Goal: Transaction & Acquisition: Obtain resource

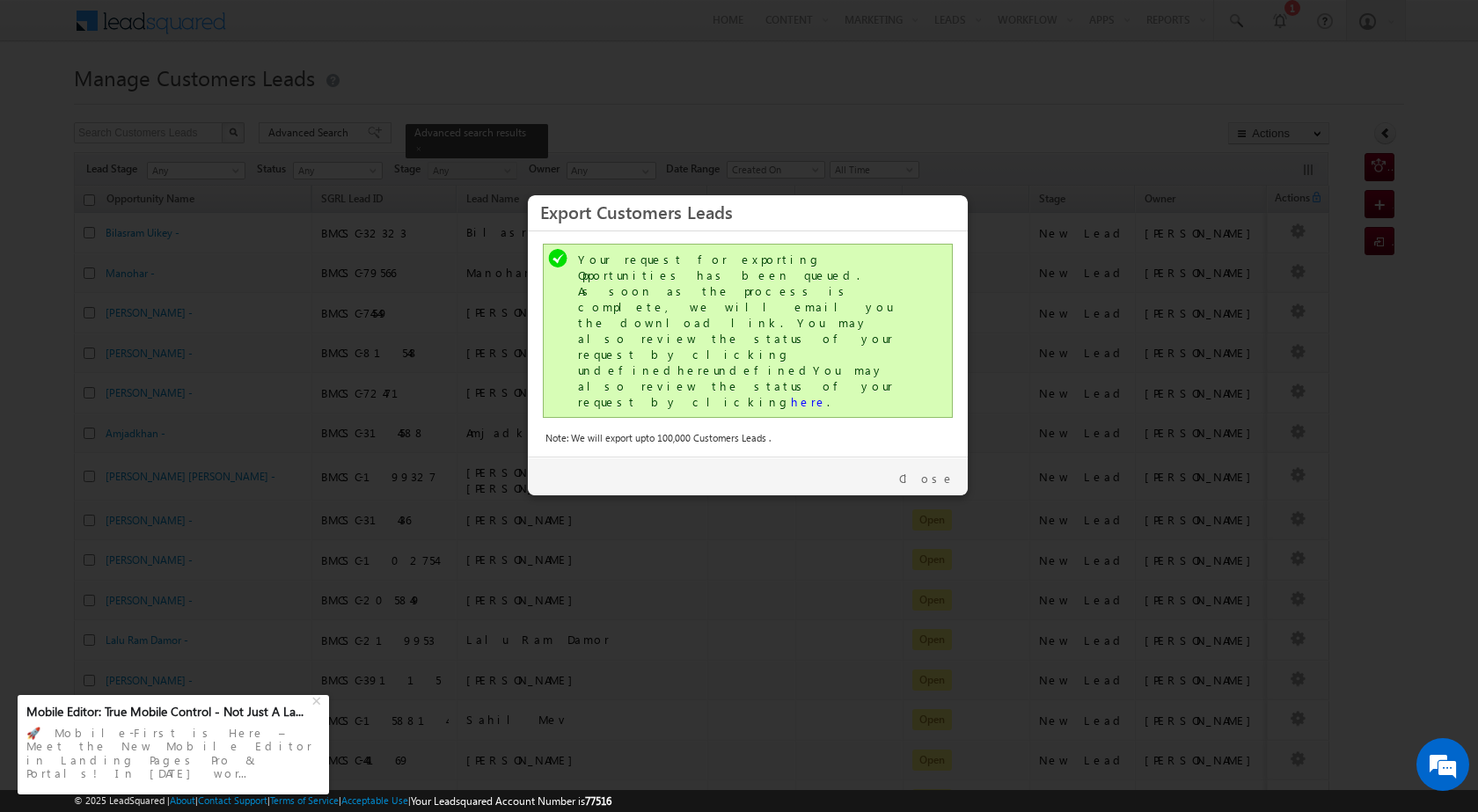
click at [950, 456] on div "Close" at bounding box center [747, 476] width 440 height 38
click at [949, 471] on link "Close" at bounding box center [927, 478] width 56 height 16
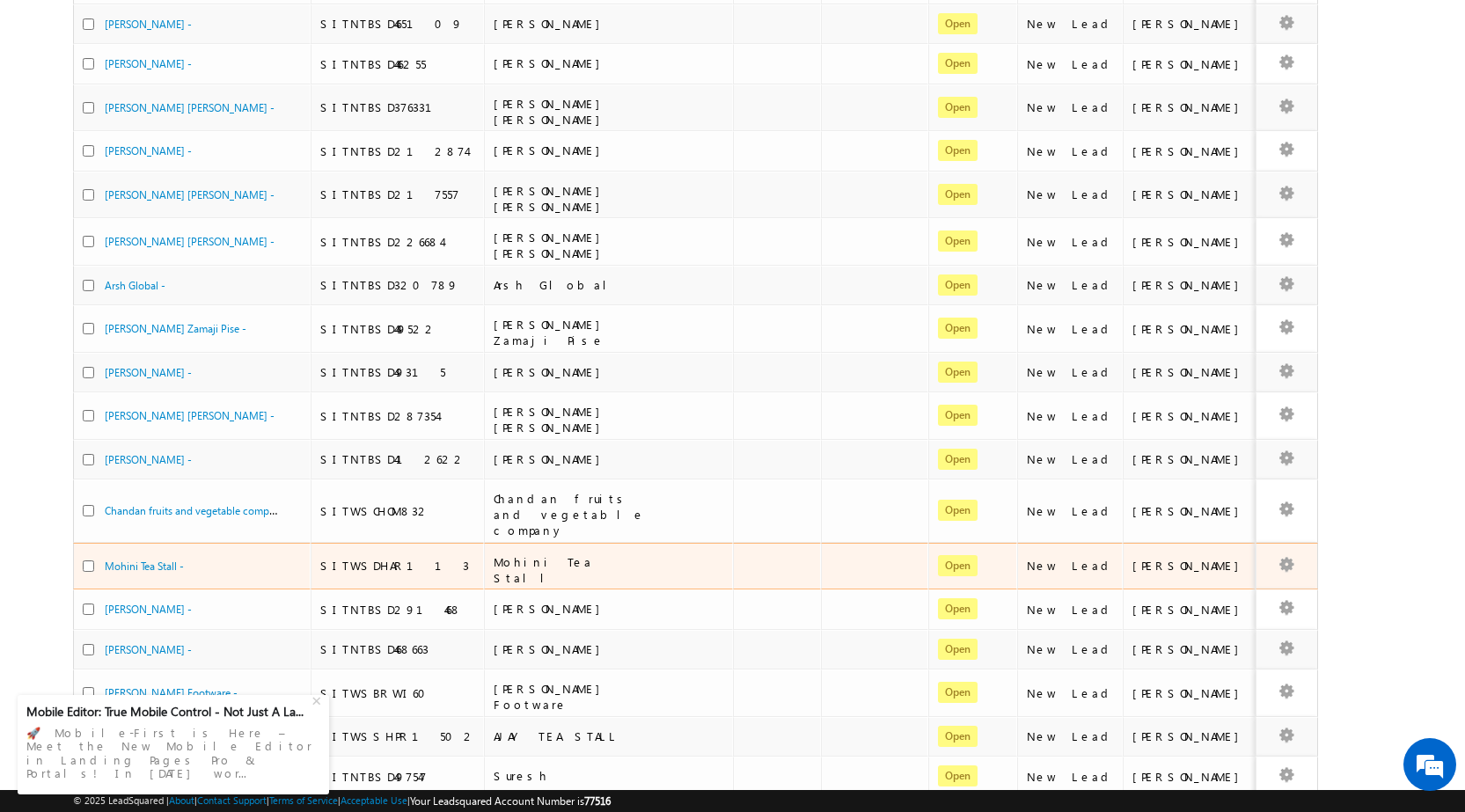
scroll to position [549, 0]
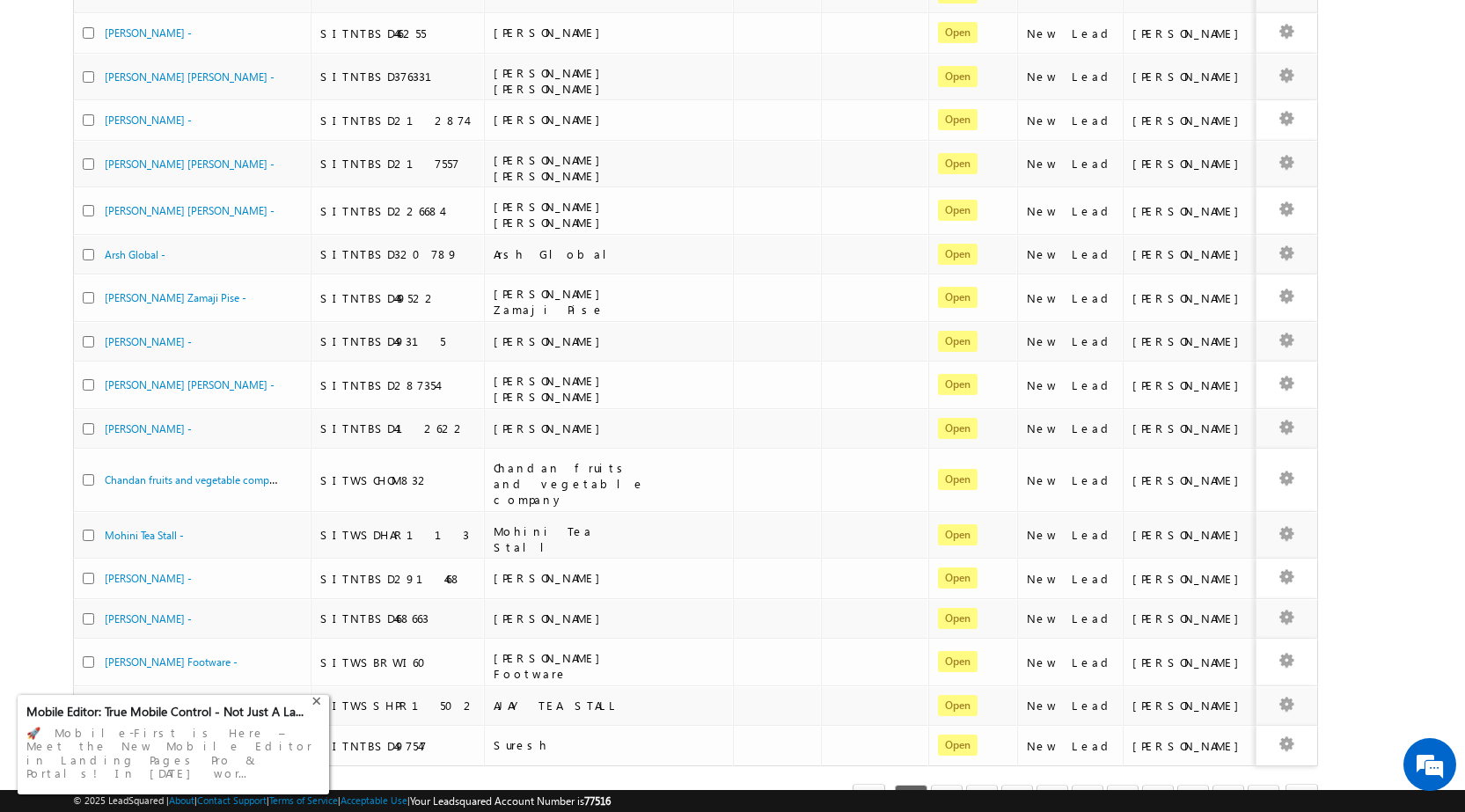
click at [322, 709] on div "+" at bounding box center [318, 699] width 21 height 21
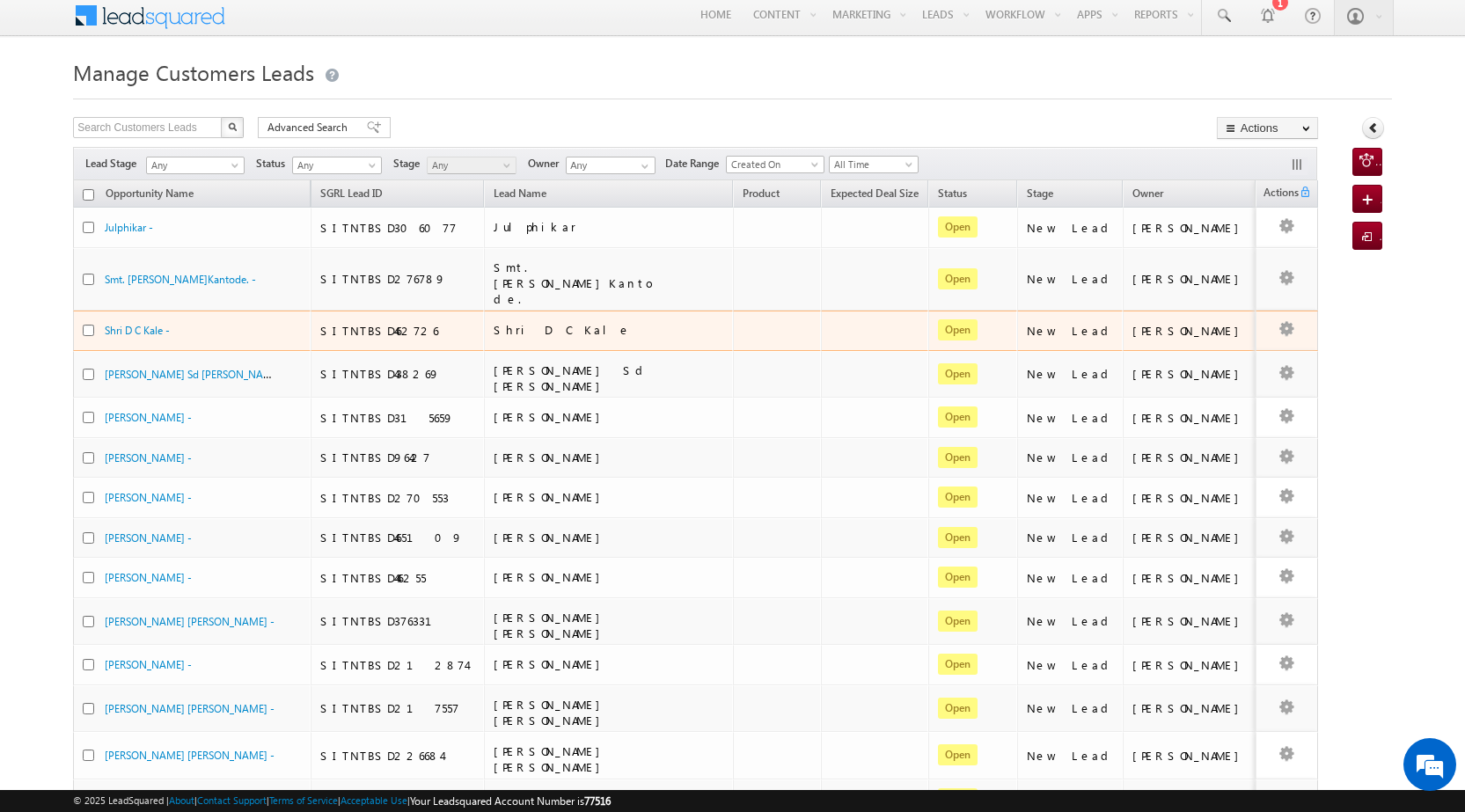
scroll to position [0, 0]
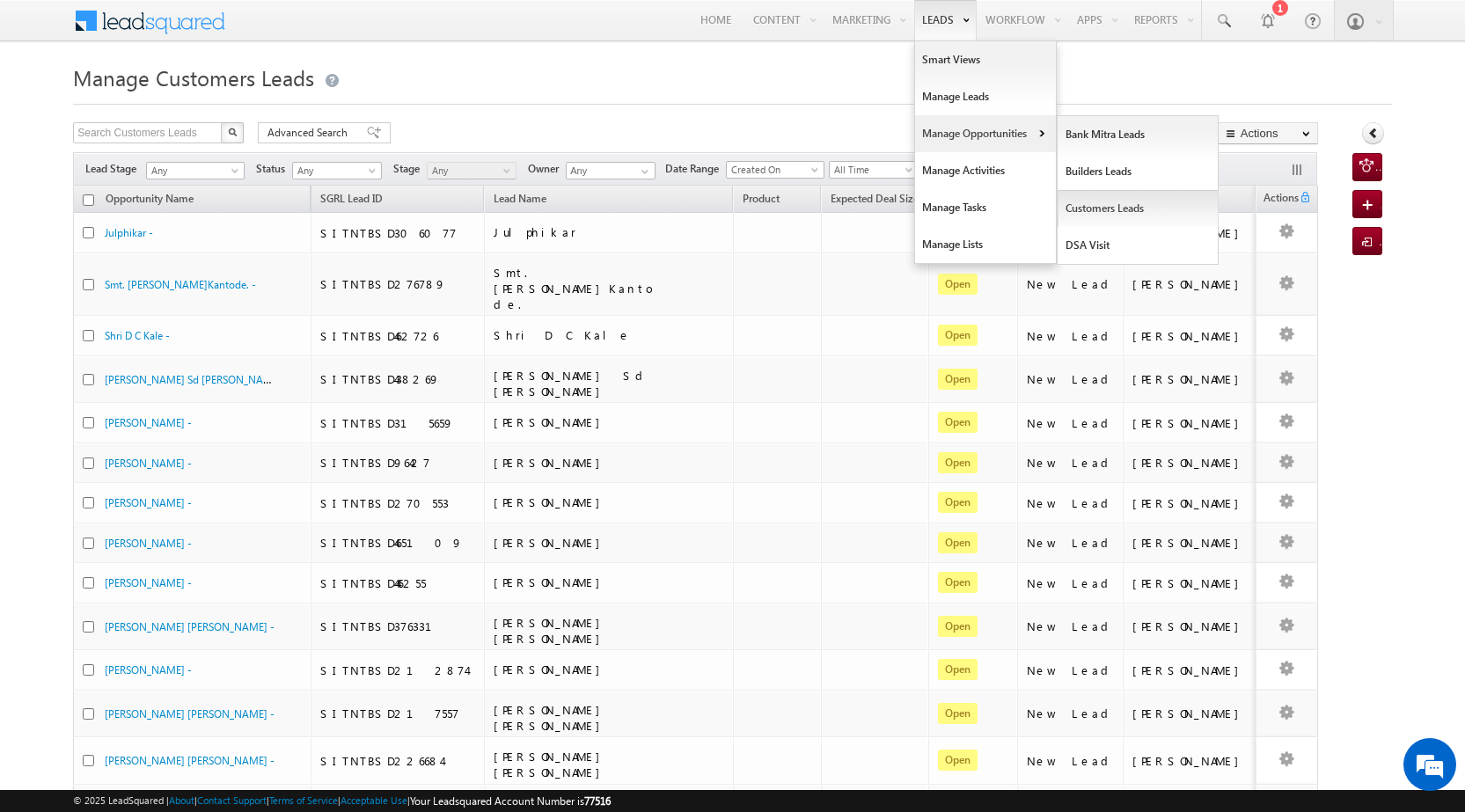
click at [1060, 206] on link "Customers Leads" at bounding box center [1138, 208] width 161 height 37
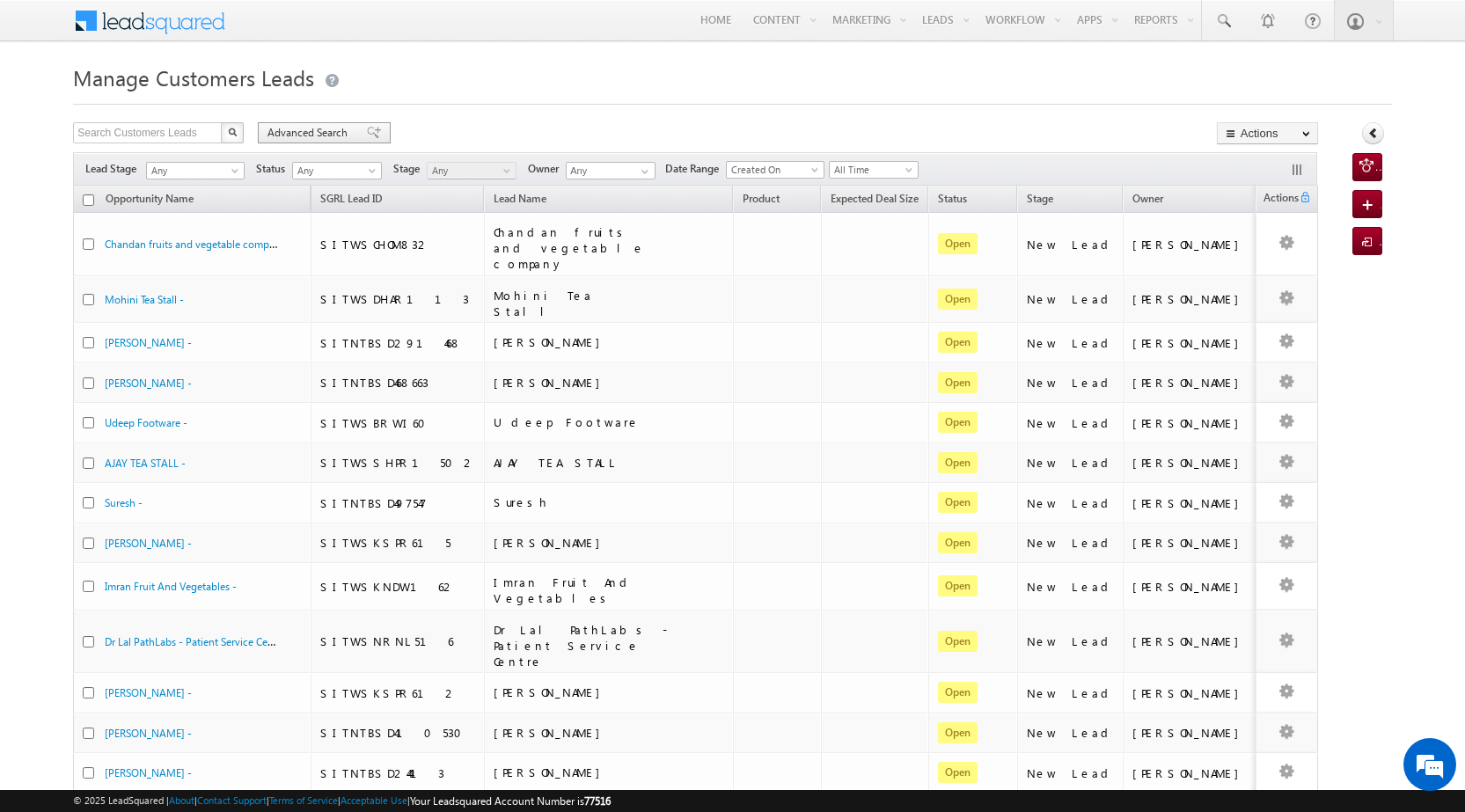
click at [295, 133] on span "Advanced Search" at bounding box center [310, 132] width 85 height 16
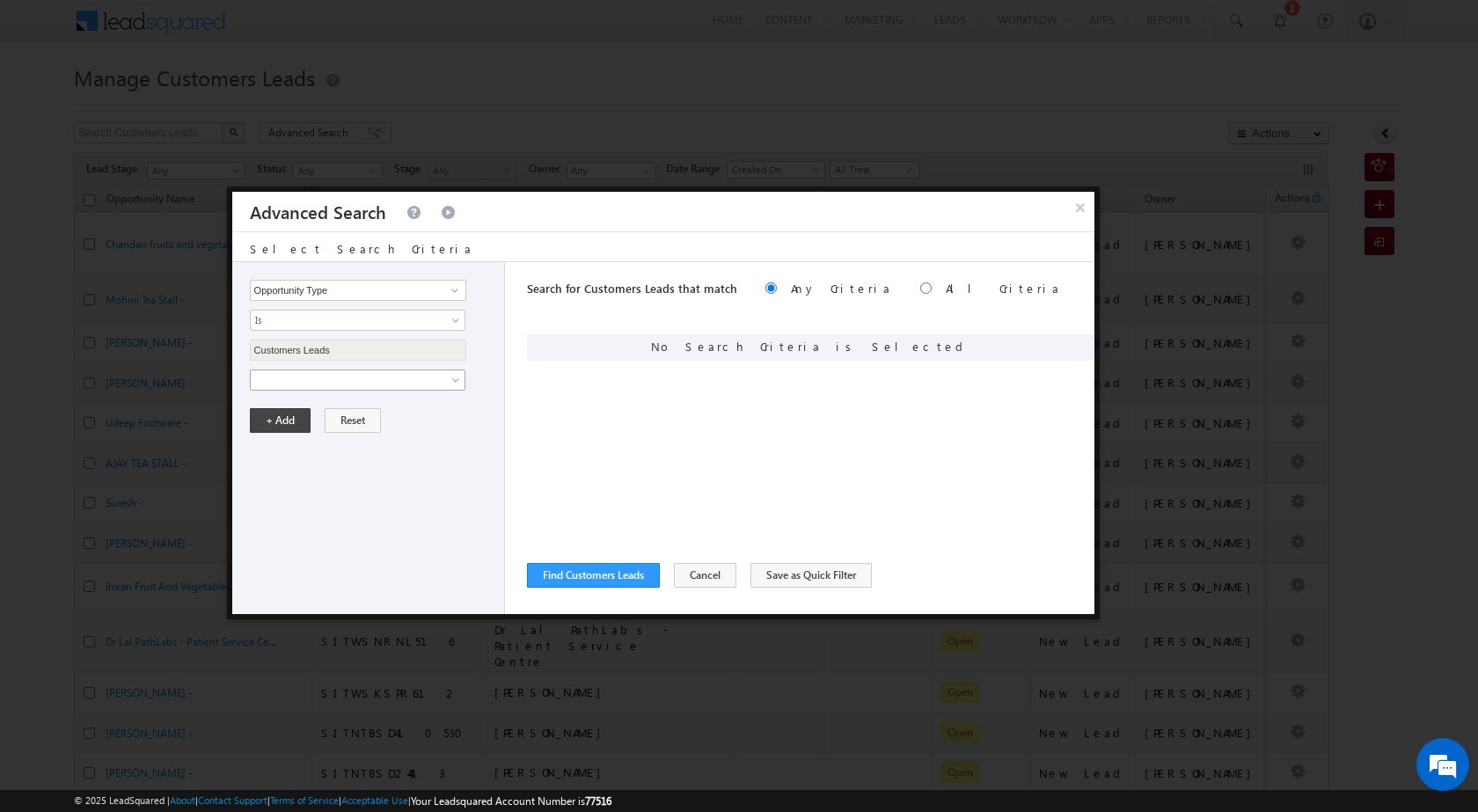
click at [400, 378] on span at bounding box center [345, 380] width 191 height 16
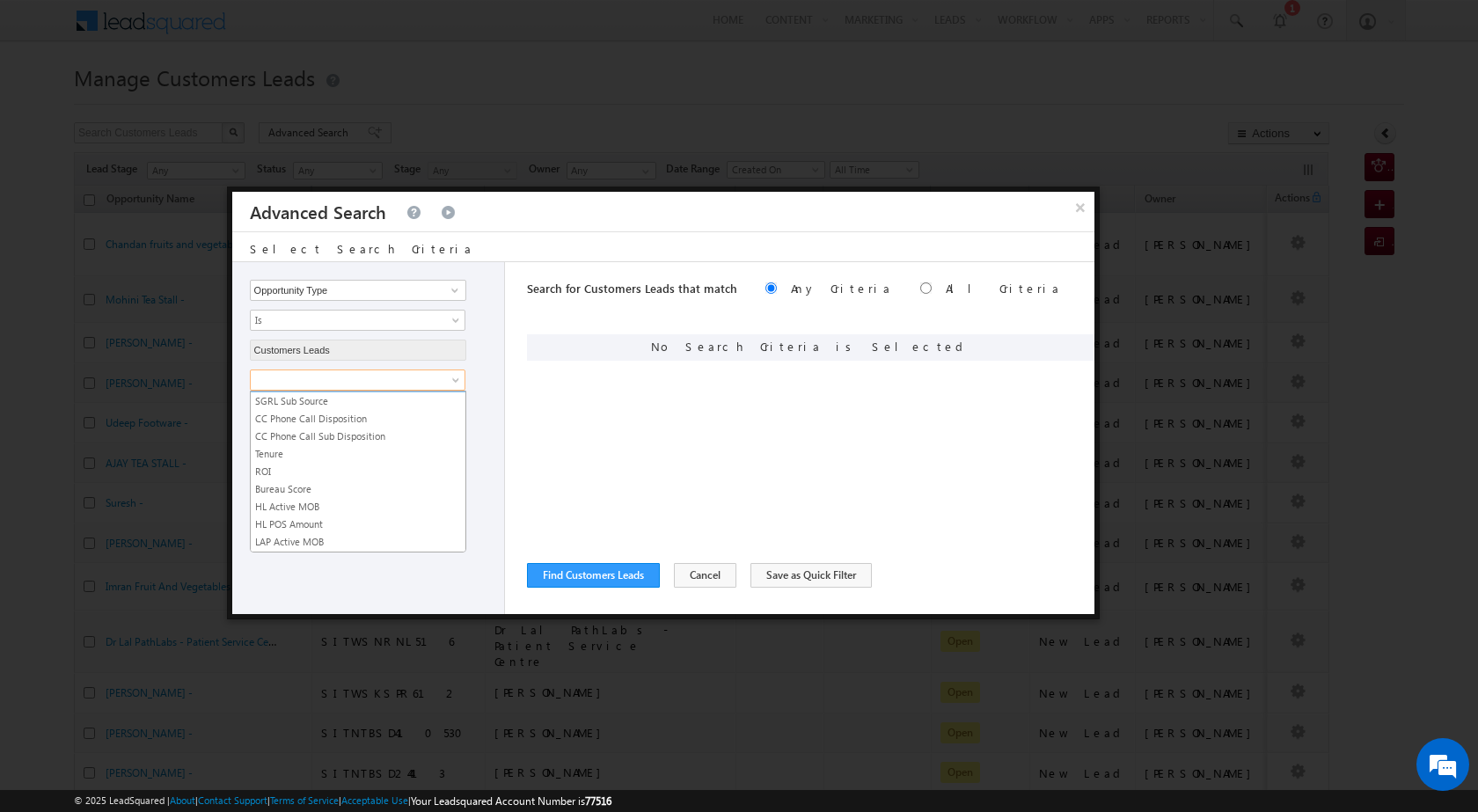
scroll to position [879, 0]
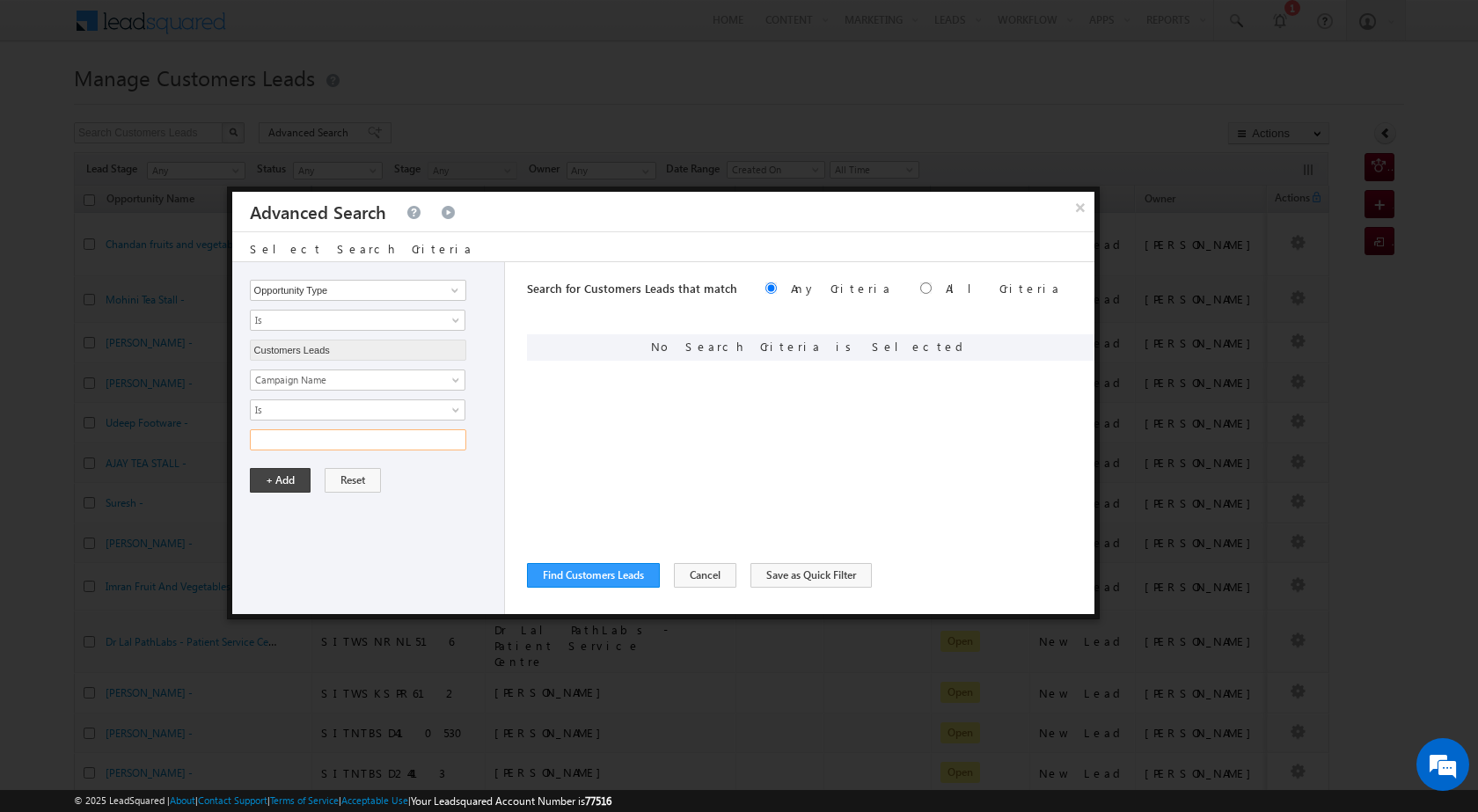
click at [381, 449] on input "text" at bounding box center [359, 440] width 217 height 21
paste input "NTB_HL_FRESH_WS_CC_VB3_19AUG25"
type input "NTB_HL_FRESH_WS_CC_VB3_19AUG25"
click at [515, 442] on div "Opportunity Type Lead Owner Sales Group Prospect Id Address 1 Address 2 Age Ass…" at bounding box center [663, 437] width 862 height 352
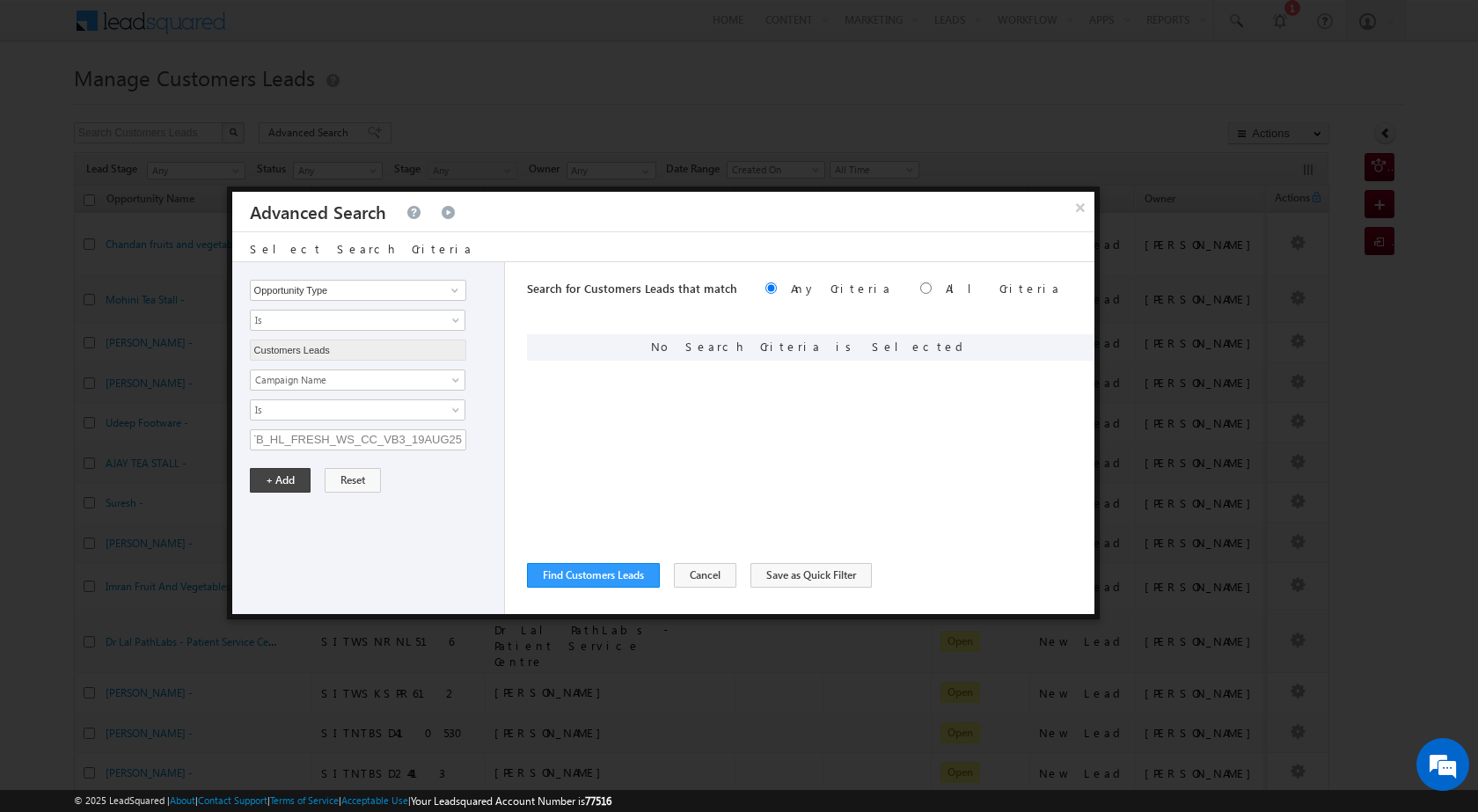
scroll to position [0, 0]
click at [247, 488] on div "Opportunity Type Lead Owner Sales Group Prospect Id Address 1 Address 2 Age Ass…" at bounding box center [368, 437] width 272 height 352
click at [275, 481] on button "+ Add" at bounding box center [280, 480] width 60 height 25
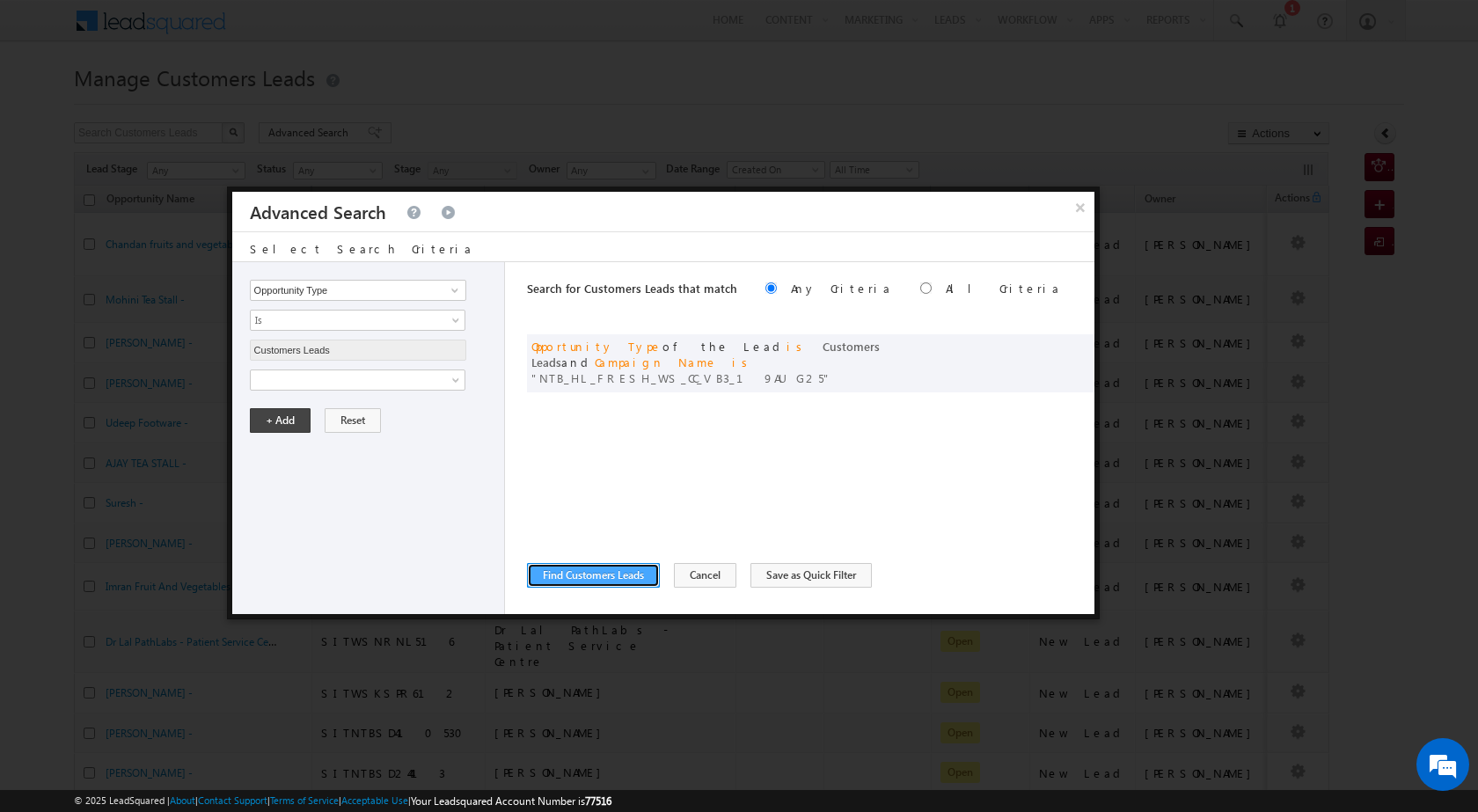
click at [592, 584] on button "Find Customers Leads" at bounding box center [594, 575] width 133 height 25
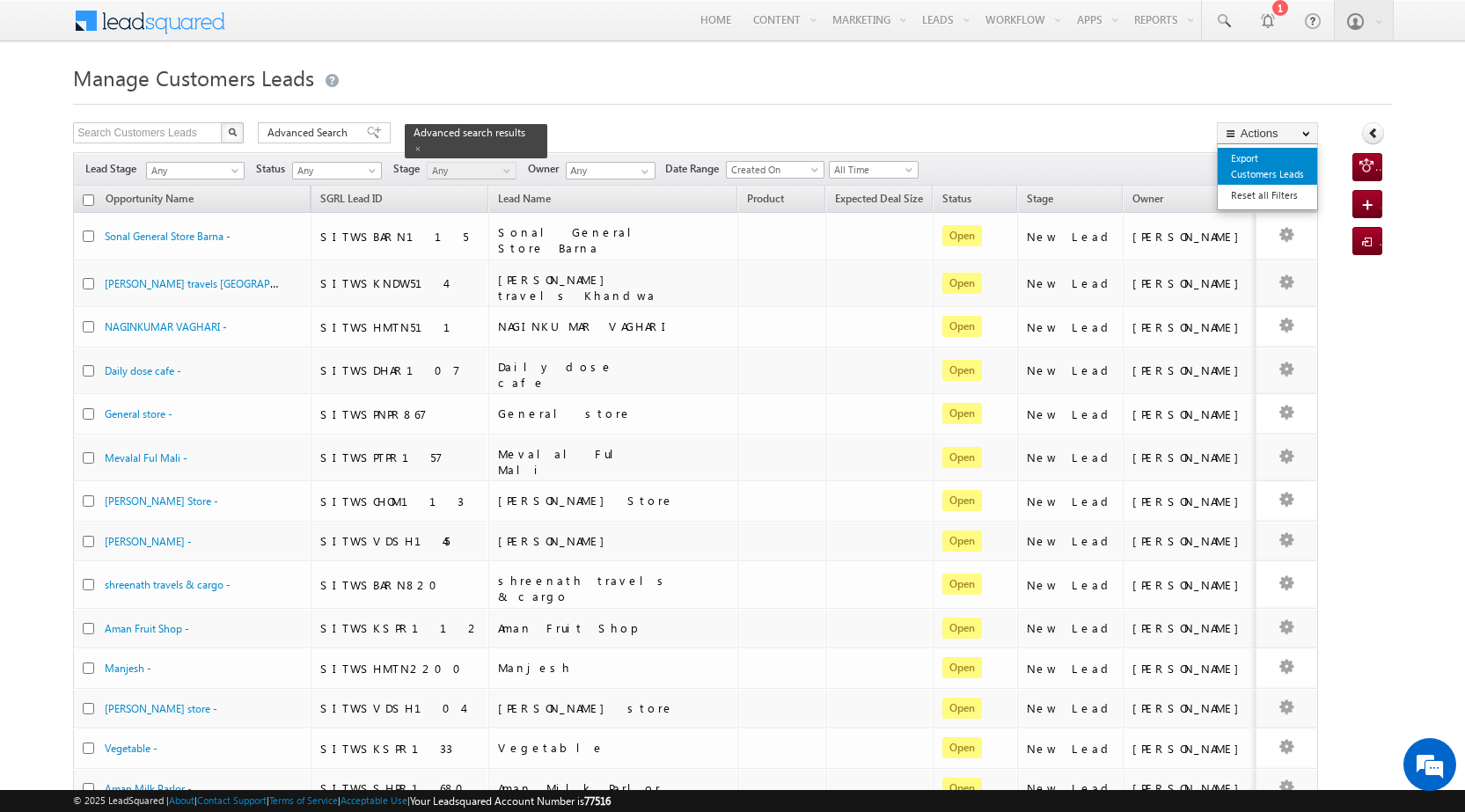
click at [1252, 163] on link "Export Customers Leads" at bounding box center [1267, 166] width 100 height 37
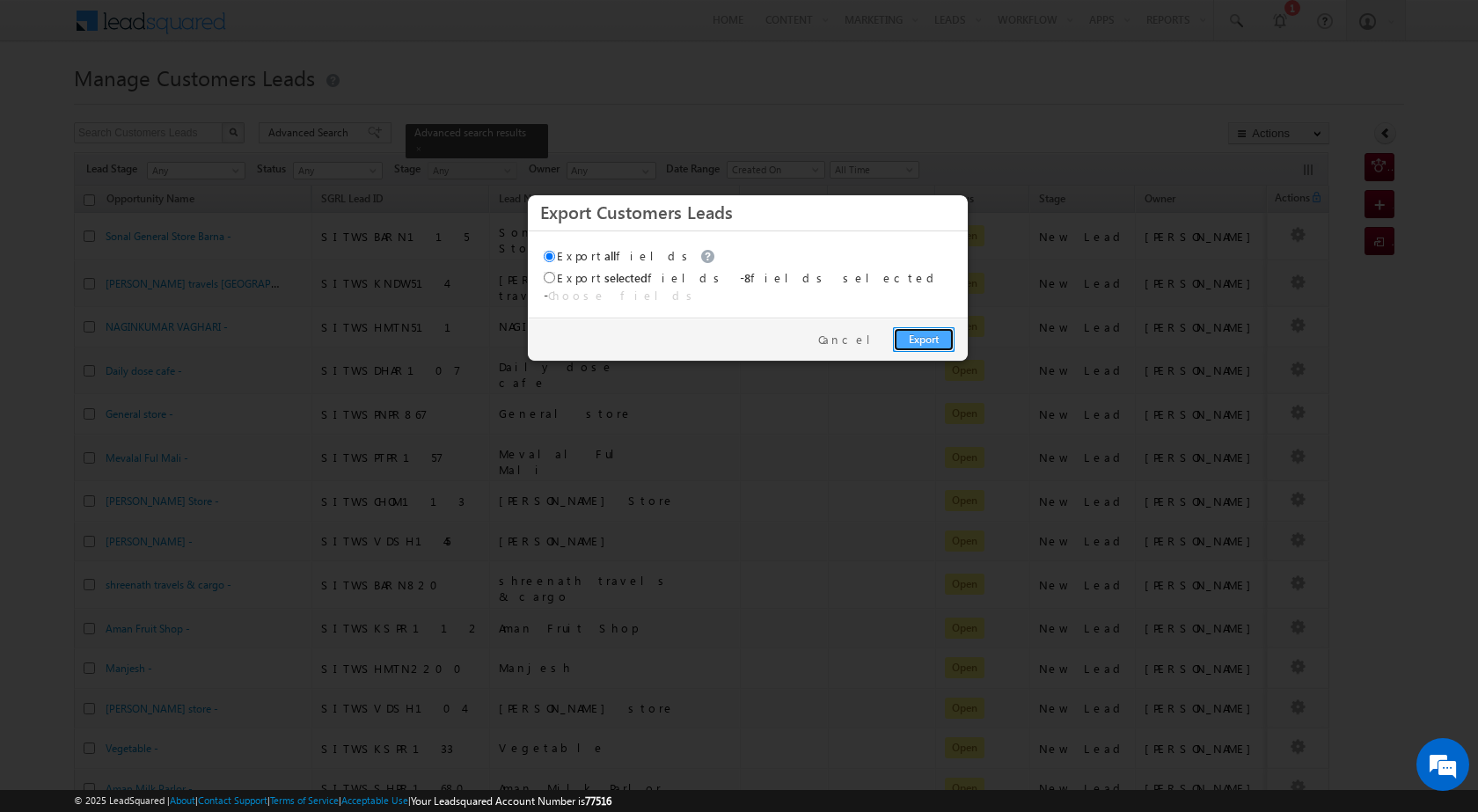
click at [939, 327] on link "Export" at bounding box center [924, 339] width 61 height 25
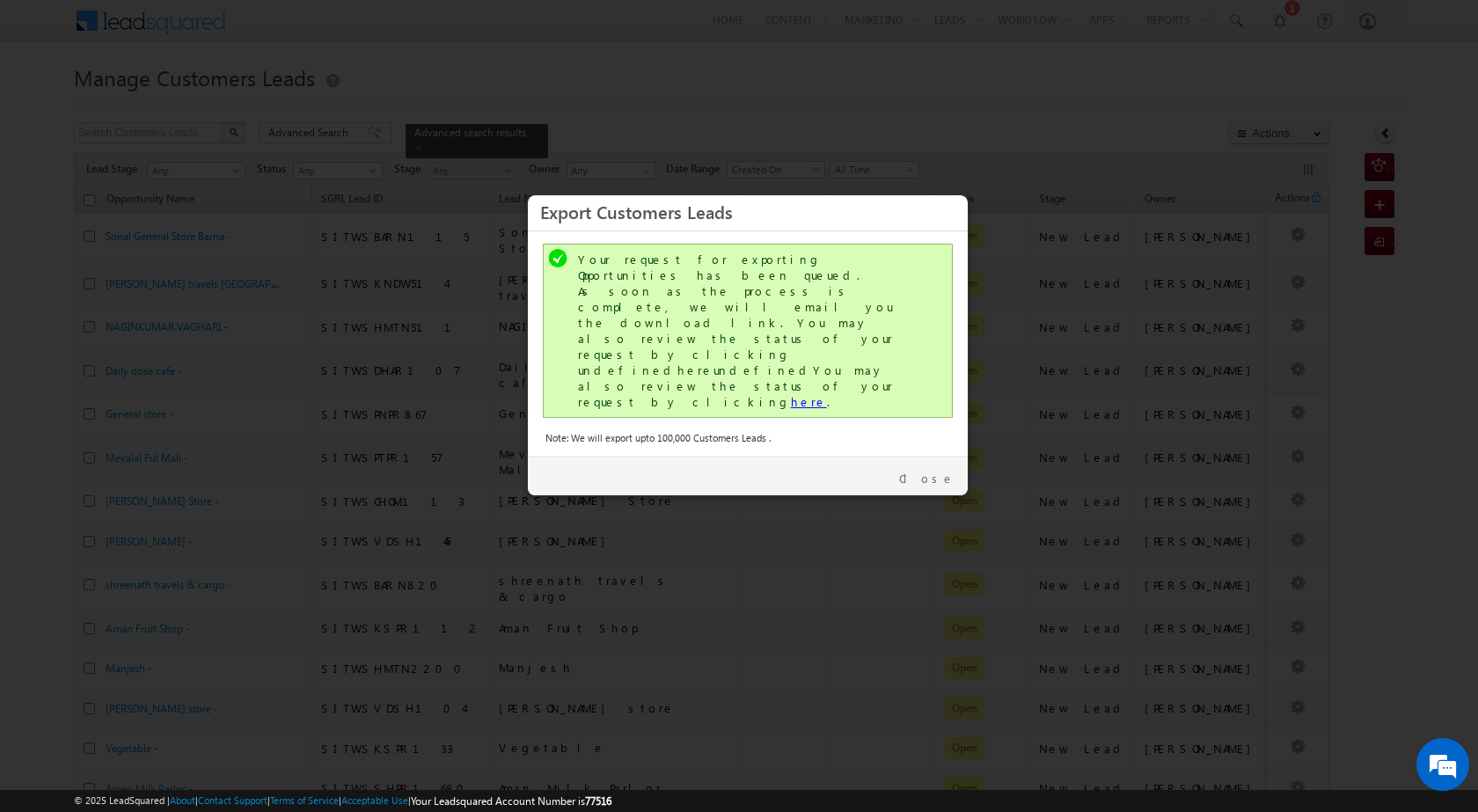
click at [791, 394] on link "here" at bounding box center [809, 402] width 36 height 15
click at [930, 471] on link "Close" at bounding box center [927, 478] width 56 height 16
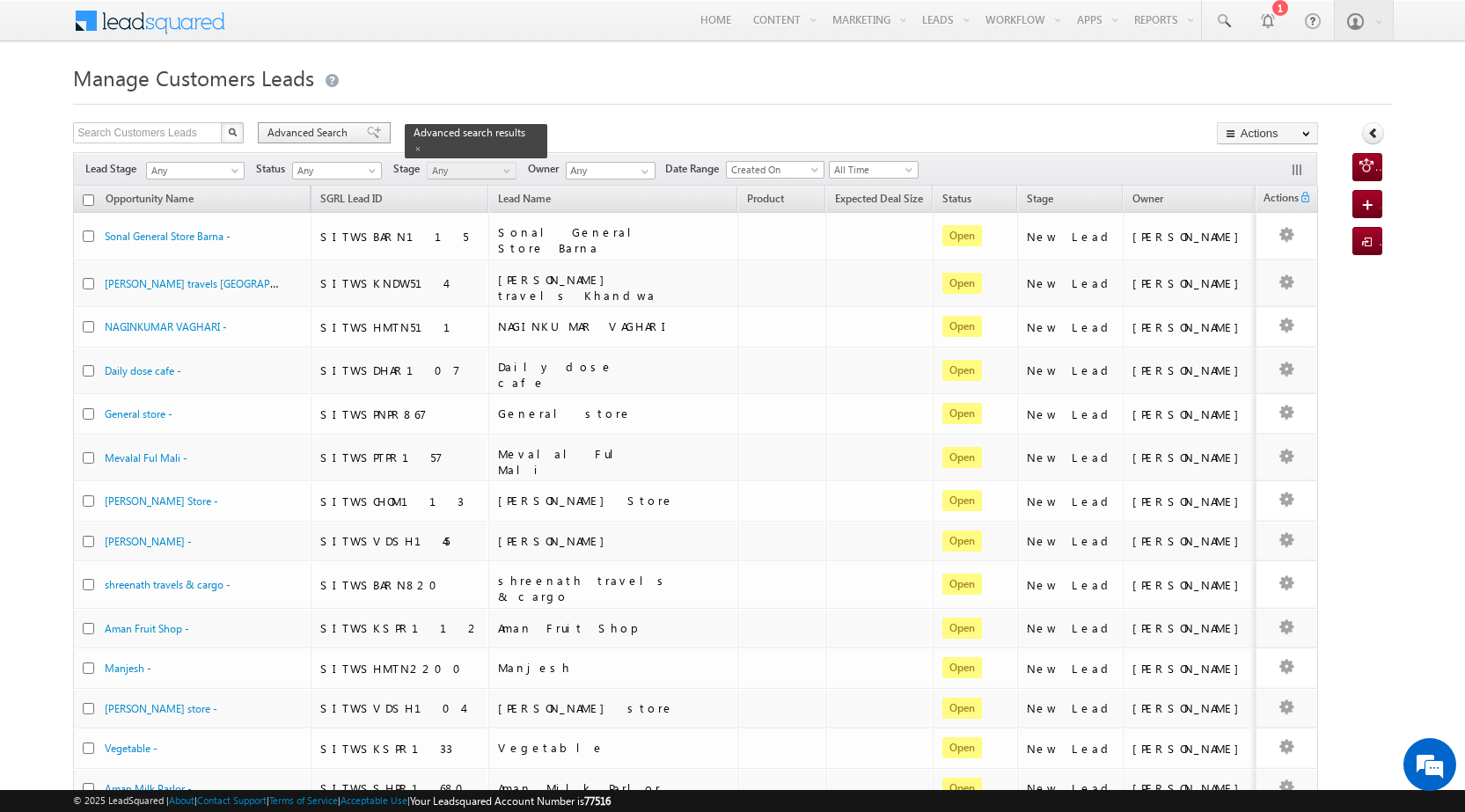
click at [305, 126] on span "Advanced Search" at bounding box center [310, 132] width 85 height 16
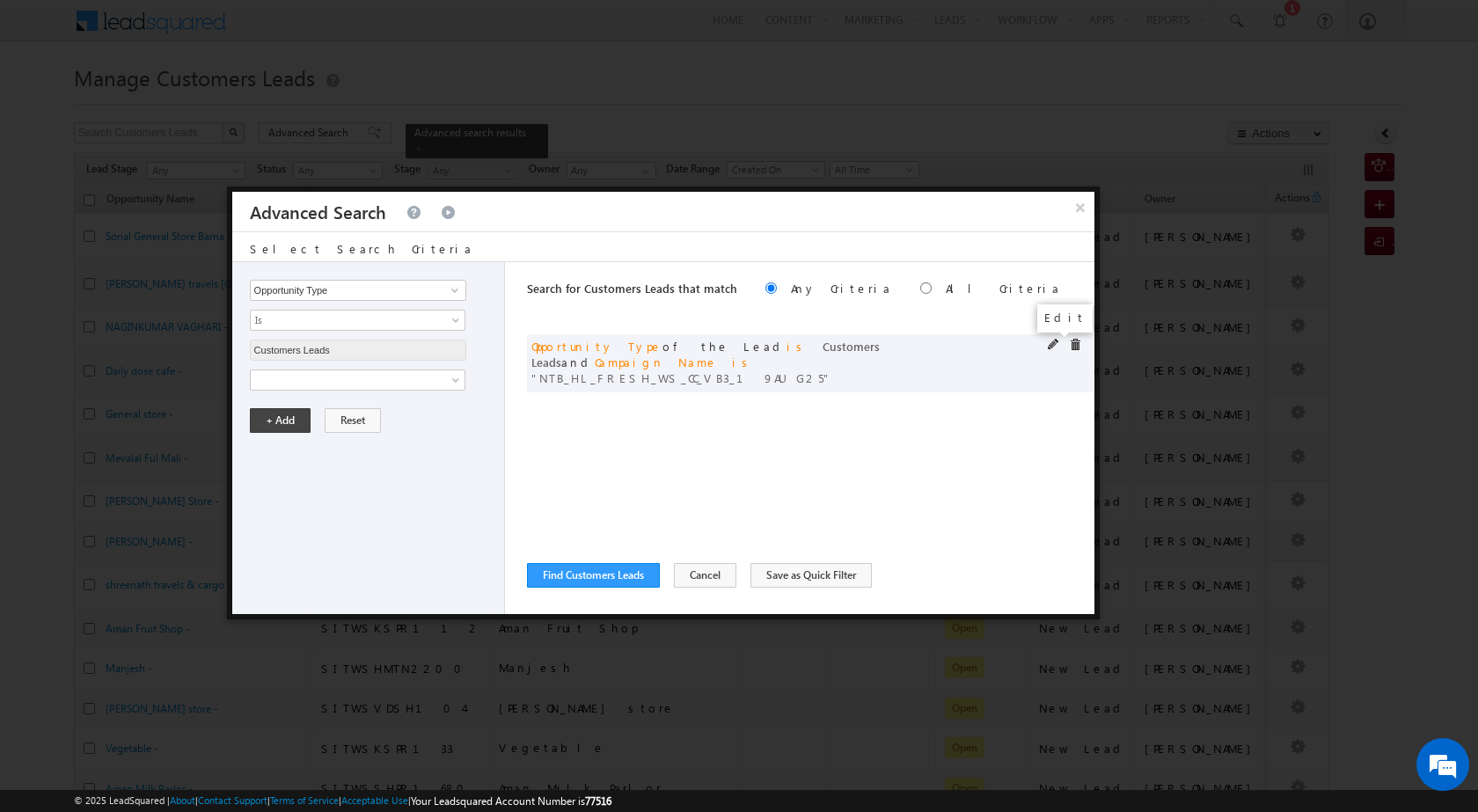
click at [1054, 341] on span at bounding box center [1054, 344] width 12 height 12
click at [316, 451] on div "Opportunity Type Lead Owner Sales Group Prospect Id Address 1 Address 2 Age Ass…" at bounding box center [368, 437] width 272 height 352
click at [317, 442] on input "NTB_HL_FRESH_WS_CC_VB3_19AUG25" at bounding box center [359, 440] width 217 height 21
paste input "PQ_HL_FRESH_CL"
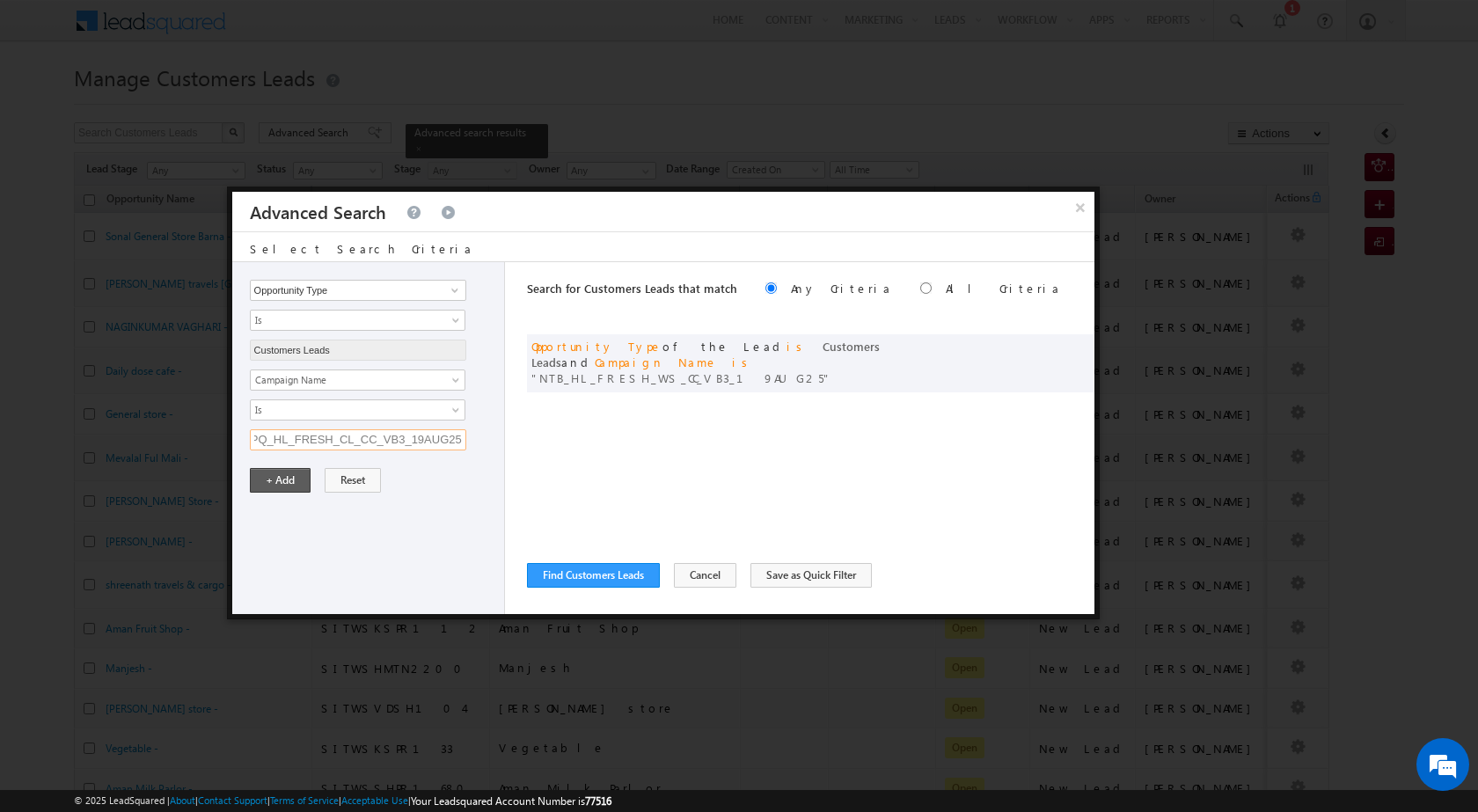
type input "NTB_PQ_HL_FRESH_CL_CC_VB3_19AUG25"
click at [293, 477] on button "+ Add" at bounding box center [280, 480] width 60 height 25
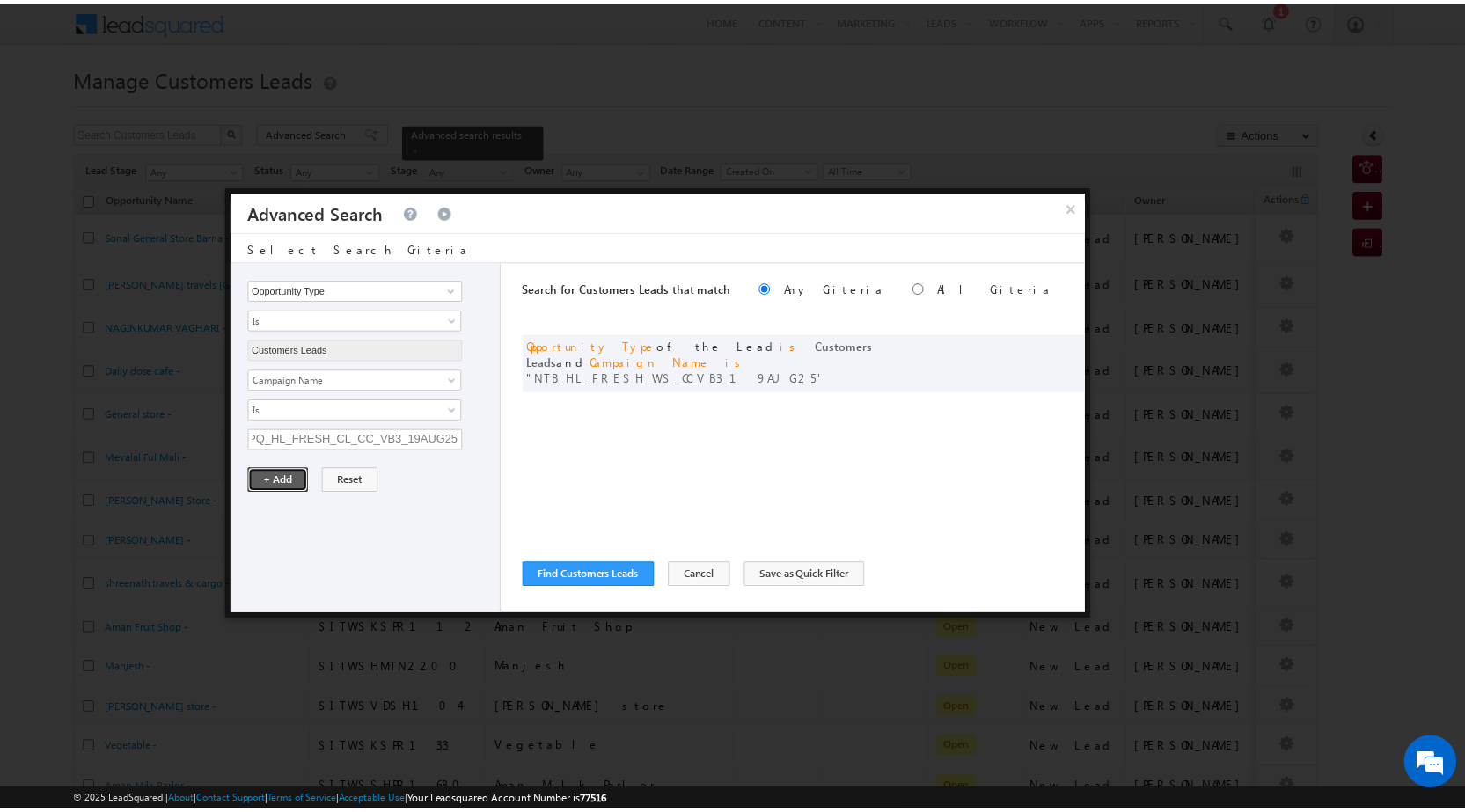
scroll to position [0, 0]
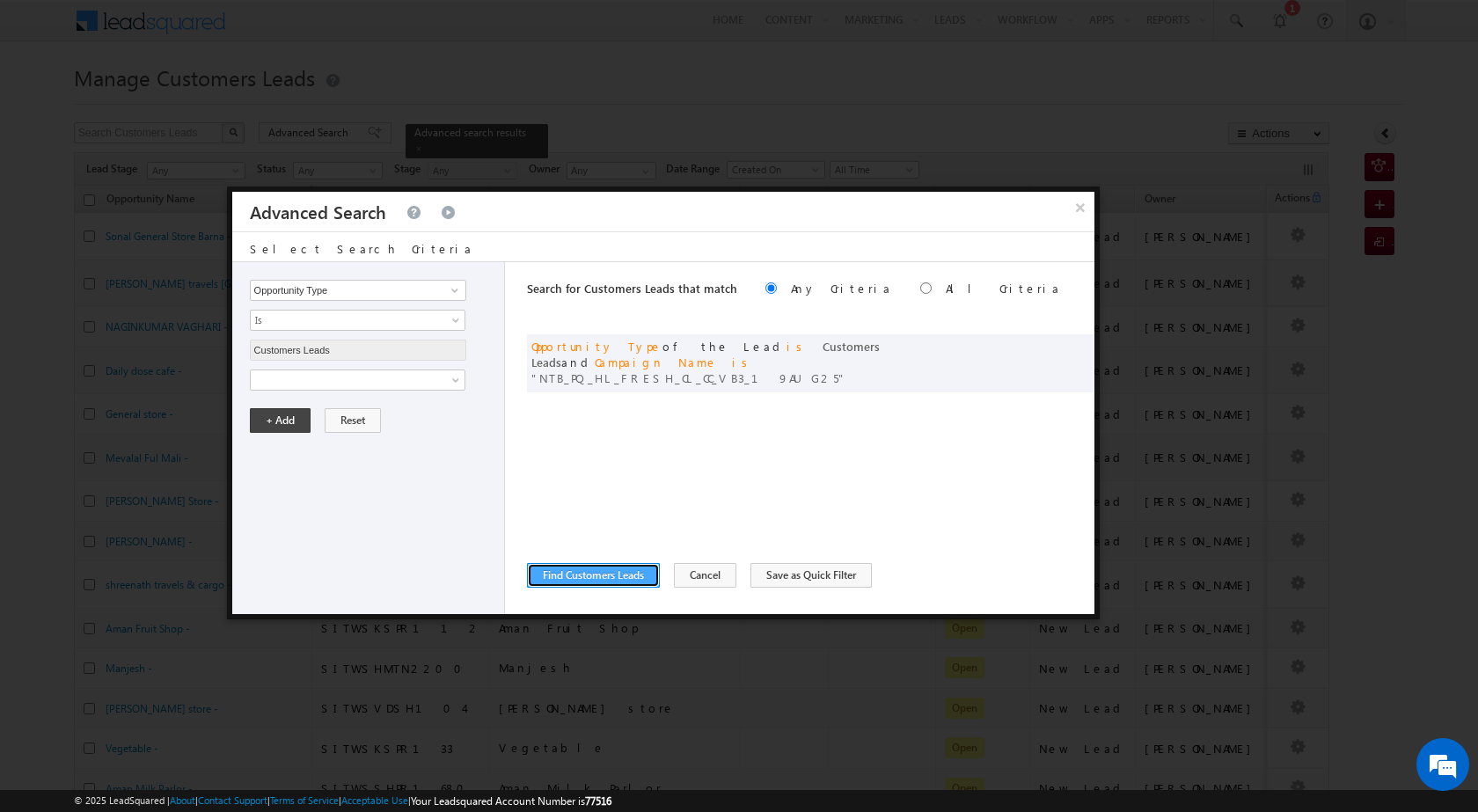
click at [623, 575] on button "Find Customers Leads" at bounding box center [594, 575] width 133 height 25
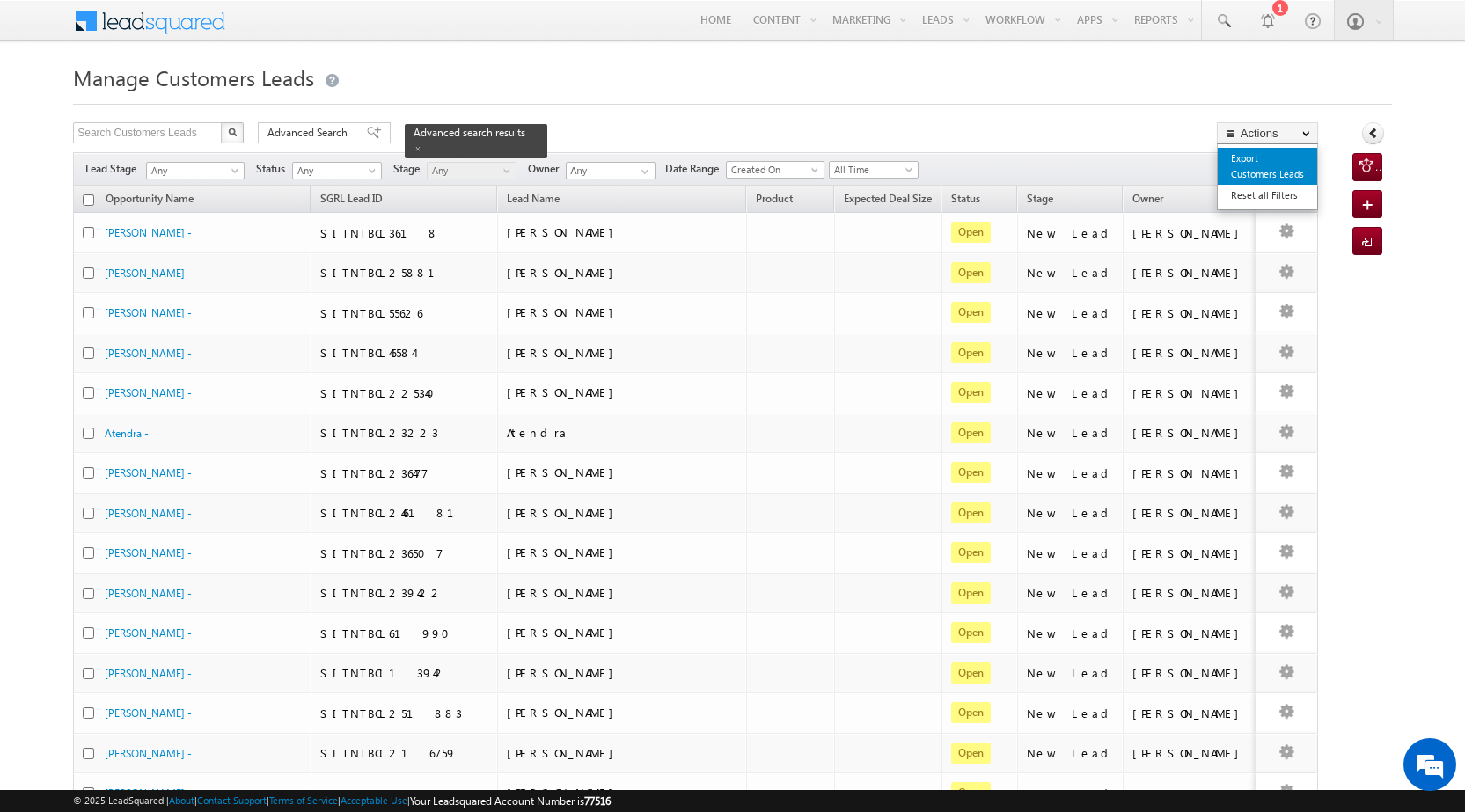
click at [1268, 172] on link "Export Customers Leads" at bounding box center [1267, 166] width 100 height 37
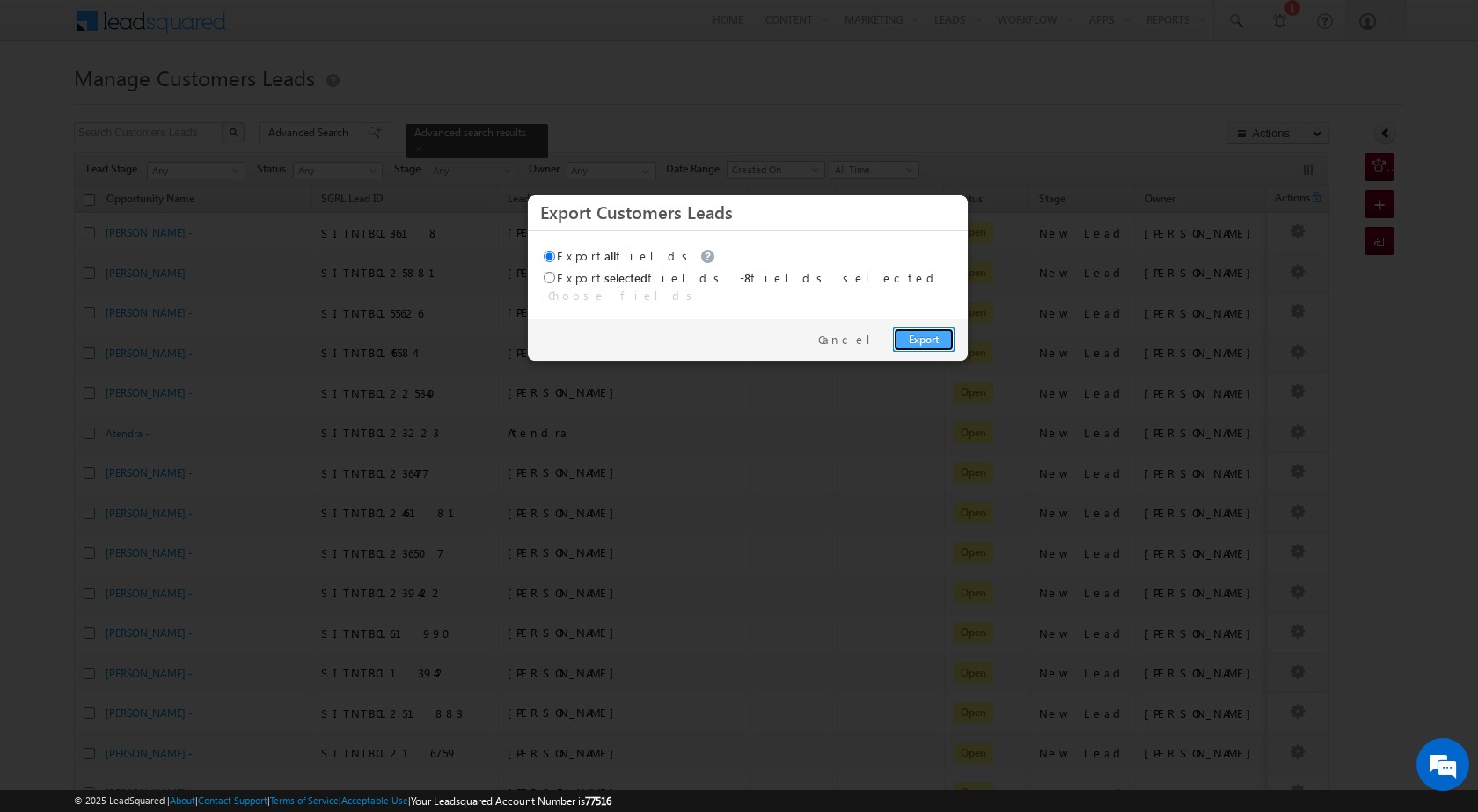
click at [941, 327] on link "Export" at bounding box center [924, 339] width 61 height 25
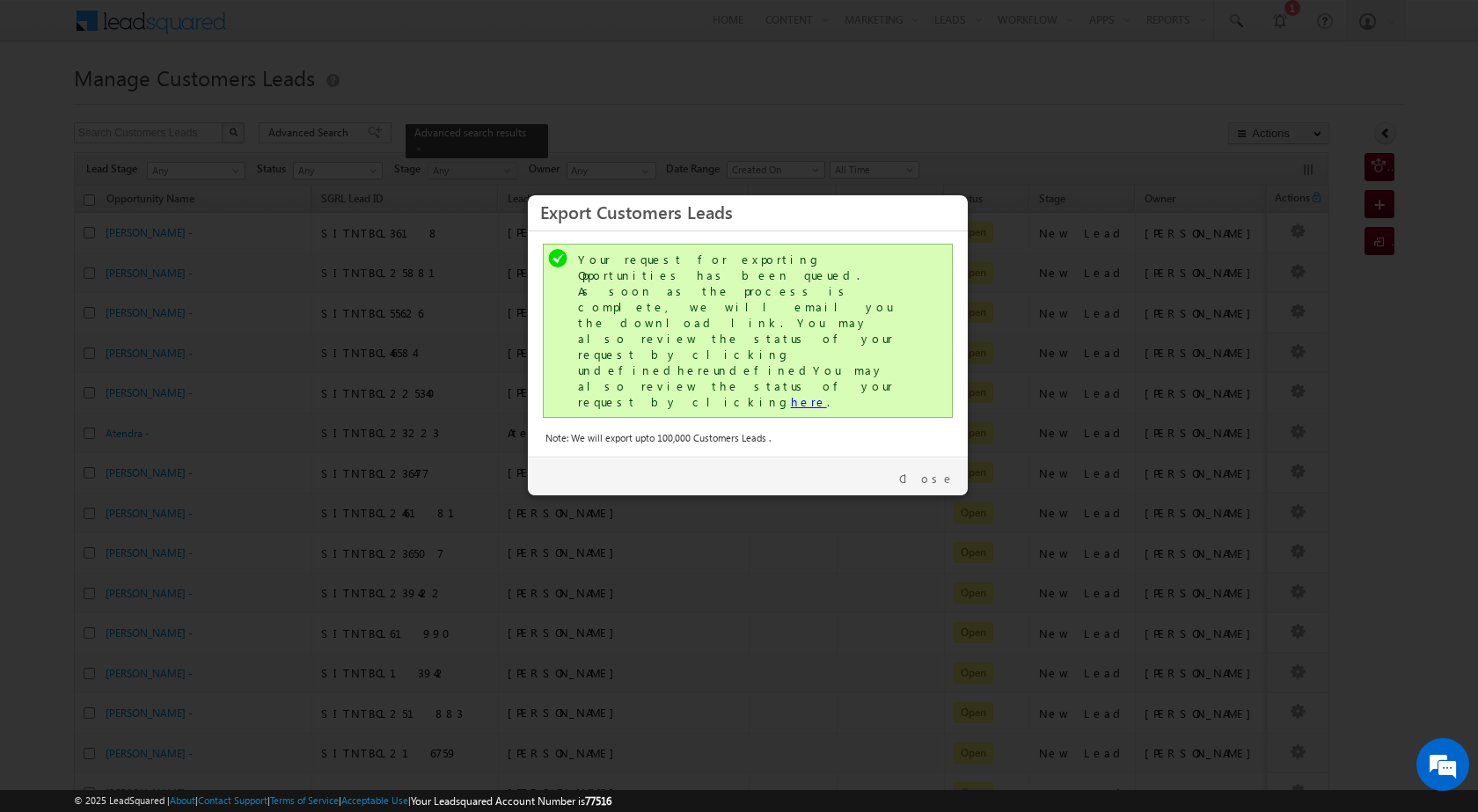
click at [791, 394] on link "here" at bounding box center [809, 402] width 36 height 15
click at [932, 471] on link "Close" at bounding box center [927, 478] width 56 height 16
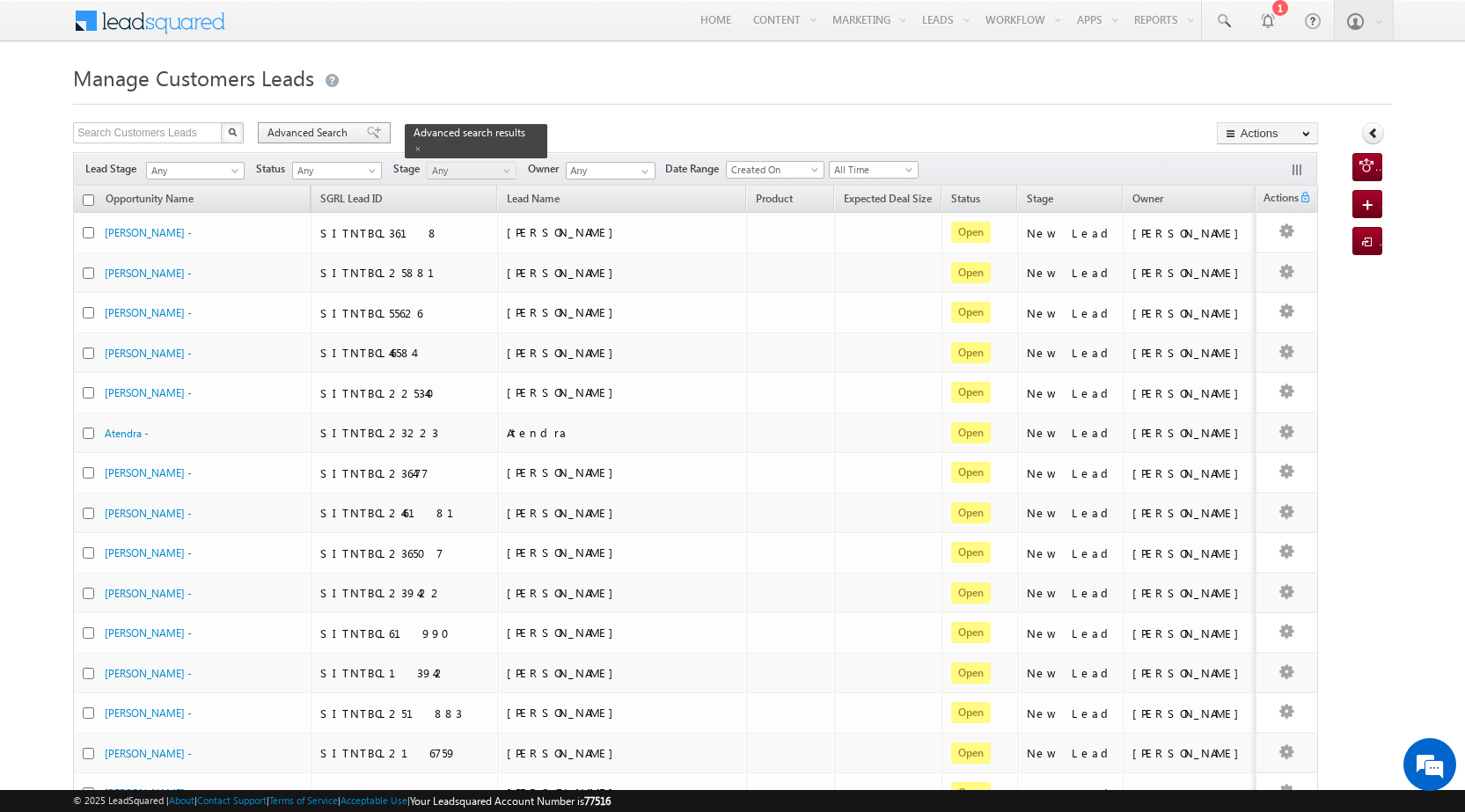
click at [316, 135] on span "Advanced Search" at bounding box center [310, 132] width 85 height 16
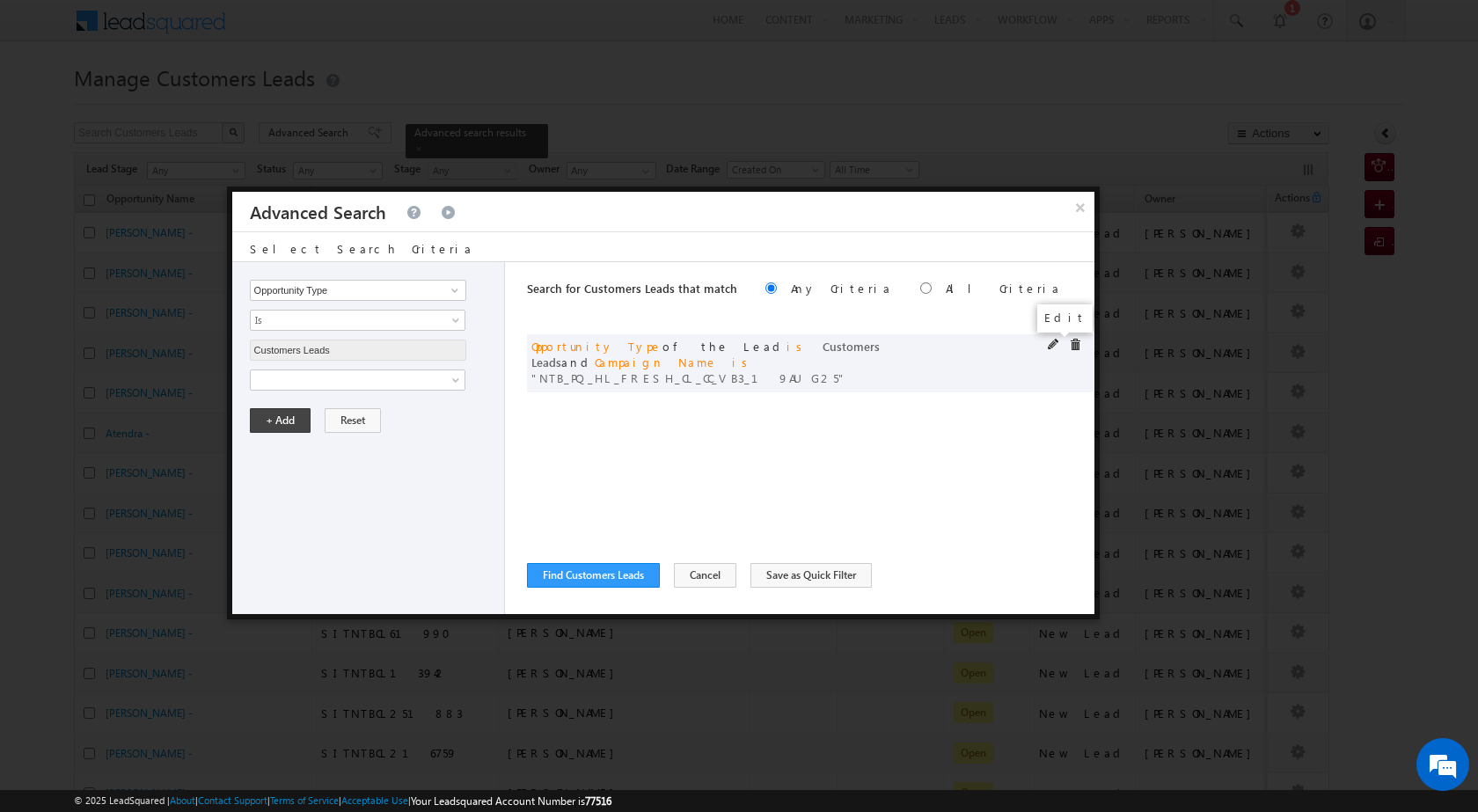
click at [1052, 340] on span at bounding box center [1054, 344] width 12 height 12
click at [379, 435] on input "NTB_PQ_HL_FRESH_CL_CC_VB3_19AUG25" at bounding box center [359, 440] width 217 height 21
paste input "SD"
type input "NTB_PQ_HL_FRESH_SD_CC_VB3_19AUG25"
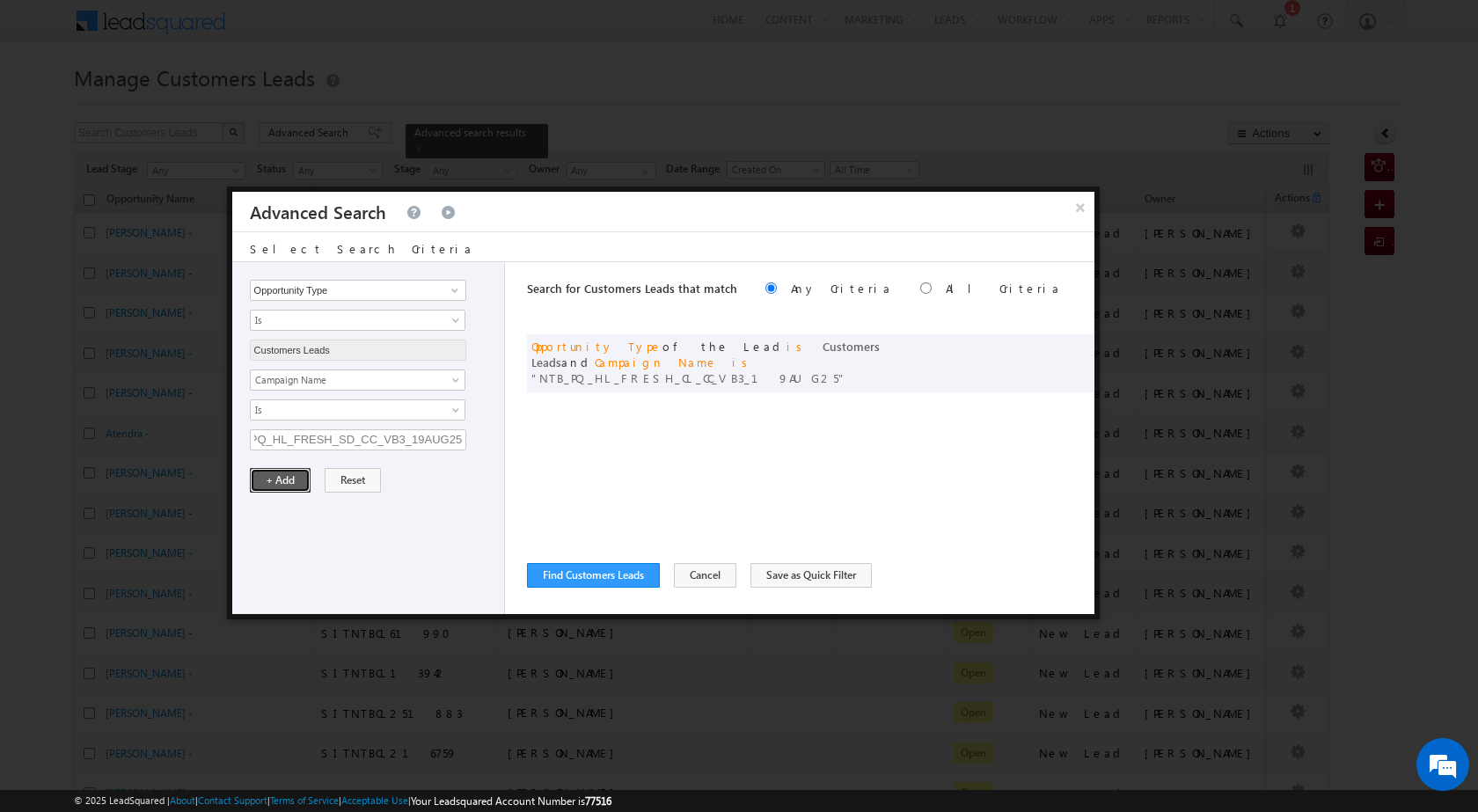
click at [277, 483] on button "+ Add" at bounding box center [280, 480] width 60 height 25
click at [598, 566] on button "Find Customers Leads" at bounding box center [594, 575] width 133 height 25
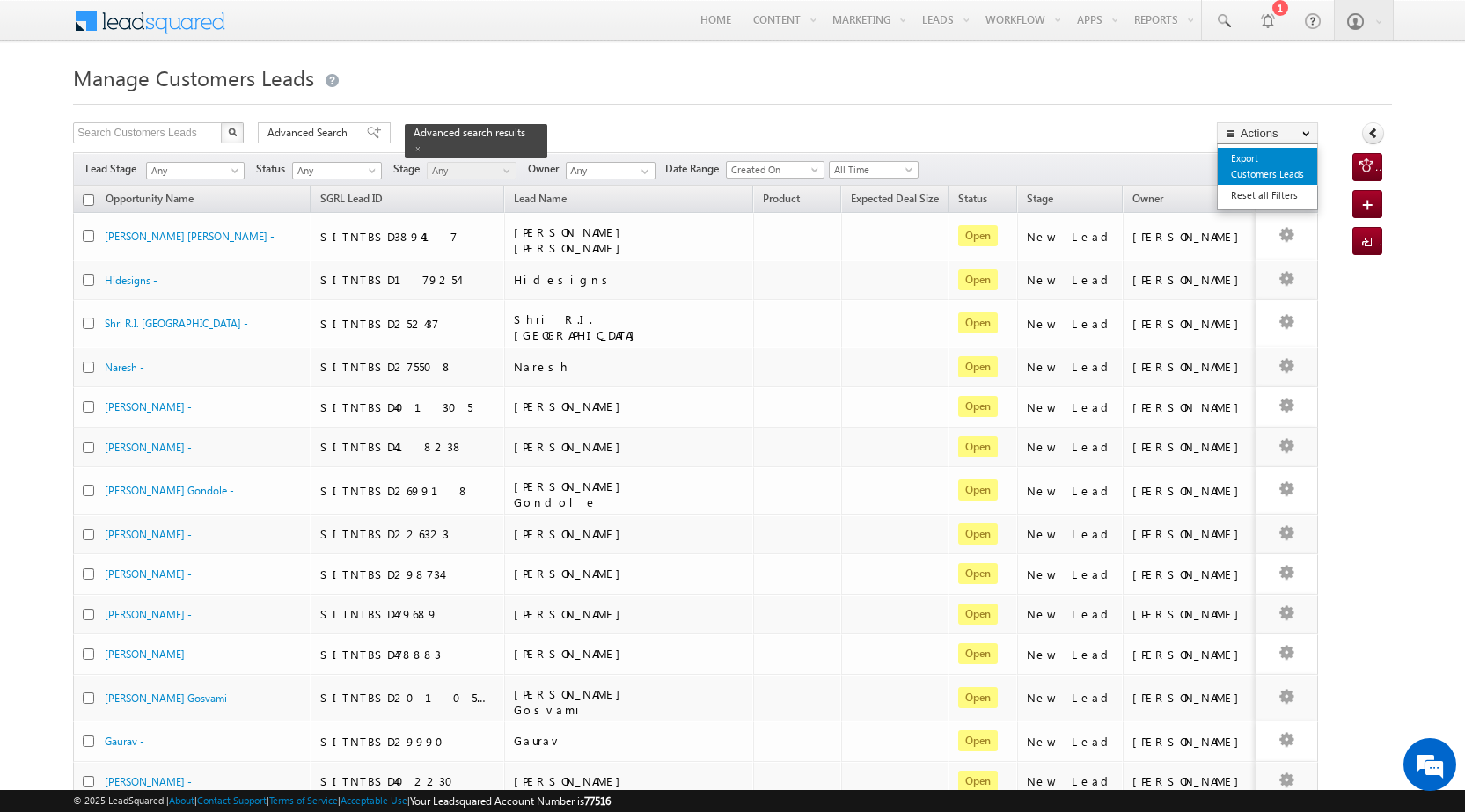
click at [1278, 175] on link "Export Customers Leads" at bounding box center [1267, 166] width 100 height 37
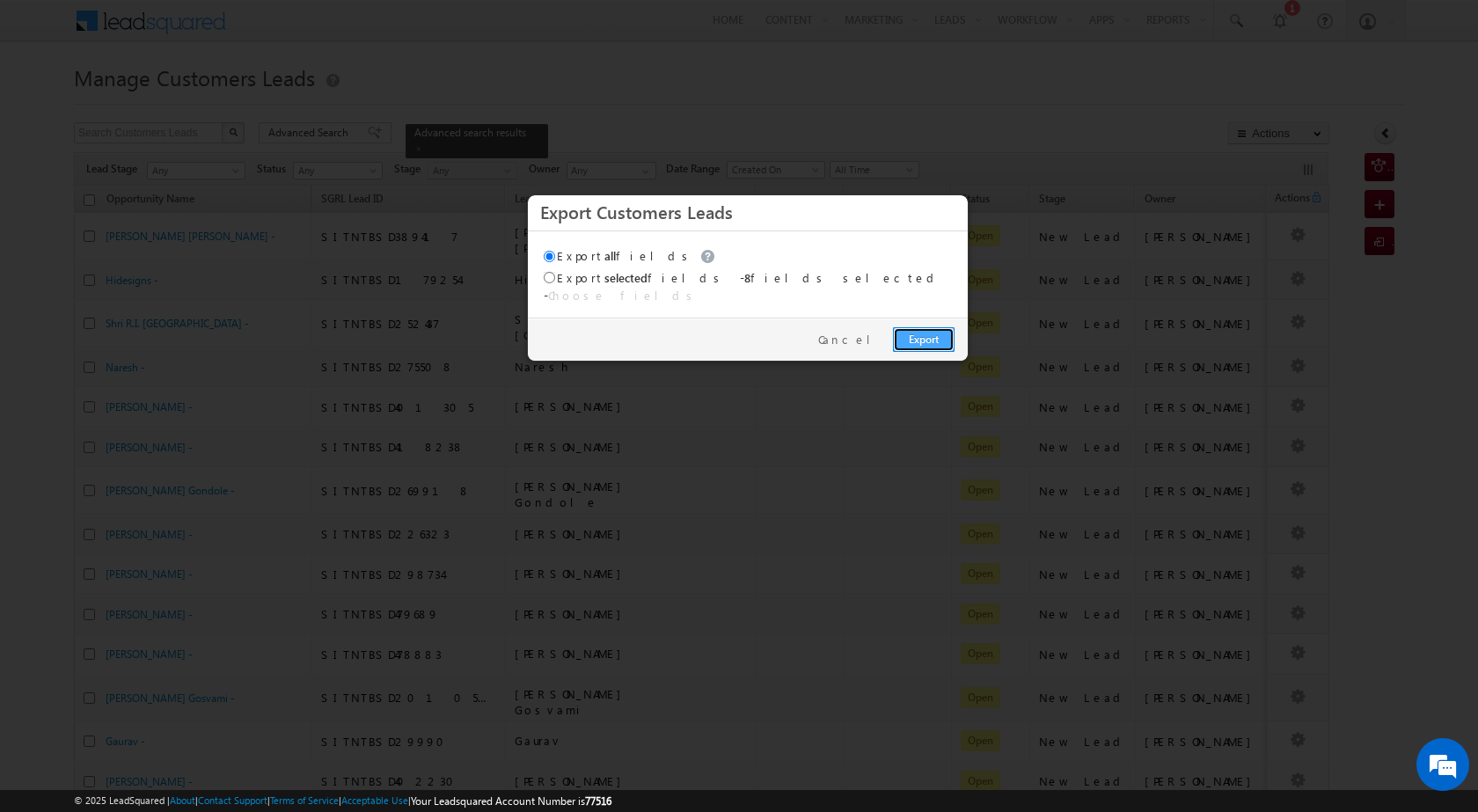
click at [943, 327] on link "Export" at bounding box center [924, 339] width 61 height 25
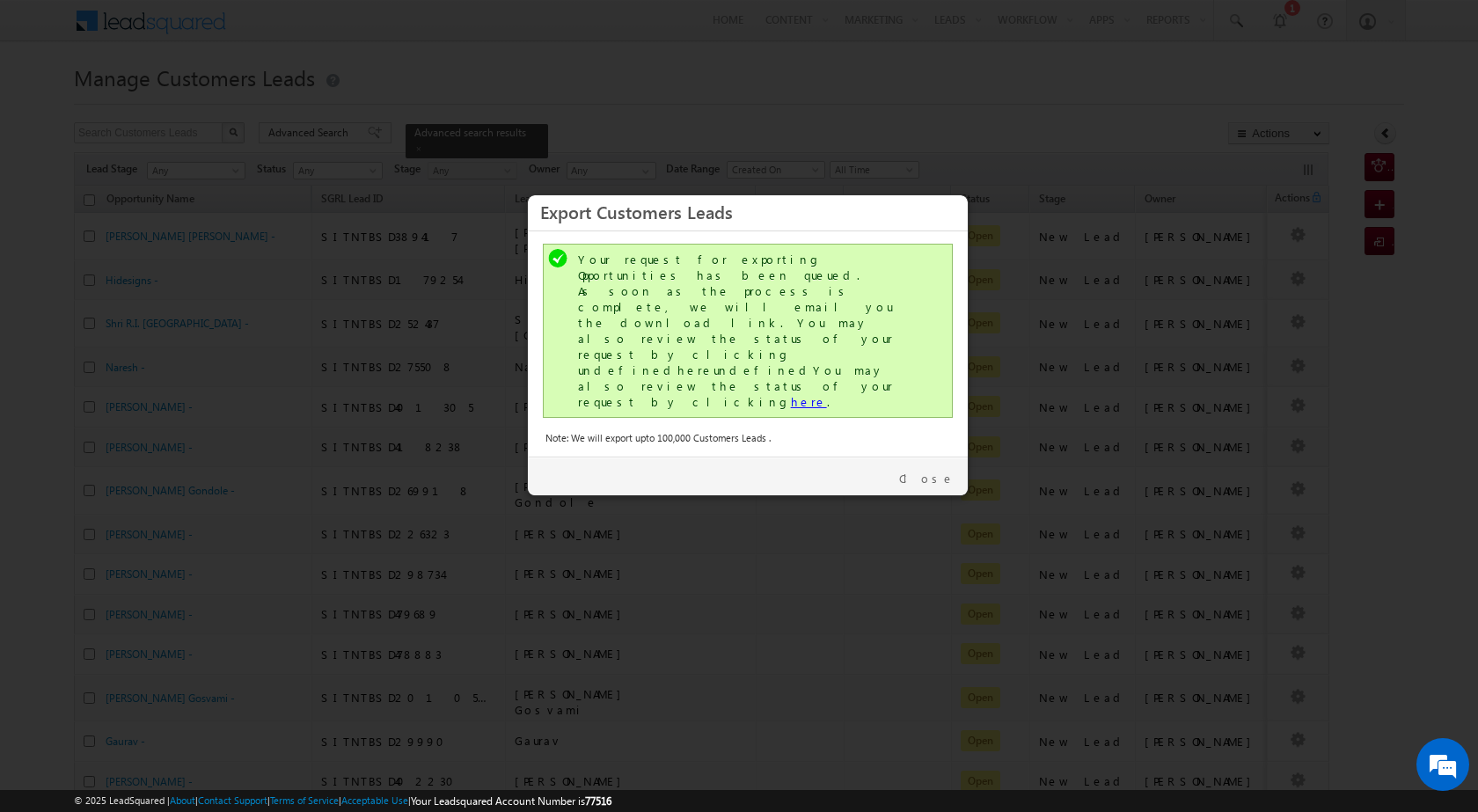
click at [791, 394] on link "here" at bounding box center [809, 402] width 36 height 15
click at [952, 456] on div "Close" at bounding box center [747, 476] width 440 height 38
click at [945, 471] on link "Close" at bounding box center [927, 478] width 56 height 16
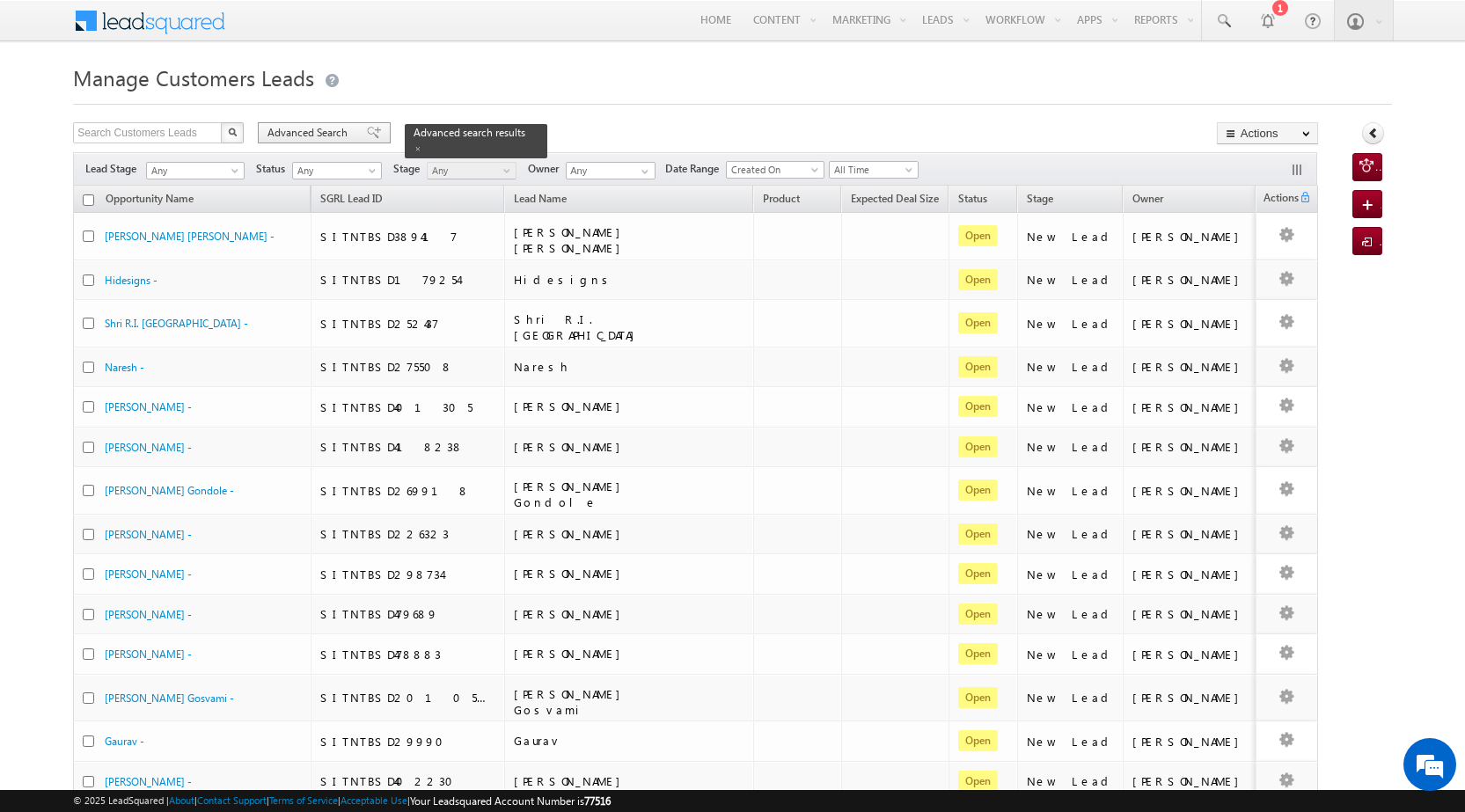
click at [329, 131] on span "Advanced Search" at bounding box center [310, 132] width 85 height 16
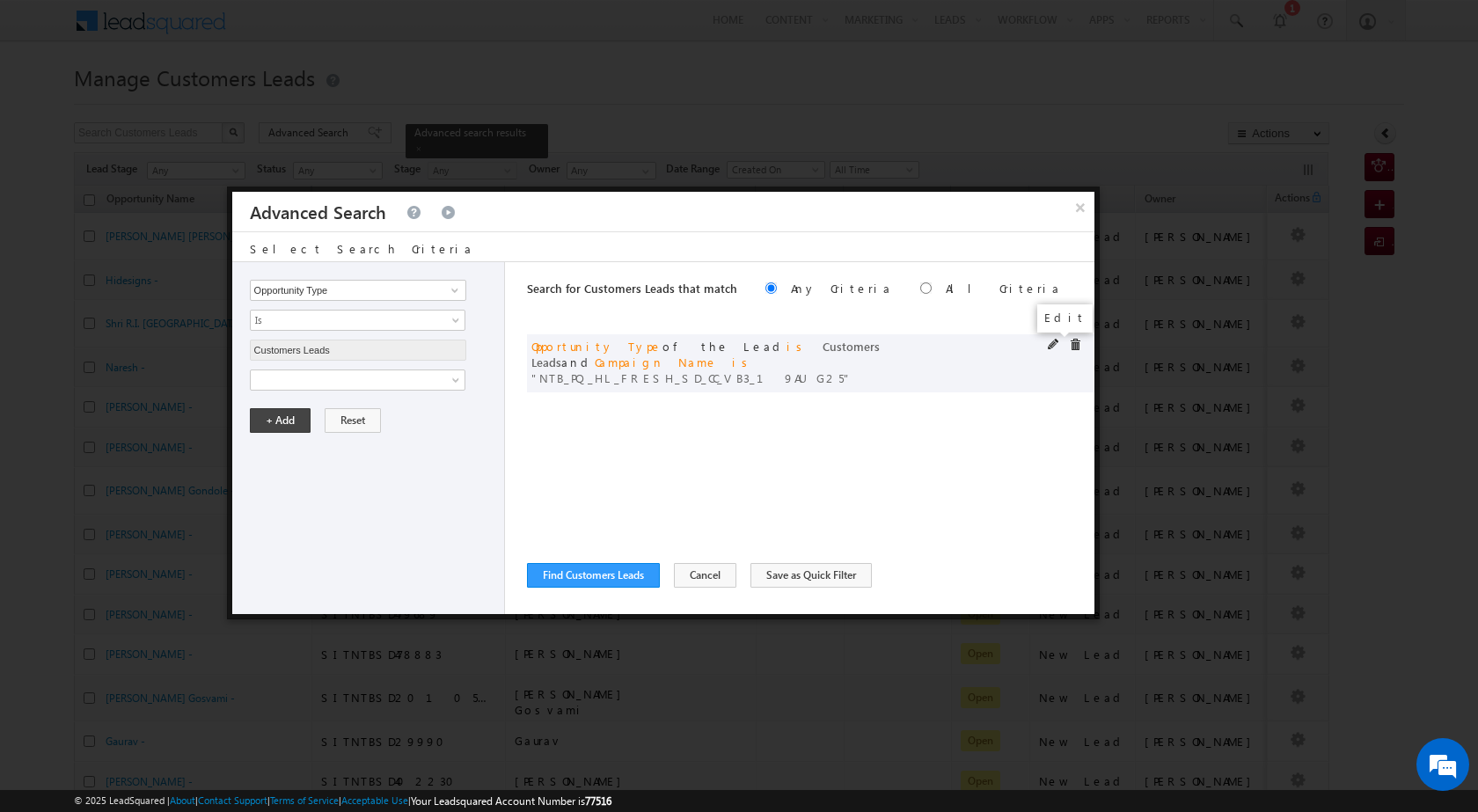
click at [1054, 350] on span at bounding box center [1054, 344] width 12 height 12
click at [336, 438] on input "NTB_PQ_HL_FRESH_SD_CC_VB3_19AUG25" at bounding box center [359, 440] width 217 height 21
paste input "HL_FRESH_WS_CC_VB4"
type input "NTB_HL_FRESH_WS_CC_VB4_19AUG25"
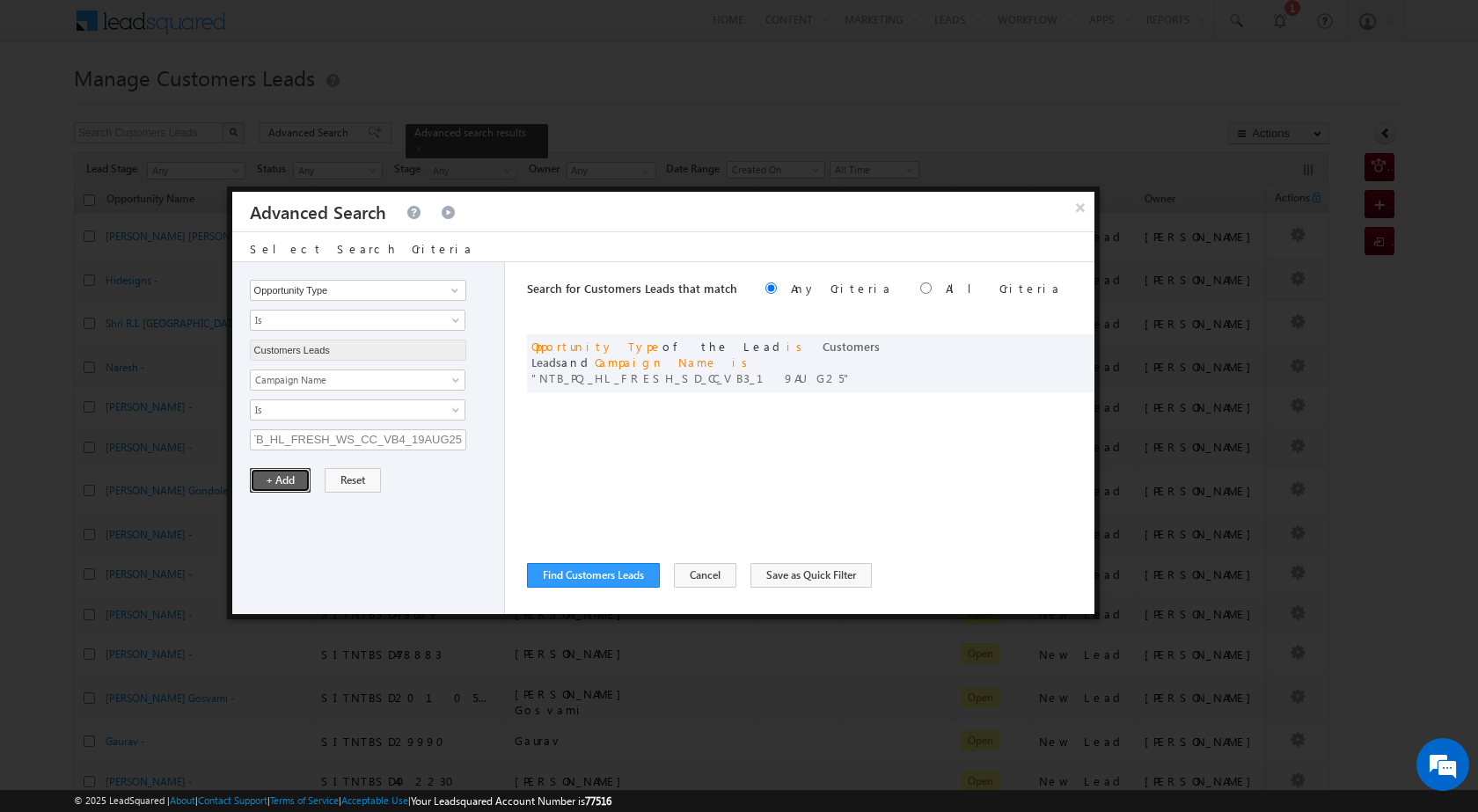
click at [271, 490] on button "+ Add" at bounding box center [280, 480] width 60 height 25
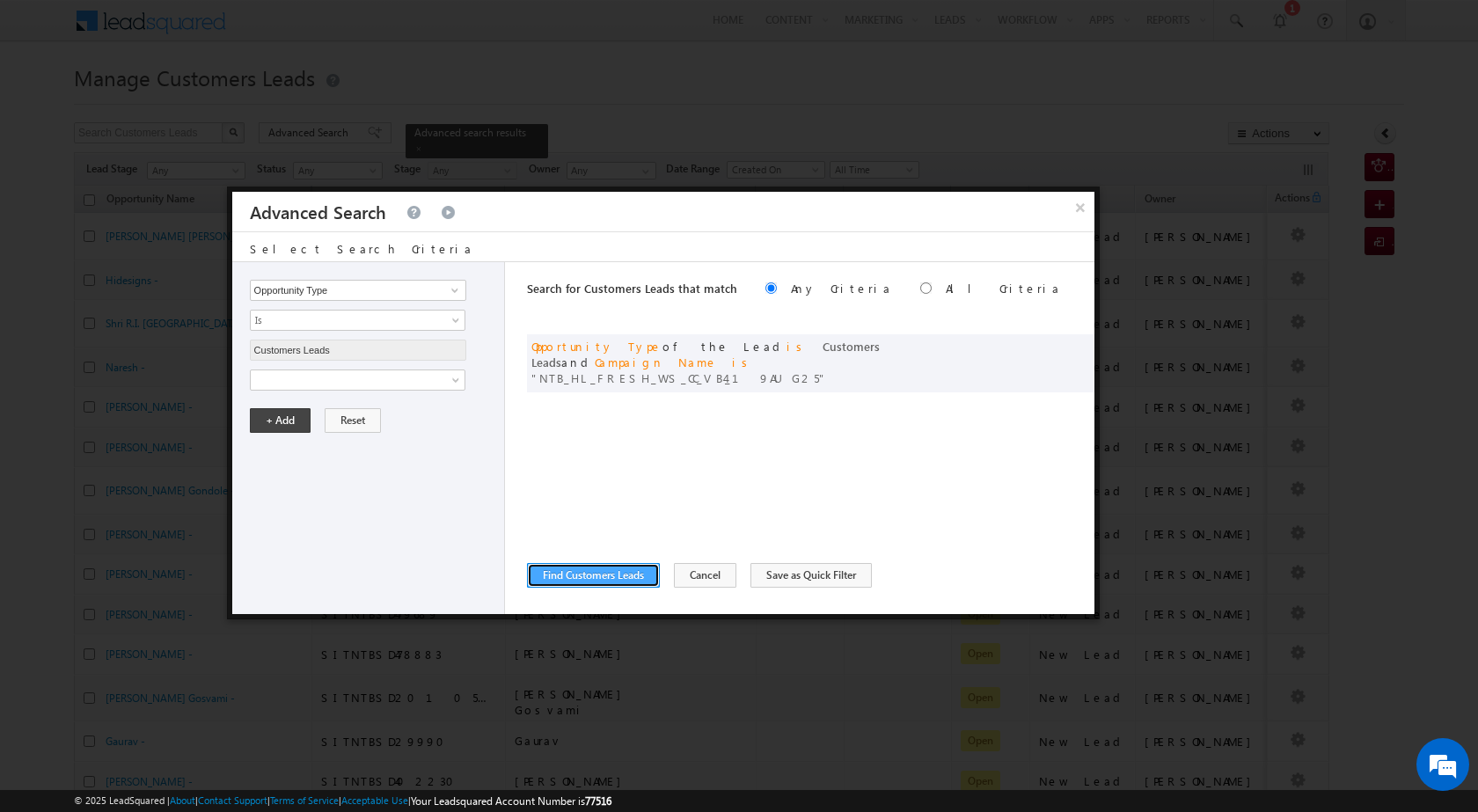
click at [600, 575] on button "Find Customers Leads" at bounding box center [594, 575] width 133 height 25
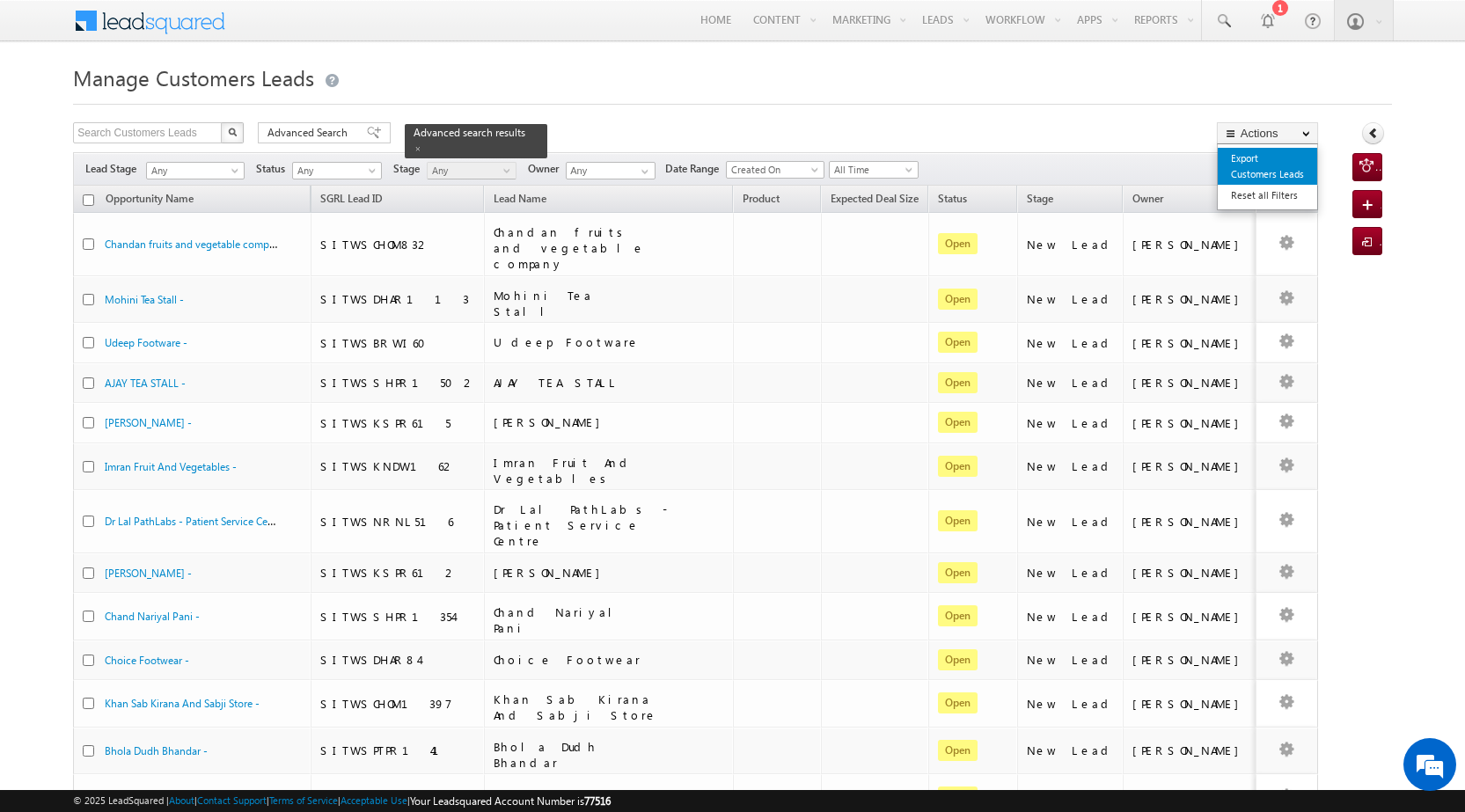
click at [1272, 161] on link "Export Customers Leads" at bounding box center [1267, 166] width 100 height 37
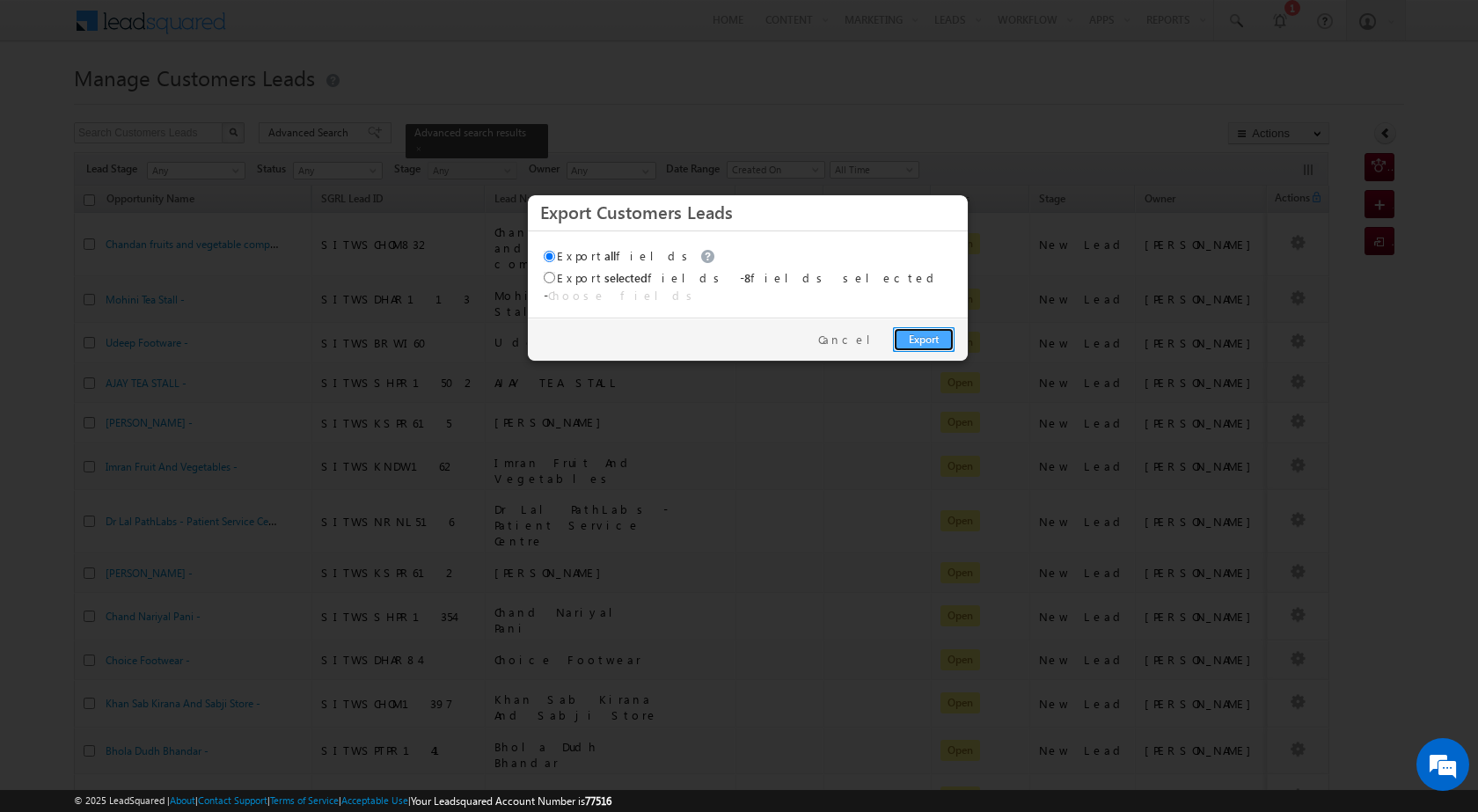
click at [907, 327] on link "Export" at bounding box center [924, 339] width 61 height 25
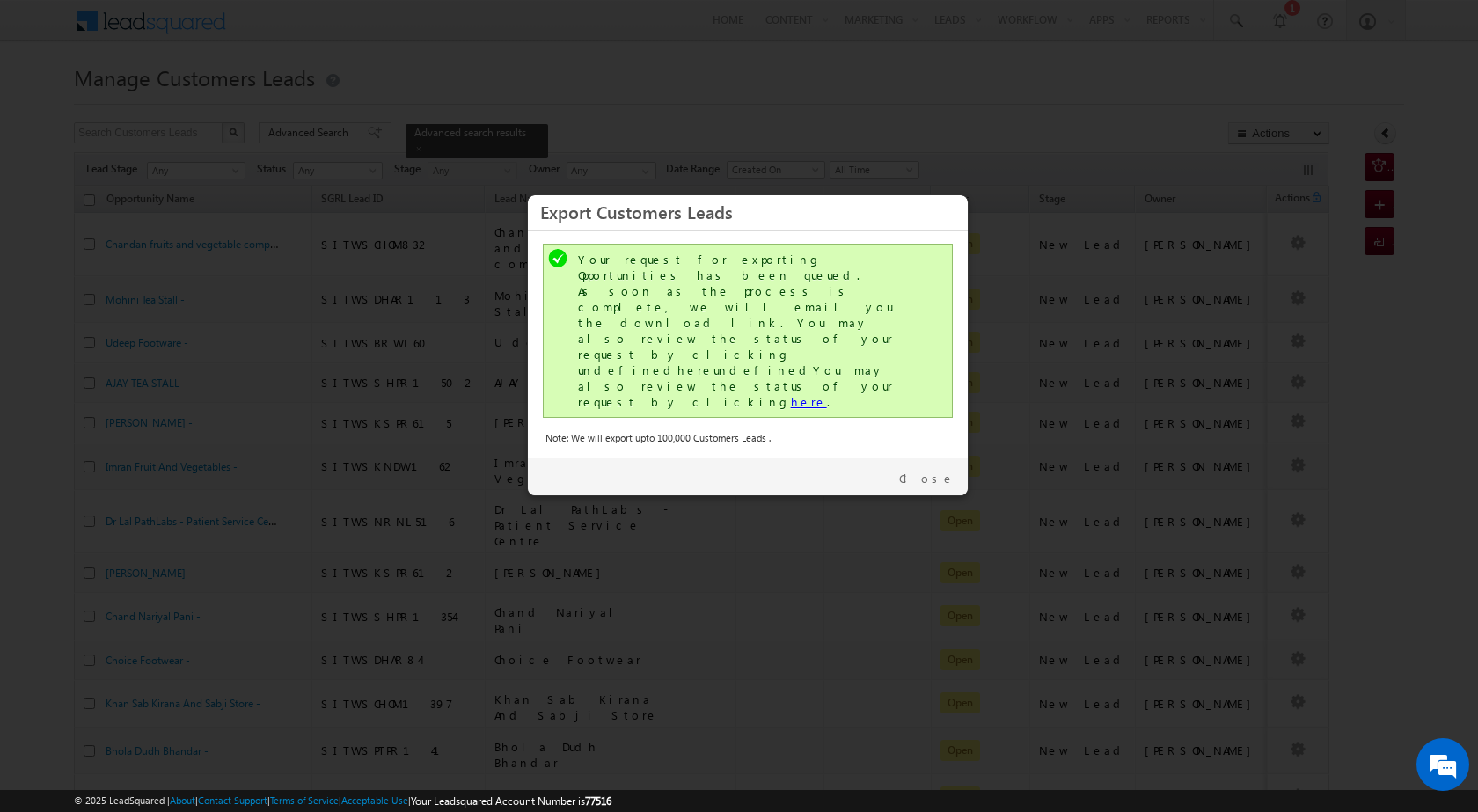
click at [791, 394] on link "here" at bounding box center [809, 402] width 36 height 15
click at [954, 456] on div "Close" at bounding box center [747, 476] width 440 height 38
click at [946, 471] on link "Close" at bounding box center [927, 478] width 56 height 16
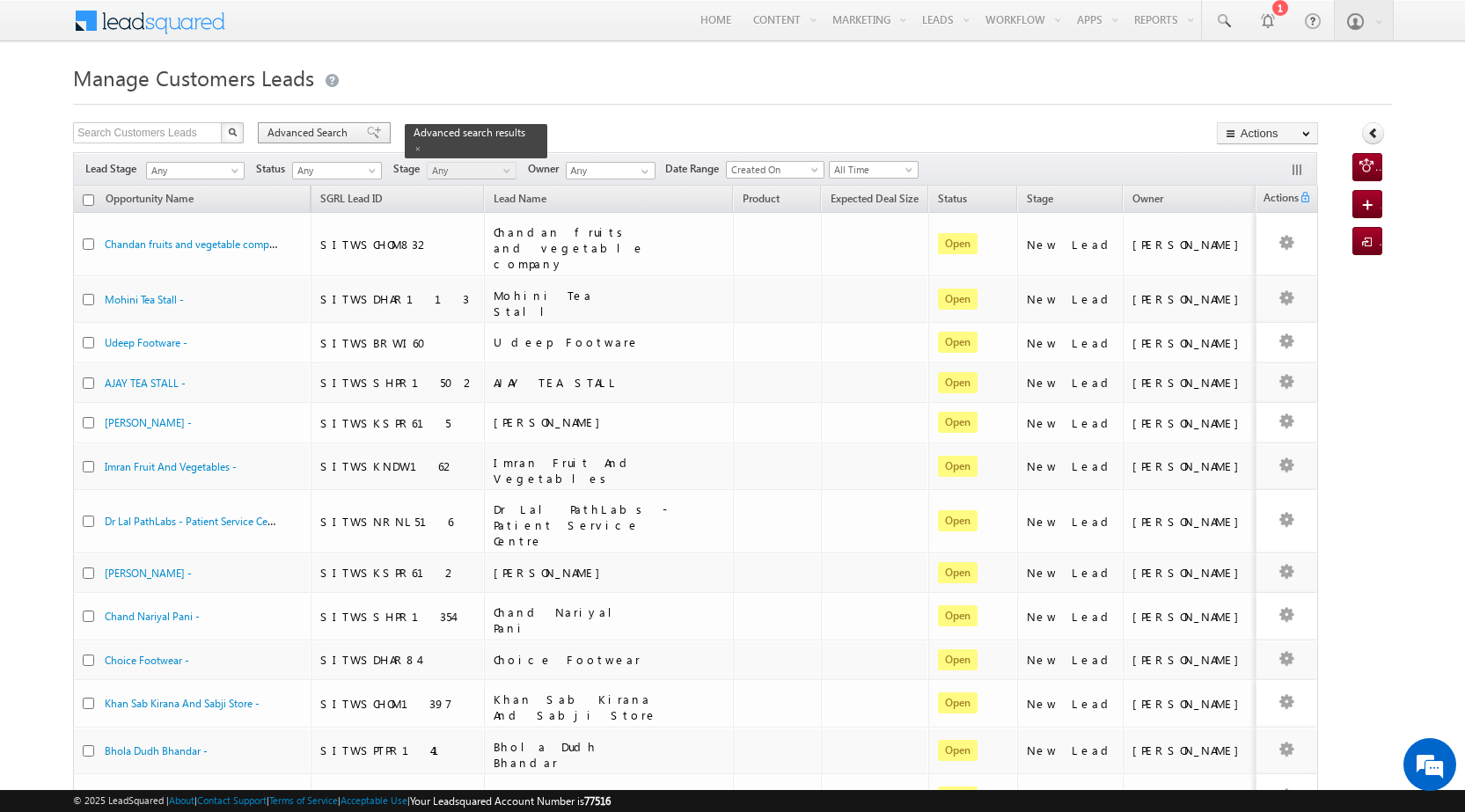
click at [315, 128] on span "Advanced Search" at bounding box center [310, 132] width 85 height 16
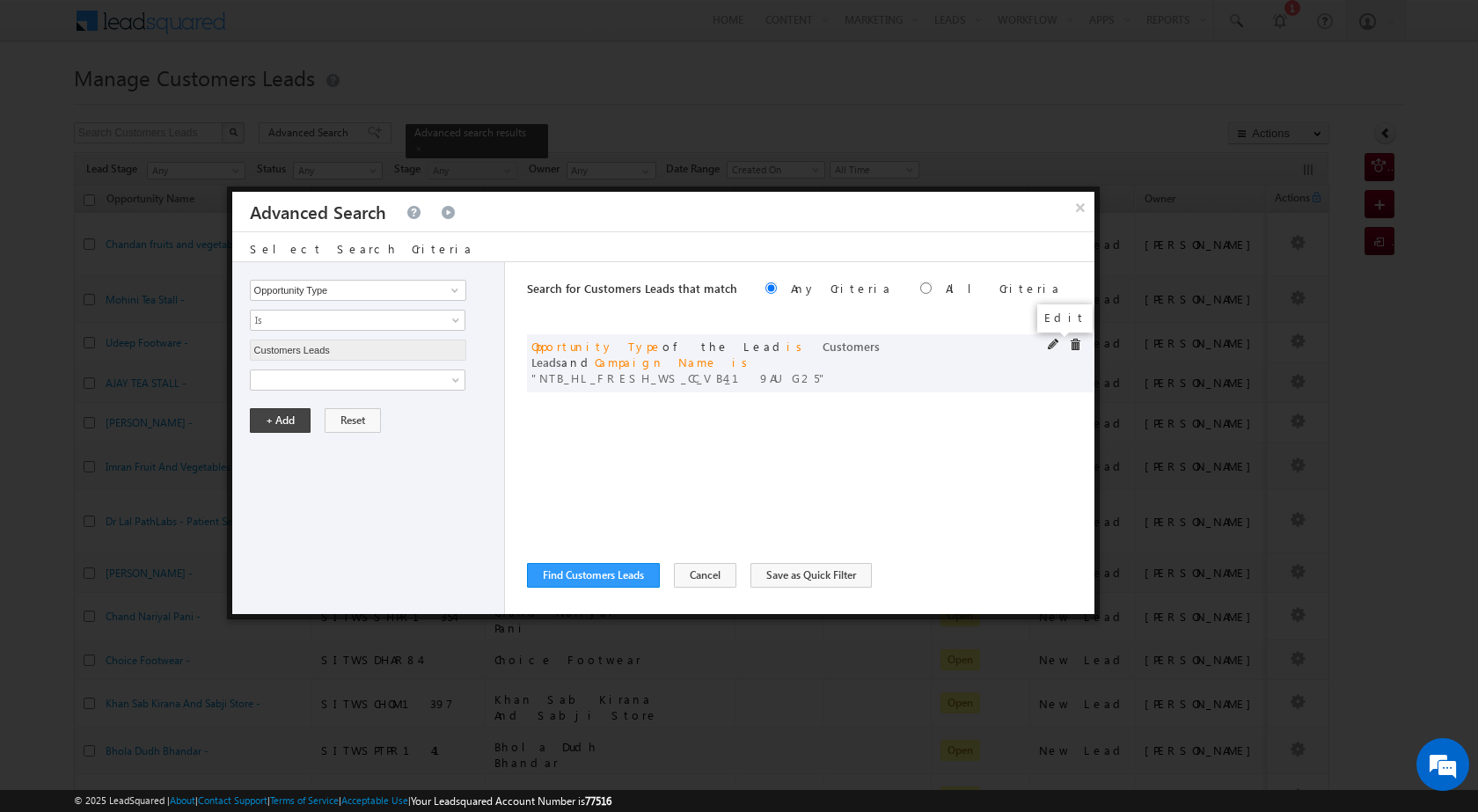
click at [1051, 349] on span at bounding box center [1054, 344] width 12 height 12
click at [346, 442] on input "NTB_HL_FRESH_WS_CC_VB4_19AUG25" at bounding box center [359, 440] width 217 height 21
paste input "PQ_HL_FRESH_CL"
type input "NTB_PQ_HL_FRESH_CL_CC_VB4_19AUG25"
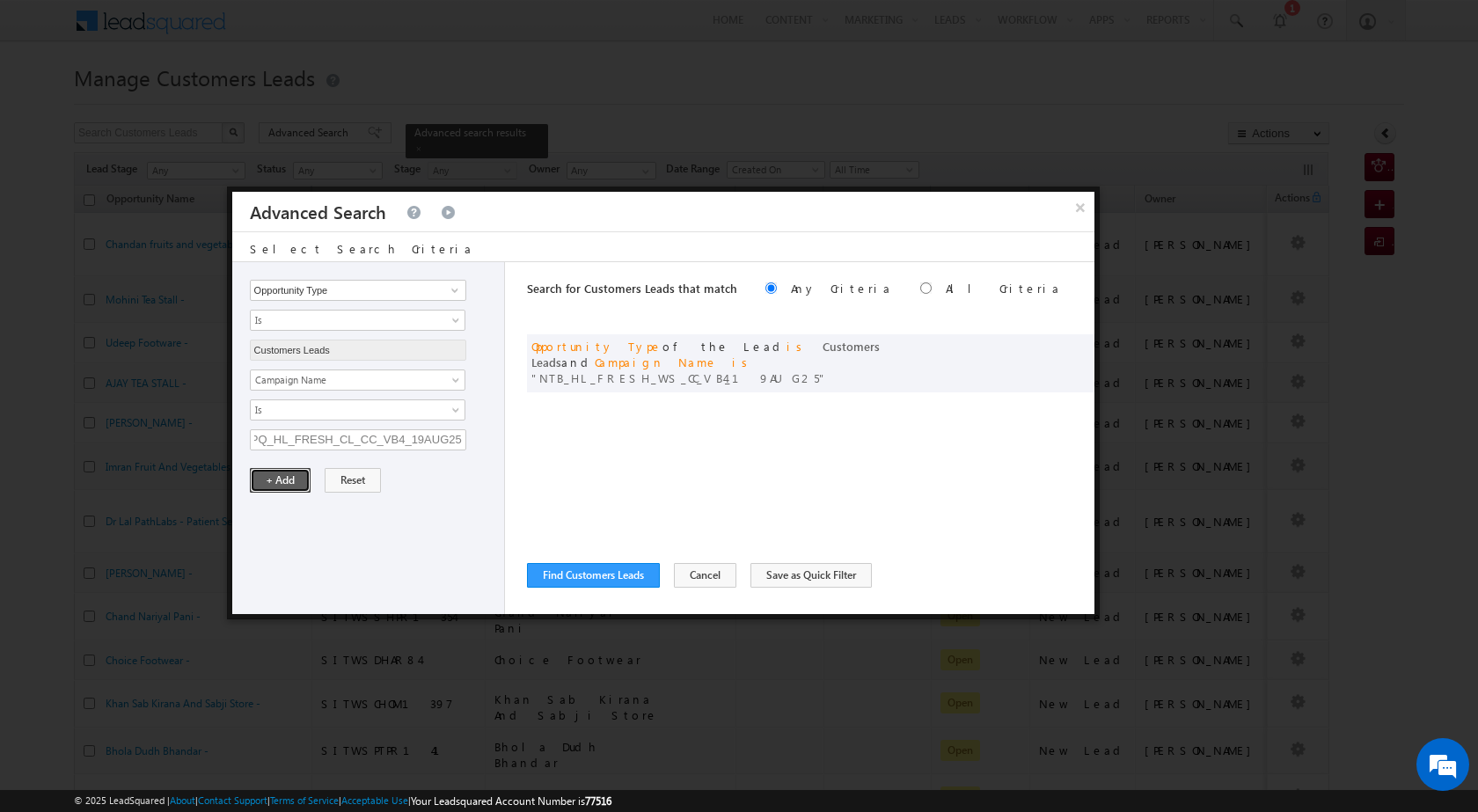
click at [296, 485] on button "+ Add" at bounding box center [280, 480] width 60 height 25
click at [579, 578] on button "Find Customers Leads" at bounding box center [594, 575] width 133 height 25
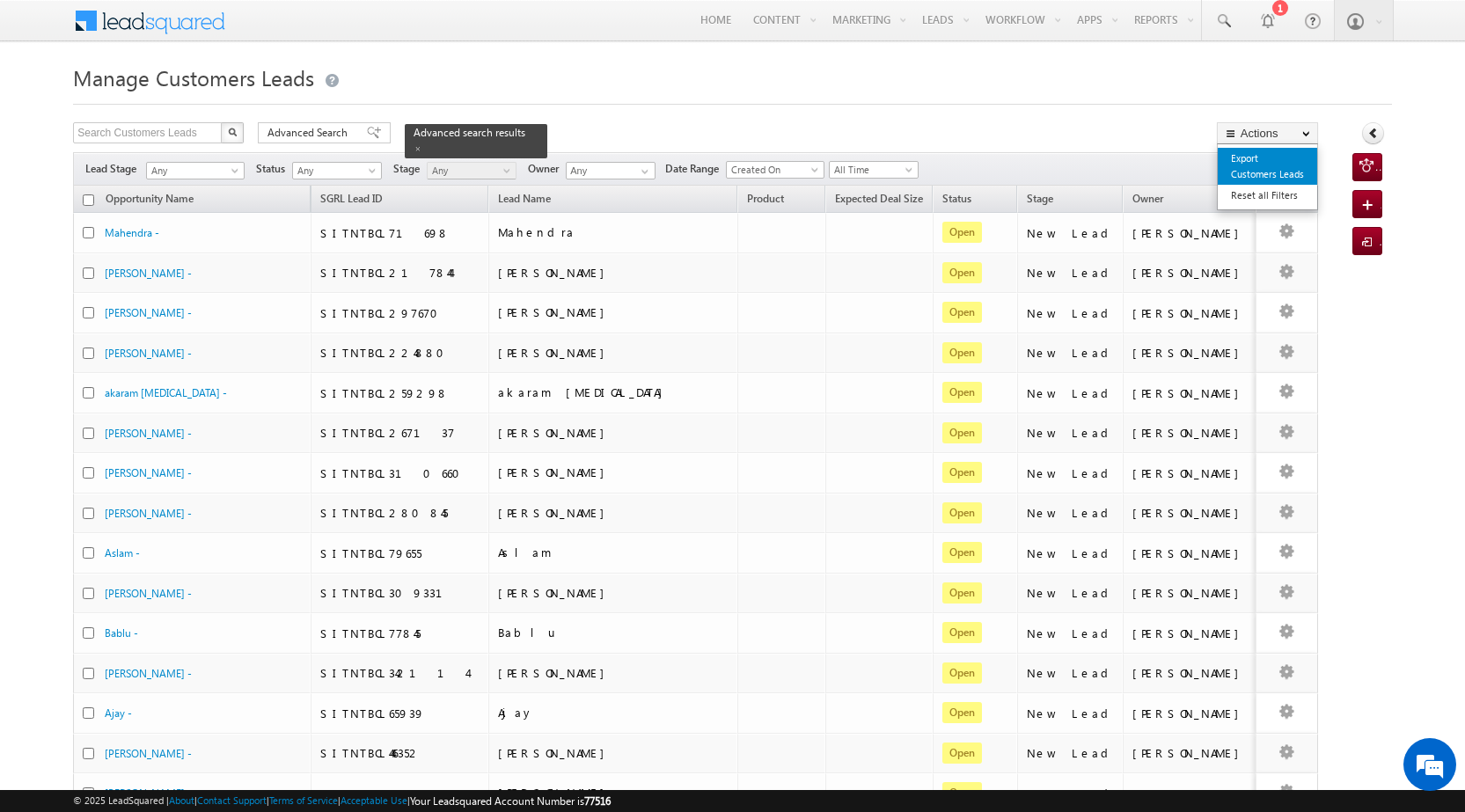
click at [1248, 181] on link "Export Customers Leads" at bounding box center [1267, 166] width 100 height 37
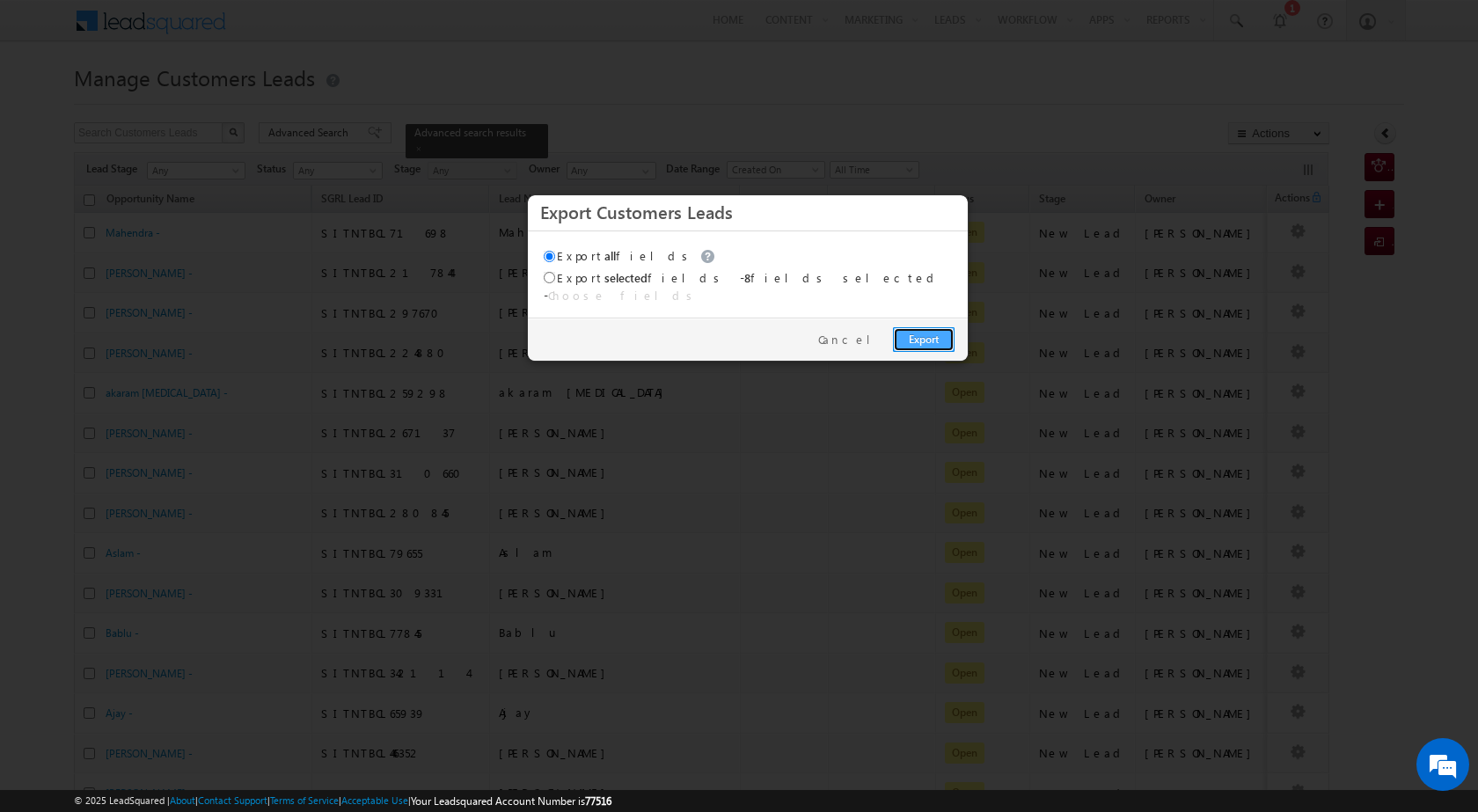
click at [922, 327] on link "Export" at bounding box center [924, 339] width 61 height 25
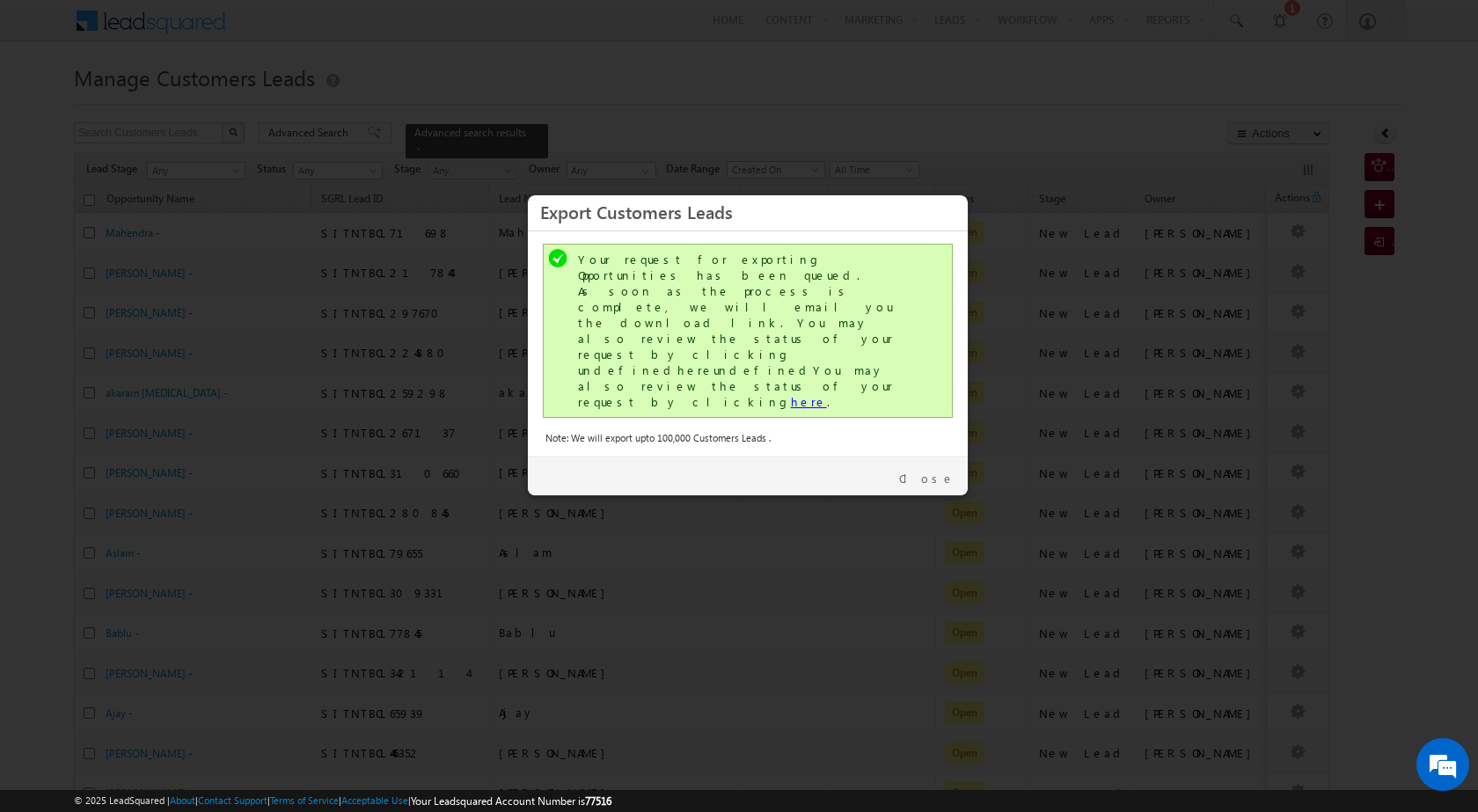
click at [791, 394] on link "here" at bounding box center [809, 402] width 36 height 15
click at [950, 471] on link "Close" at bounding box center [927, 478] width 56 height 16
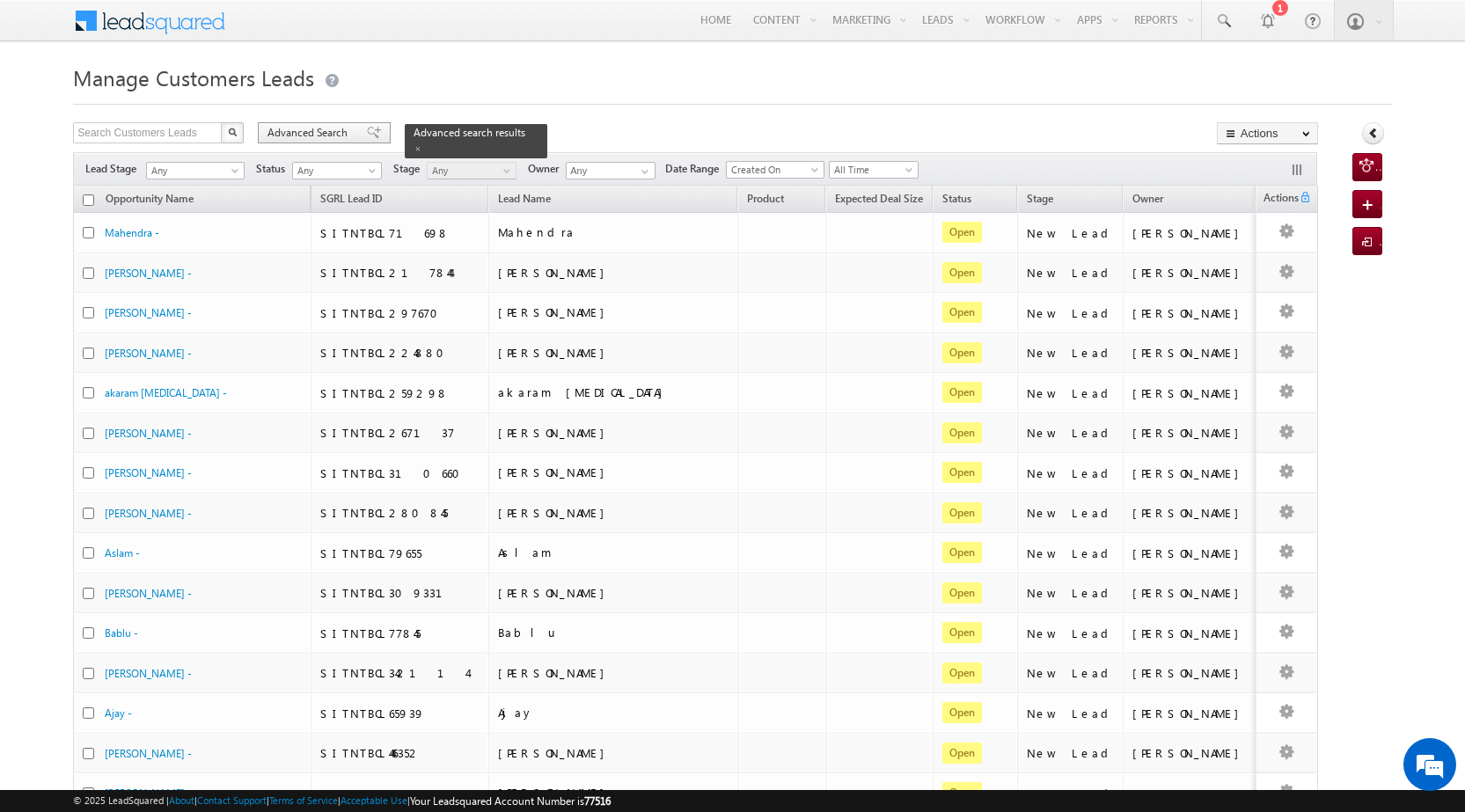
click at [334, 140] on span "Advanced Search" at bounding box center [310, 132] width 85 height 16
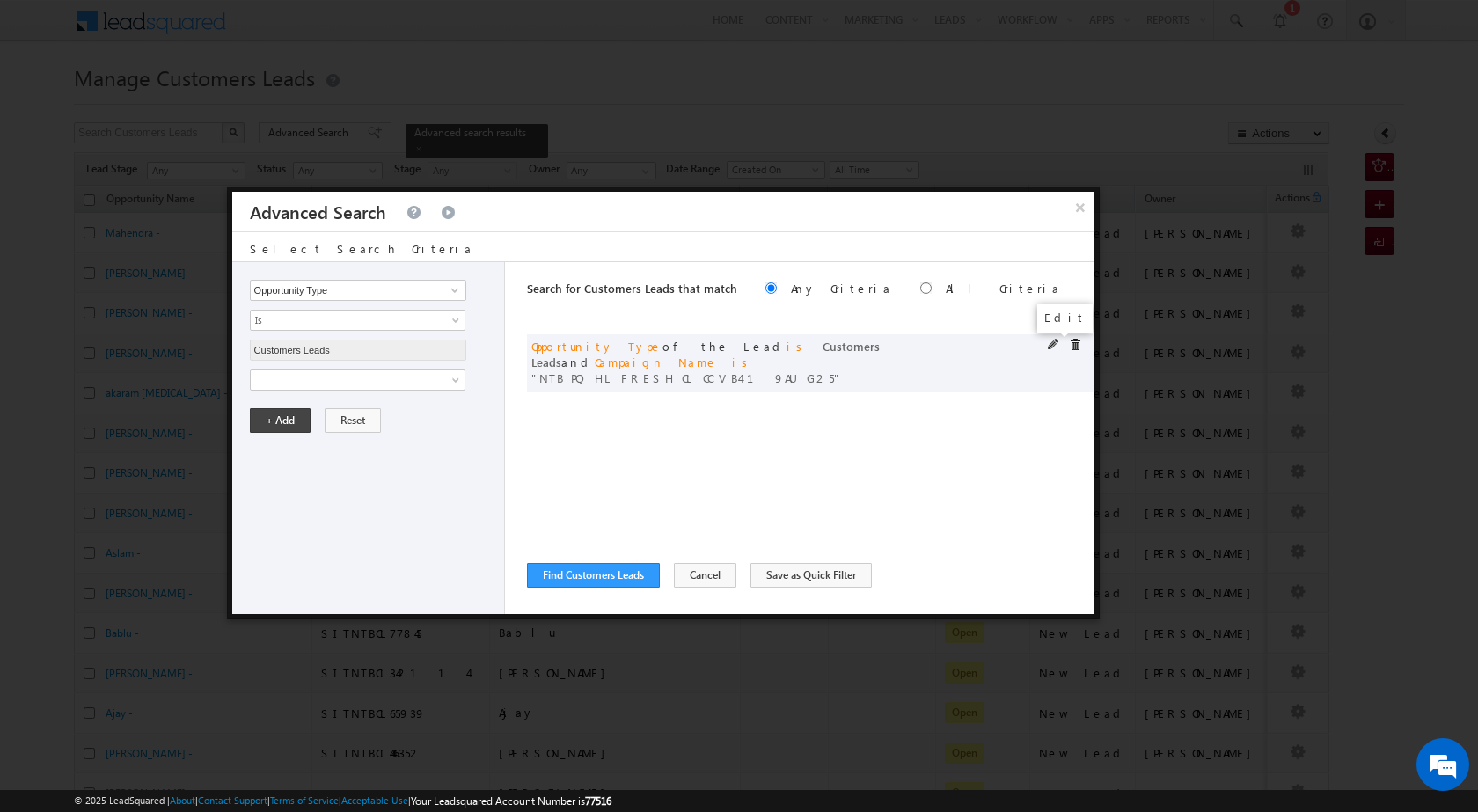
click at [1054, 347] on span at bounding box center [1054, 344] width 12 height 12
click at [341, 441] on input "NTB_PQ_HL_FRESH_CL_CC_VB4_19AUG25" at bounding box center [359, 440] width 217 height 21
paste input "SD"
type input "NTB_PQ_HL_FRESH_SD_CC_VB4_19AUG25"
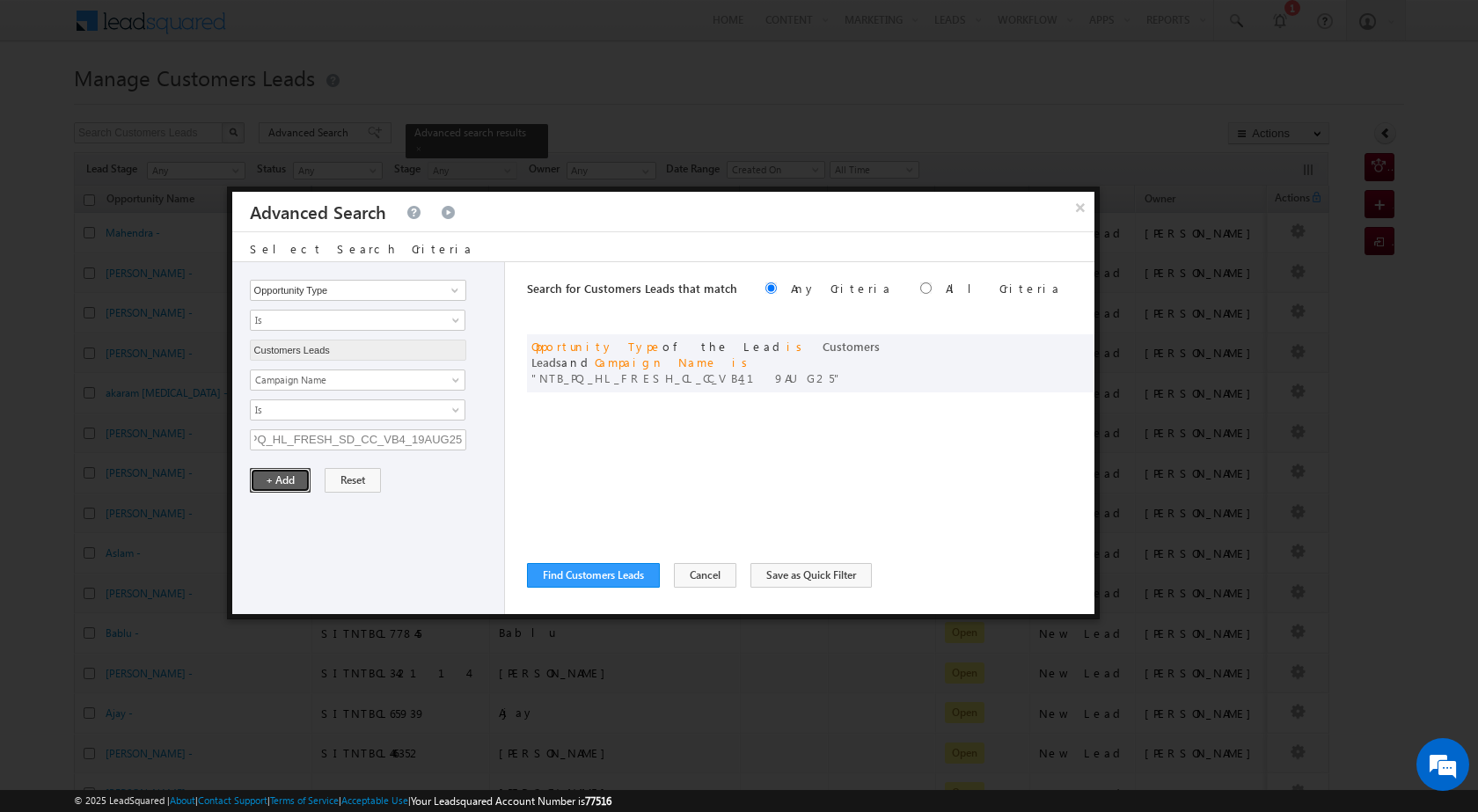
click at [291, 484] on button "+ Add" at bounding box center [280, 480] width 60 height 25
click at [593, 571] on button "Find Customers Leads" at bounding box center [594, 575] width 133 height 25
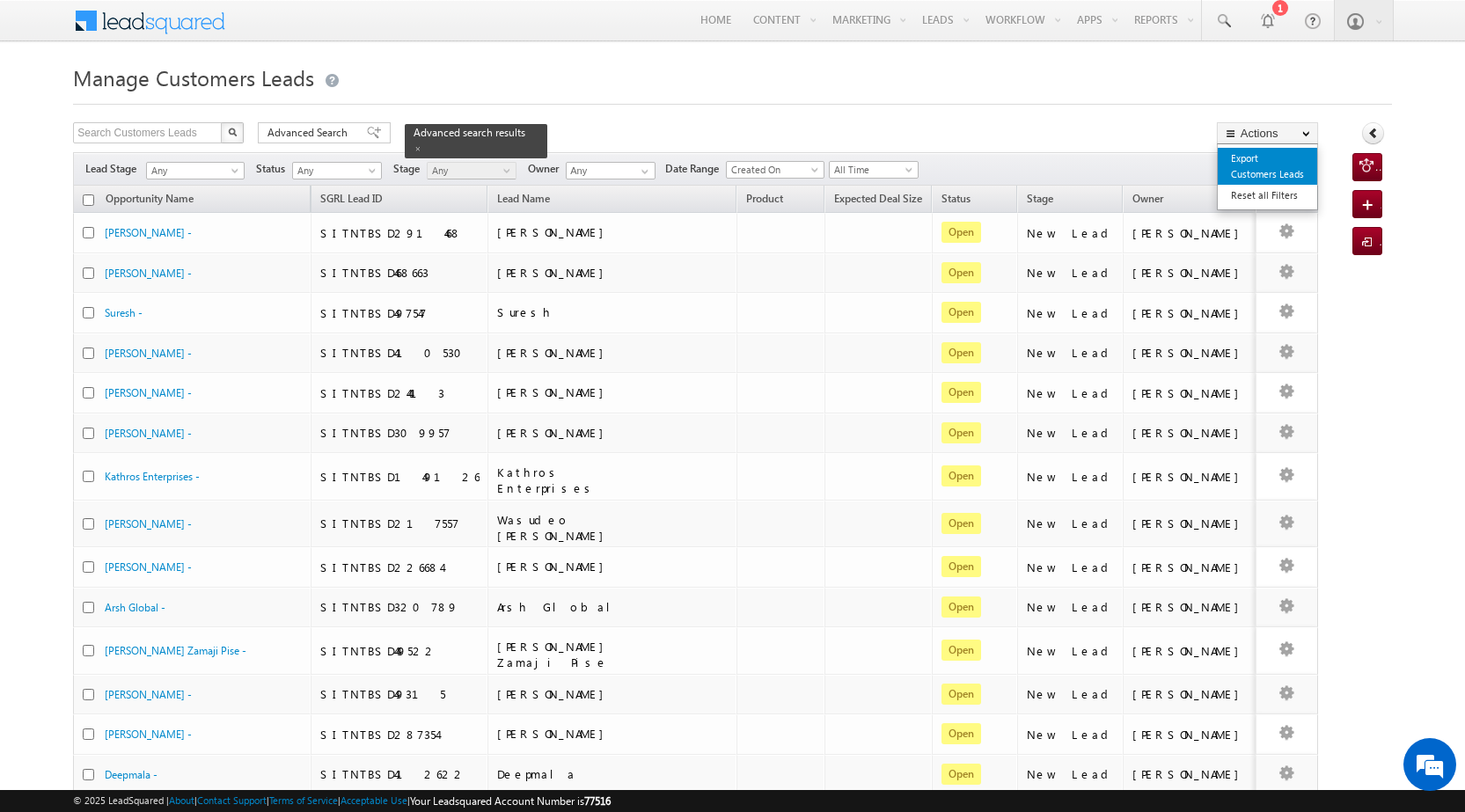
click at [1270, 177] on link "Export Customers Leads" at bounding box center [1267, 166] width 100 height 37
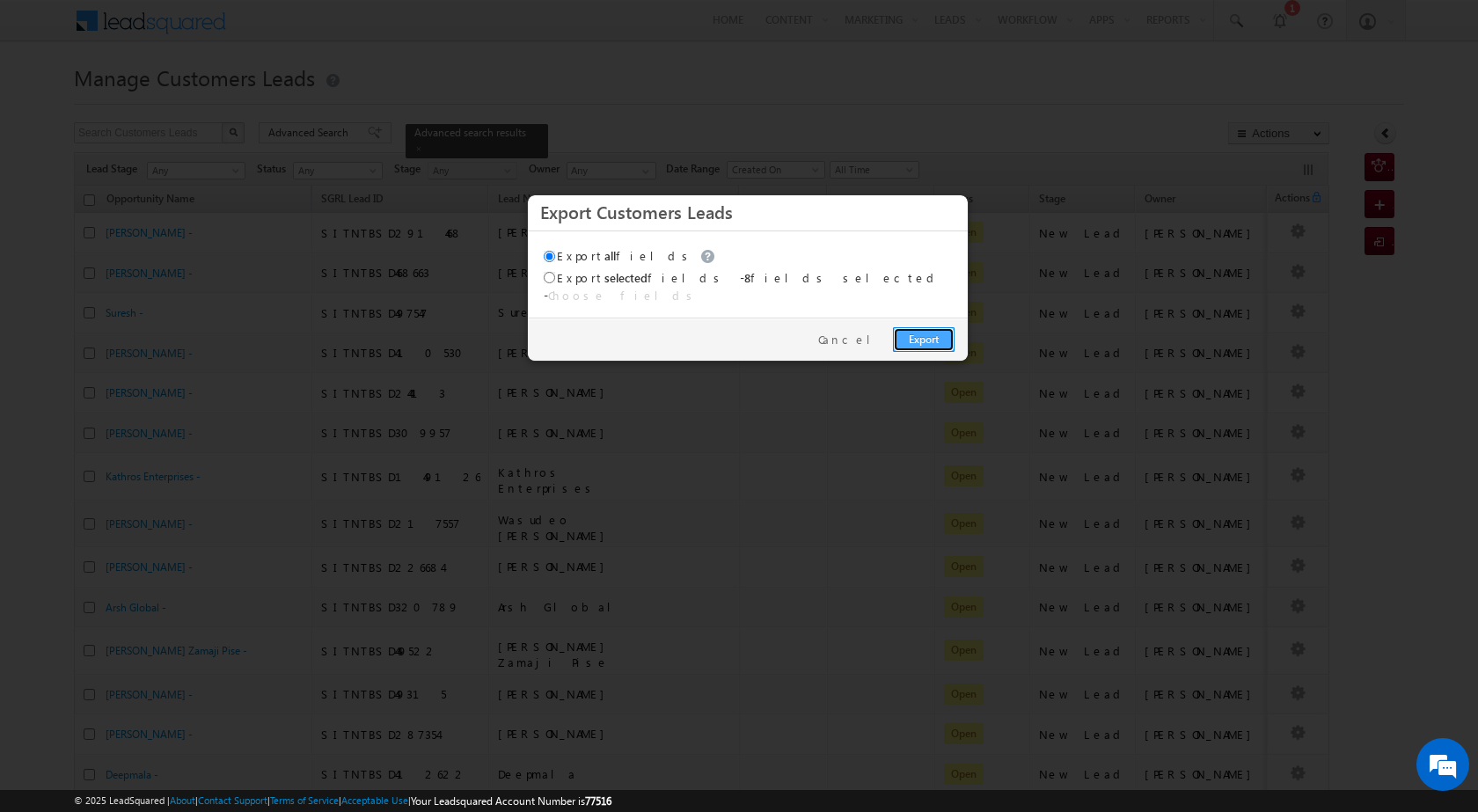
click at [926, 328] on link "Export" at bounding box center [924, 339] width 61 height 25
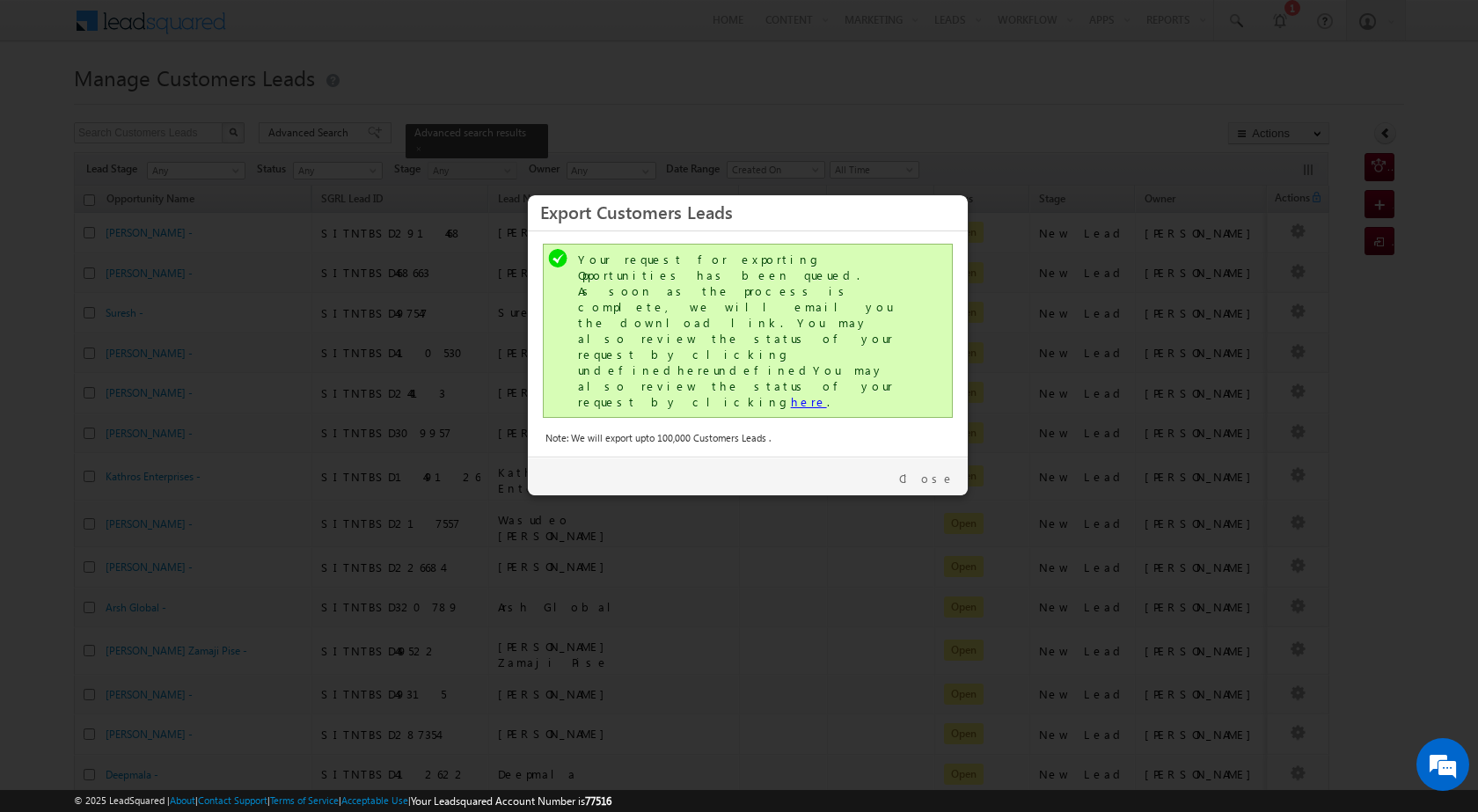
click at [791, 394] on link "here" at bounding box center [809, 402] width 36 height 15
click at [934, 471] on link "Close" at bounding box center [927, 478] width 56 height 16
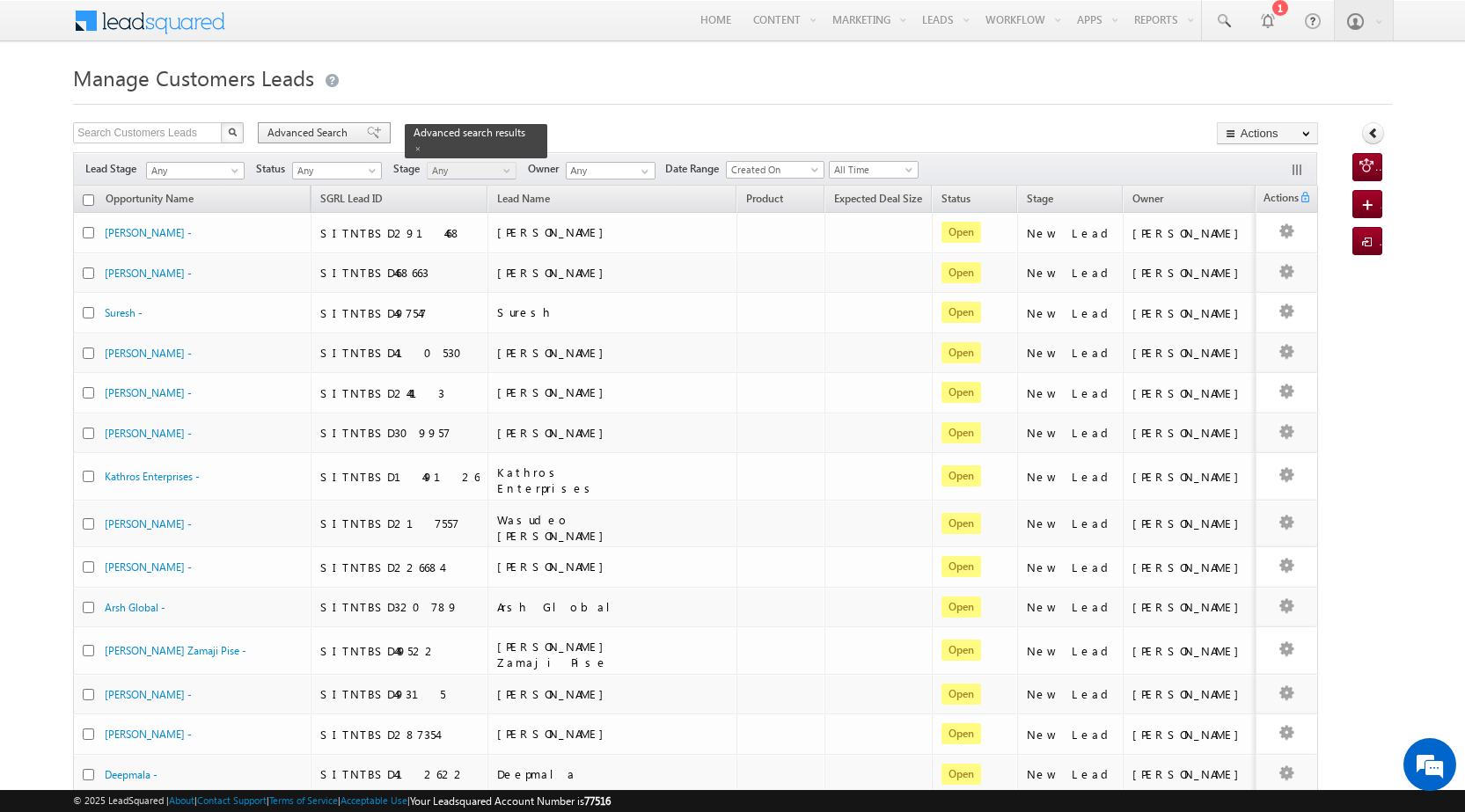
click at [329, 141] on div "Advanced Search" at bounding box center [324, 133] width 133 height 21
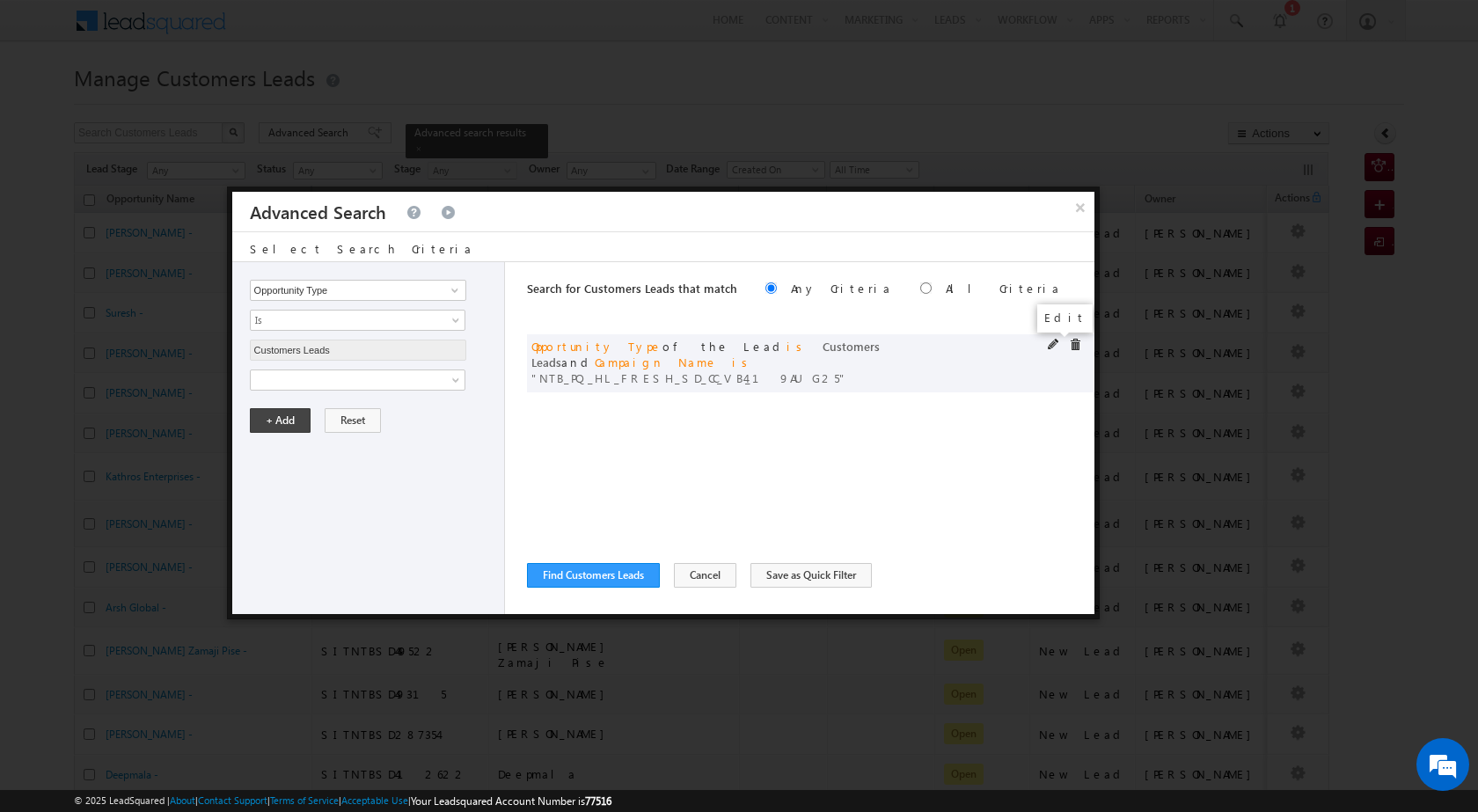
click at [1052, 338] on span at bounding box center [1054, 344] width 12 height 12
click at [363, 443] on input "NTB_PQ_HL_FRESH_SD_CC_VB4_19AUG25" at bounding box center [359, 440] width 217 height 21
paste input "HL_FRESH_WS_CC_VB2"
type input "NTB_HL_FRESH_WS_CC_VB2_19AUG25"
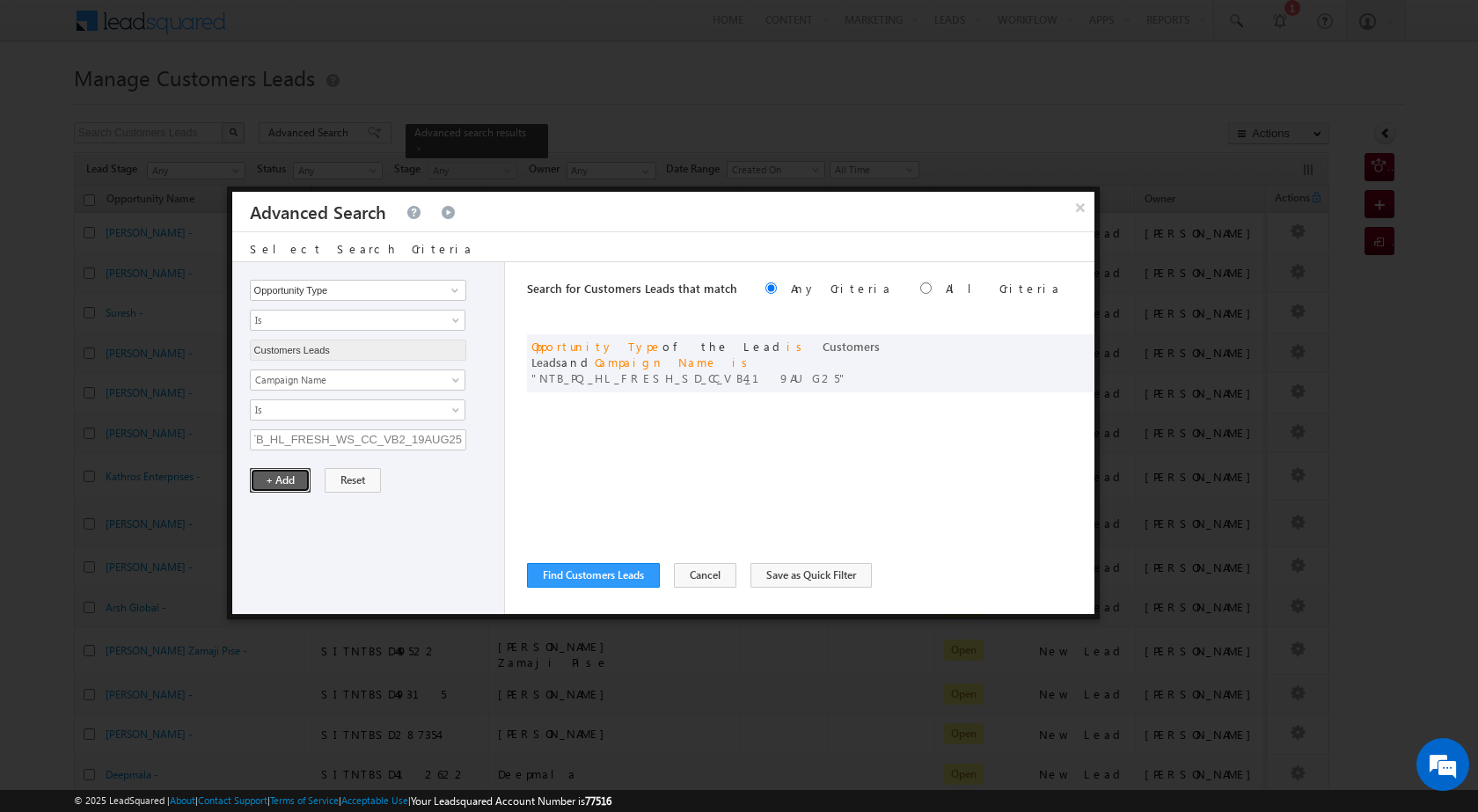
click at [260, 476] on button "+ Add" at bounding box center [280, 480] width 60 height 25
click at [601, 483] on div "Search for Customers Leads that match Any Criteria All Criteria Note that the c…" at bounding box center [811, 437] width 568 height 352
click at [613, 571] on button "Find Customers Leads" at bounding box center [594, 575] width 133 height 25
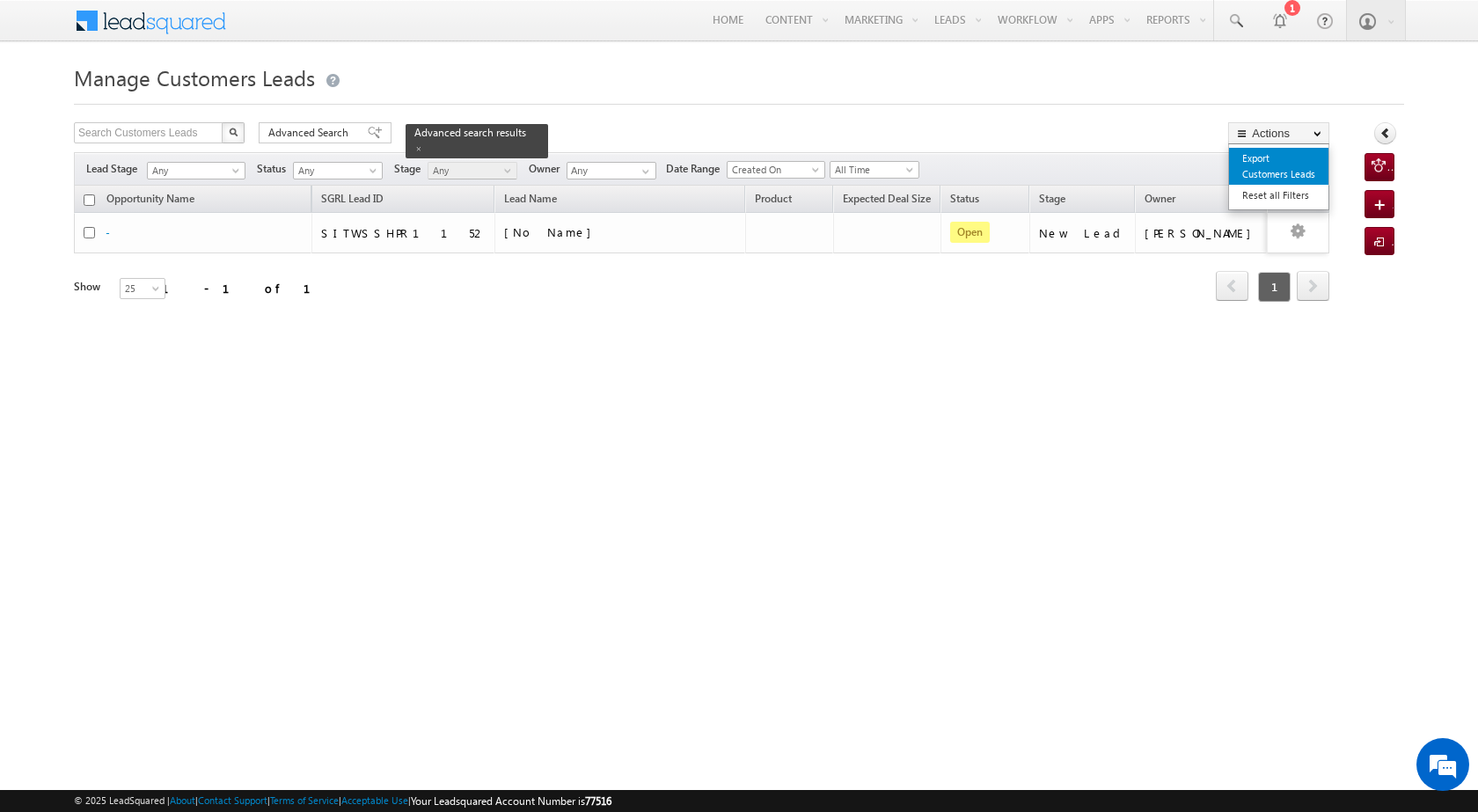
click at [1293, 155] on link "Export Customers Leads" at bounding box center [1279, 166] width 100 height 37
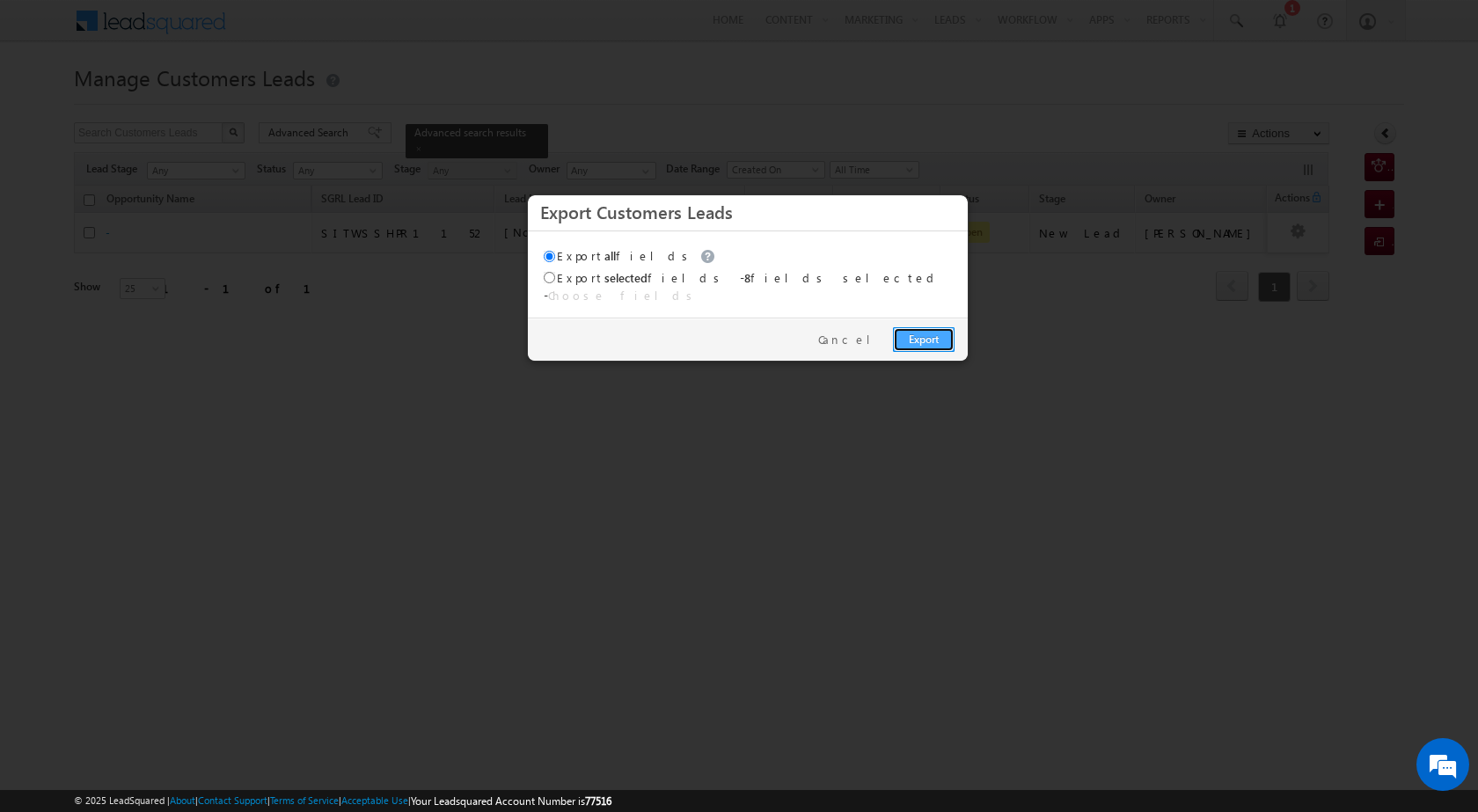
click at [945, 327] on link "Export" at bounding box center [924, 339] width 61 height 25
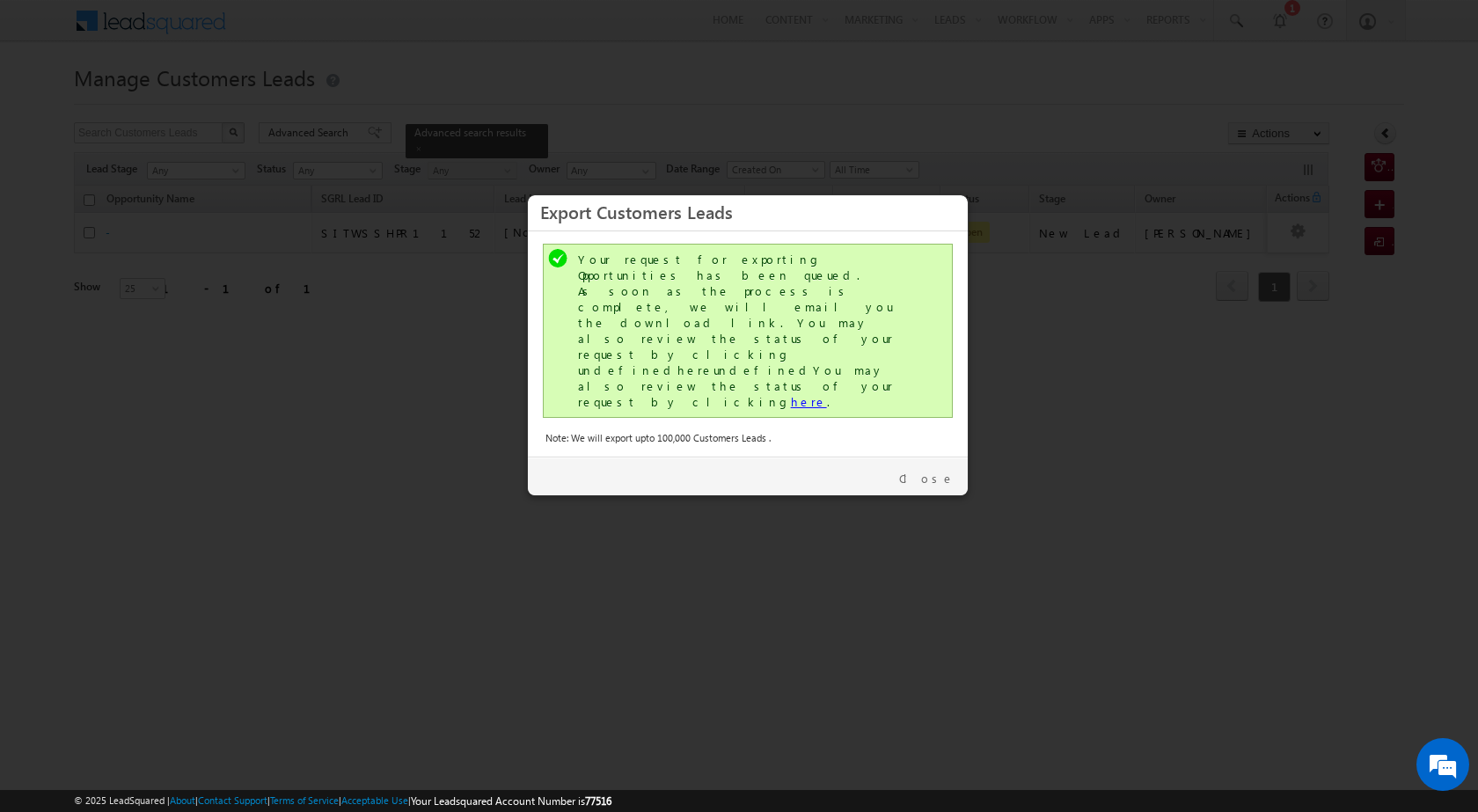
click at [791, 394] on link "here" at bounding box center [809, 402] width 36 height 15
click at [930, 471] on link "Close" at bounding box center [927, 478] width 56 height 16
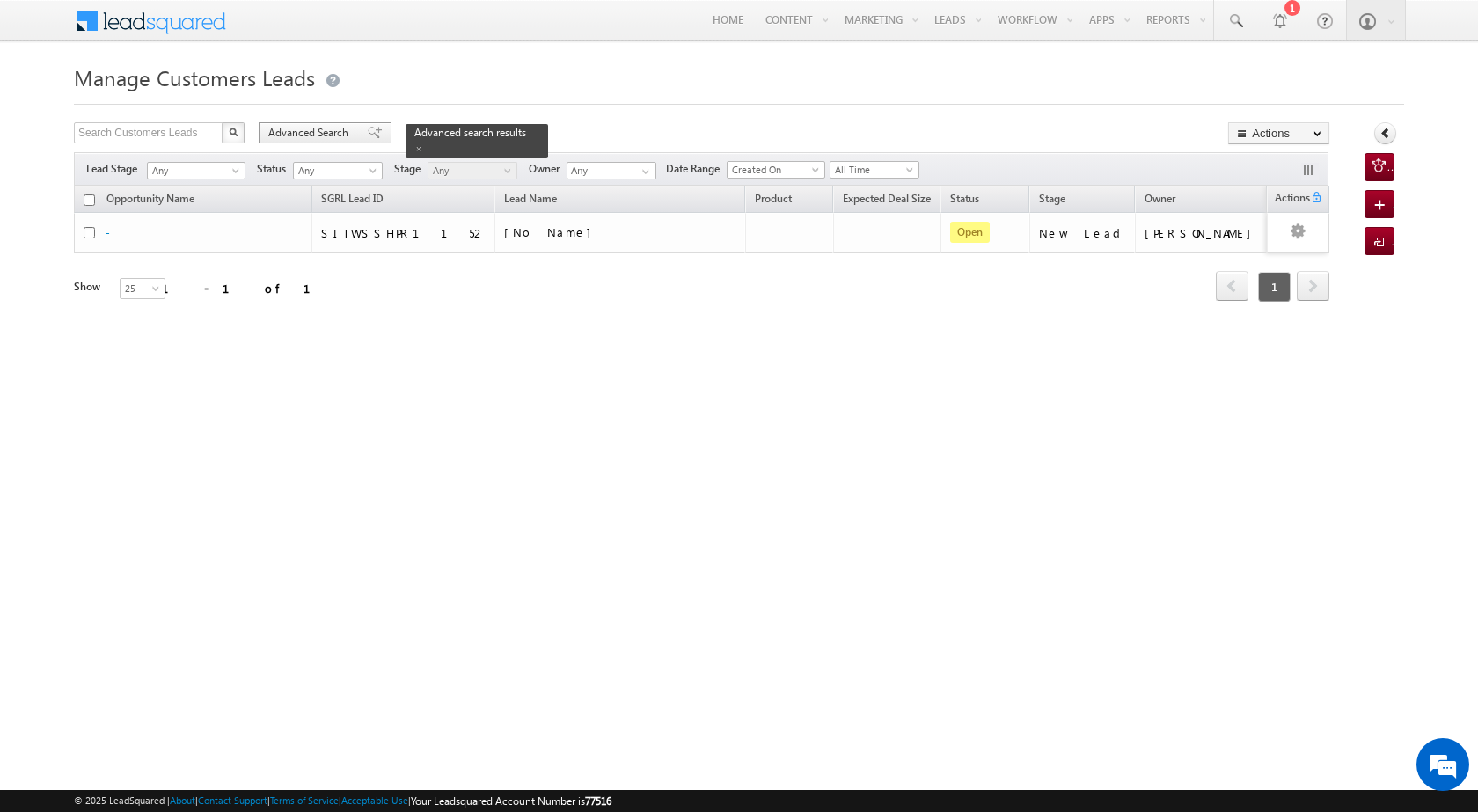
click at [328, 131] on span "Advanced Search" at bounding box center [311, 132] width 85 height 16
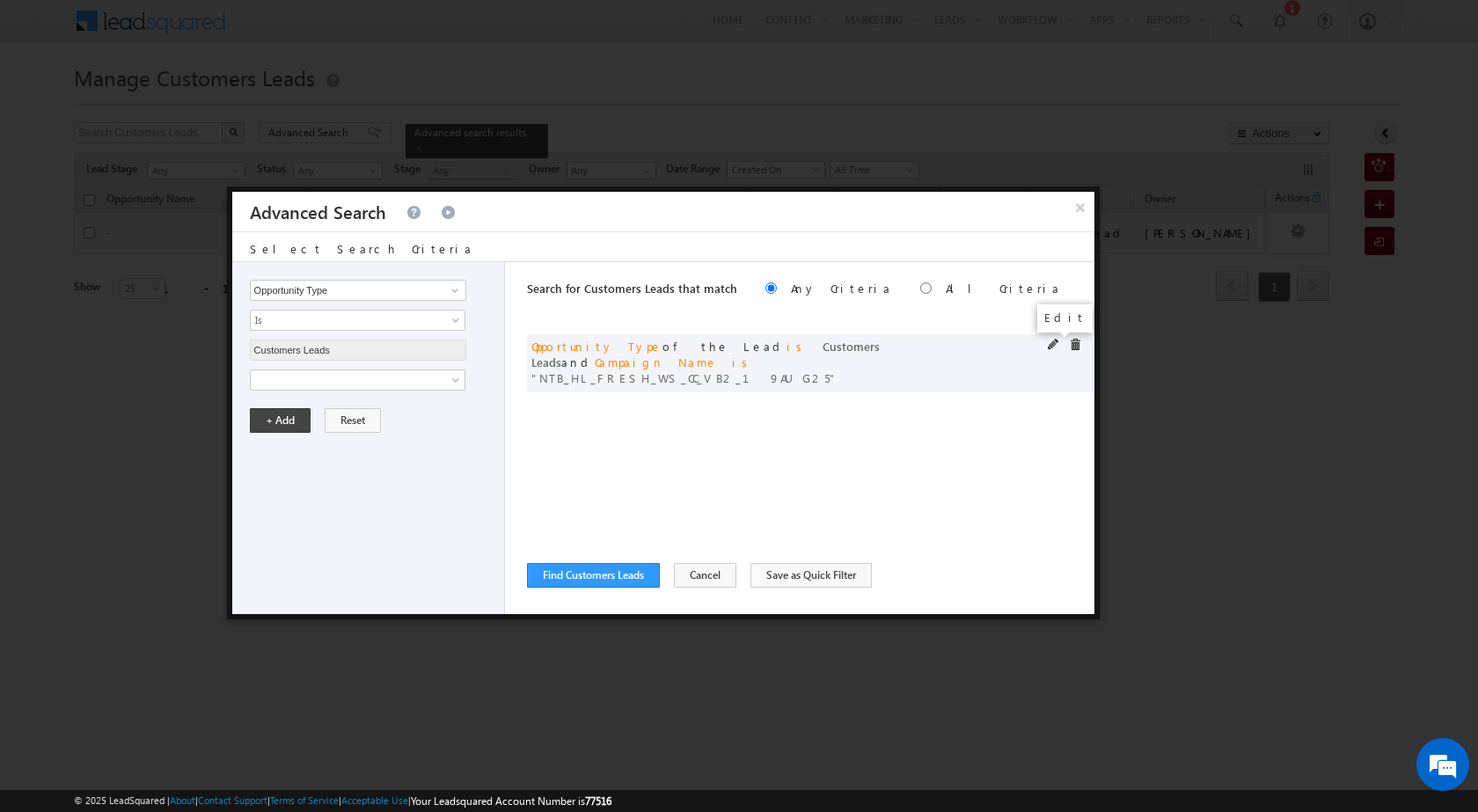
click at [1054, 344] on span at bounding box center [1054, 344] width 12 height 12
click at [395, 444] on input "NTB_HL_FRESH_WS_CC_VB2_19AUG25" at bounding box center [359, 440] width 217 height 21
paste input "PQ_HL_FRESH_CL"
type input "NTB_PQ_HL_FRESH_CL_CC_VB2_19AUG25"
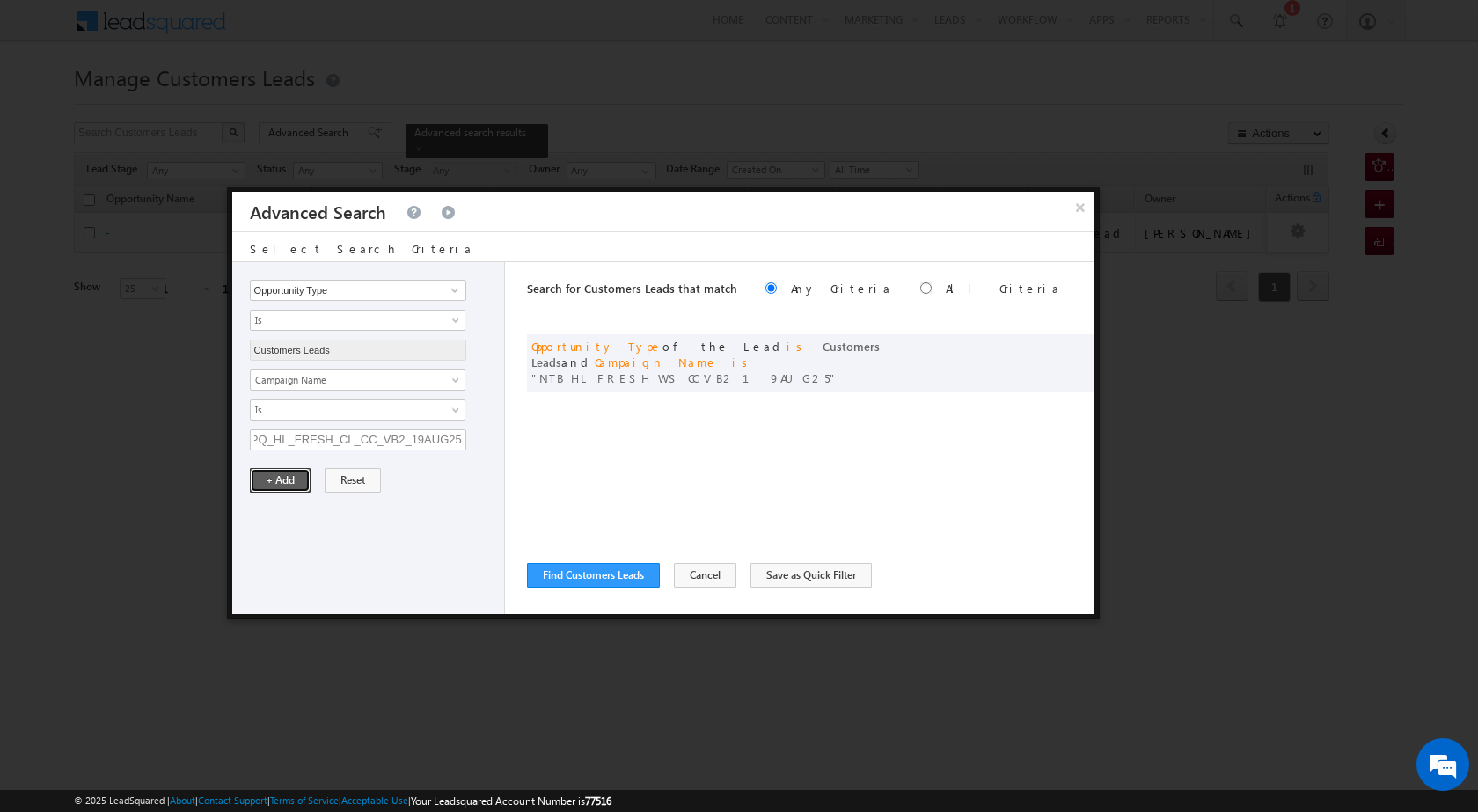
click at [282, 476] on button "+ Add" at bounding box center [280, 480] width 60 height 25
click at [618, 566] on button "Find Customers Leads" at bounding box center [594, 575] width 133 height 25
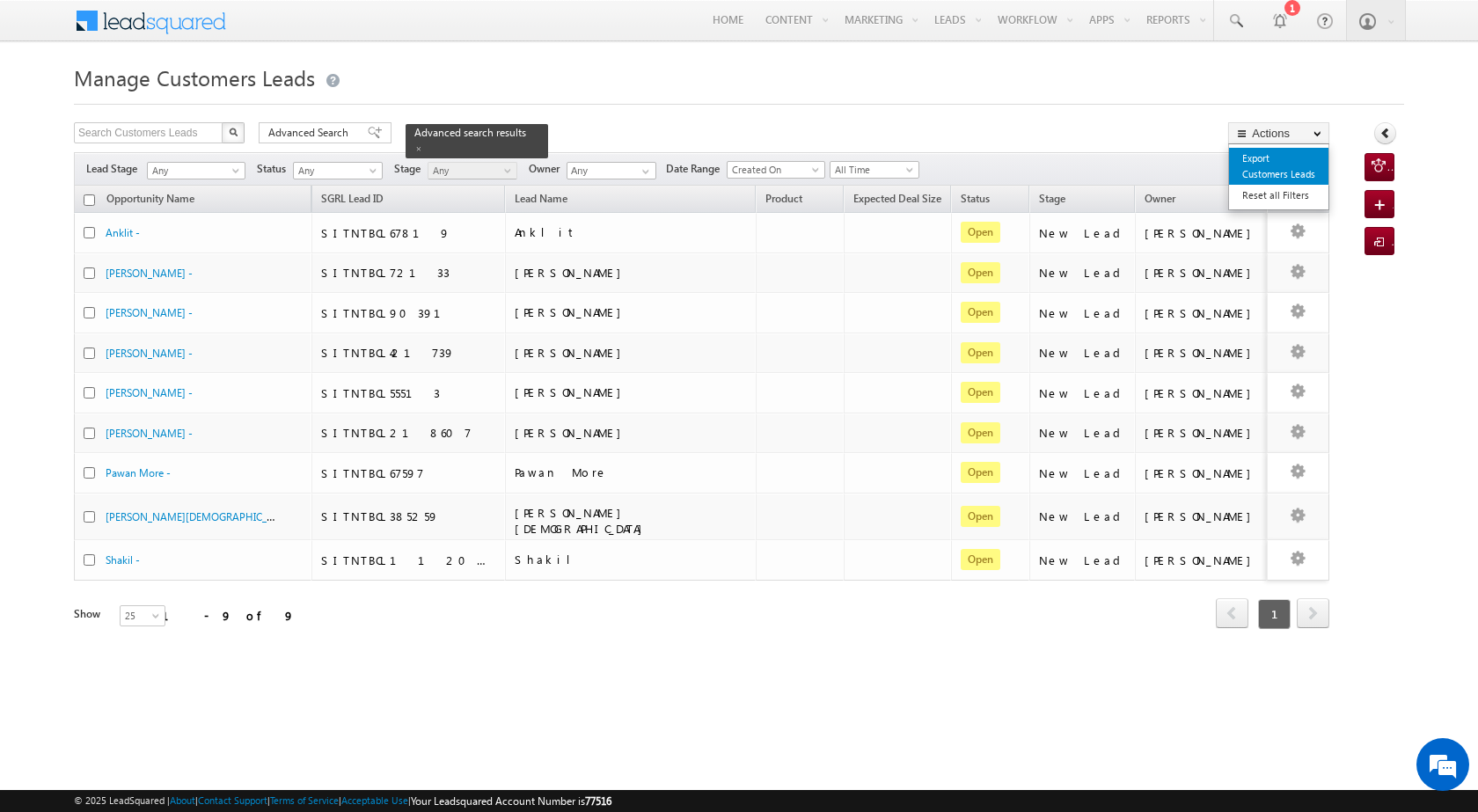
click at [1264, 156] on link "Export Customers Leads" at bounding box center [1279, 166] width 100 height 37
click at [1266, 165] on link "Export Customers Leads" at bounding box center [1279, 166] width 100 height 37
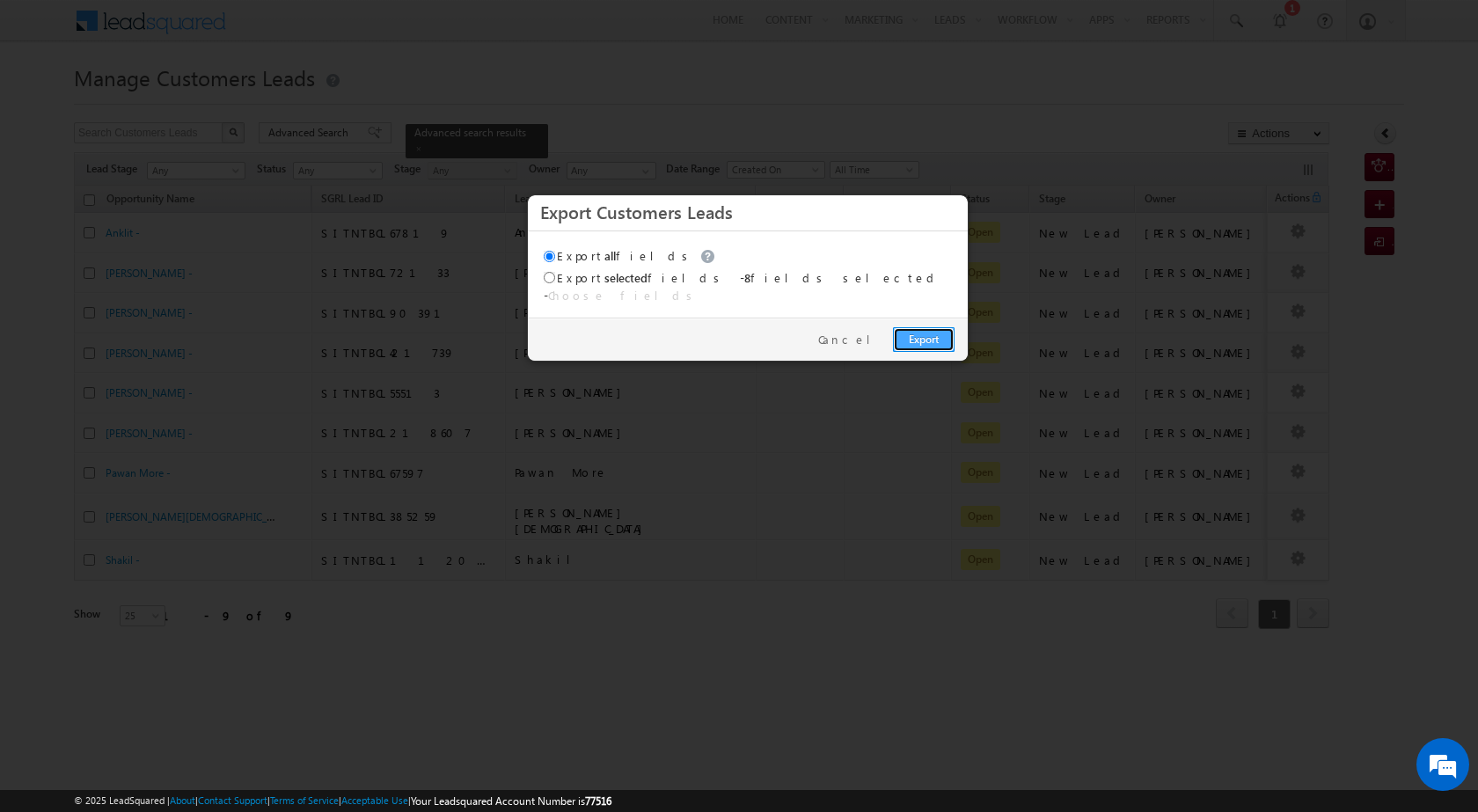
click at [929, 336] on link "Export" at bounding box center [924, 339] width 61 height 25
click at [681, 325] on div "Export Cancel" at bounding box center [747, 338] width 440 height 43
click at [911, 333] on link "Export" at bounding box center [924, 339] width 61 height 25
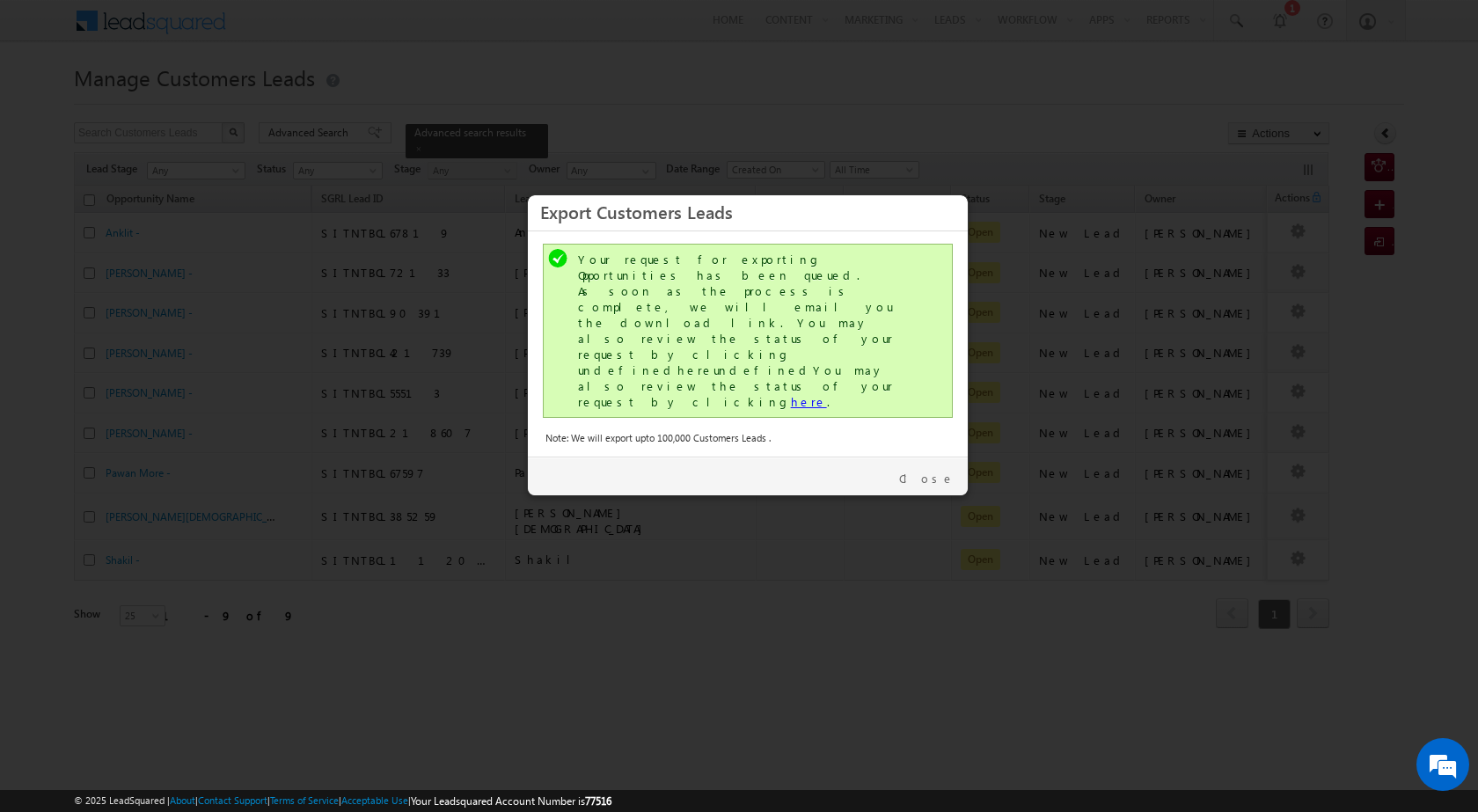
click at [791, 394] on link "here" at bounding box center [809, 402] width 36 height 15
click at [944, 471] on link "Close" at bounding box center [927, 478] width 56 height 16
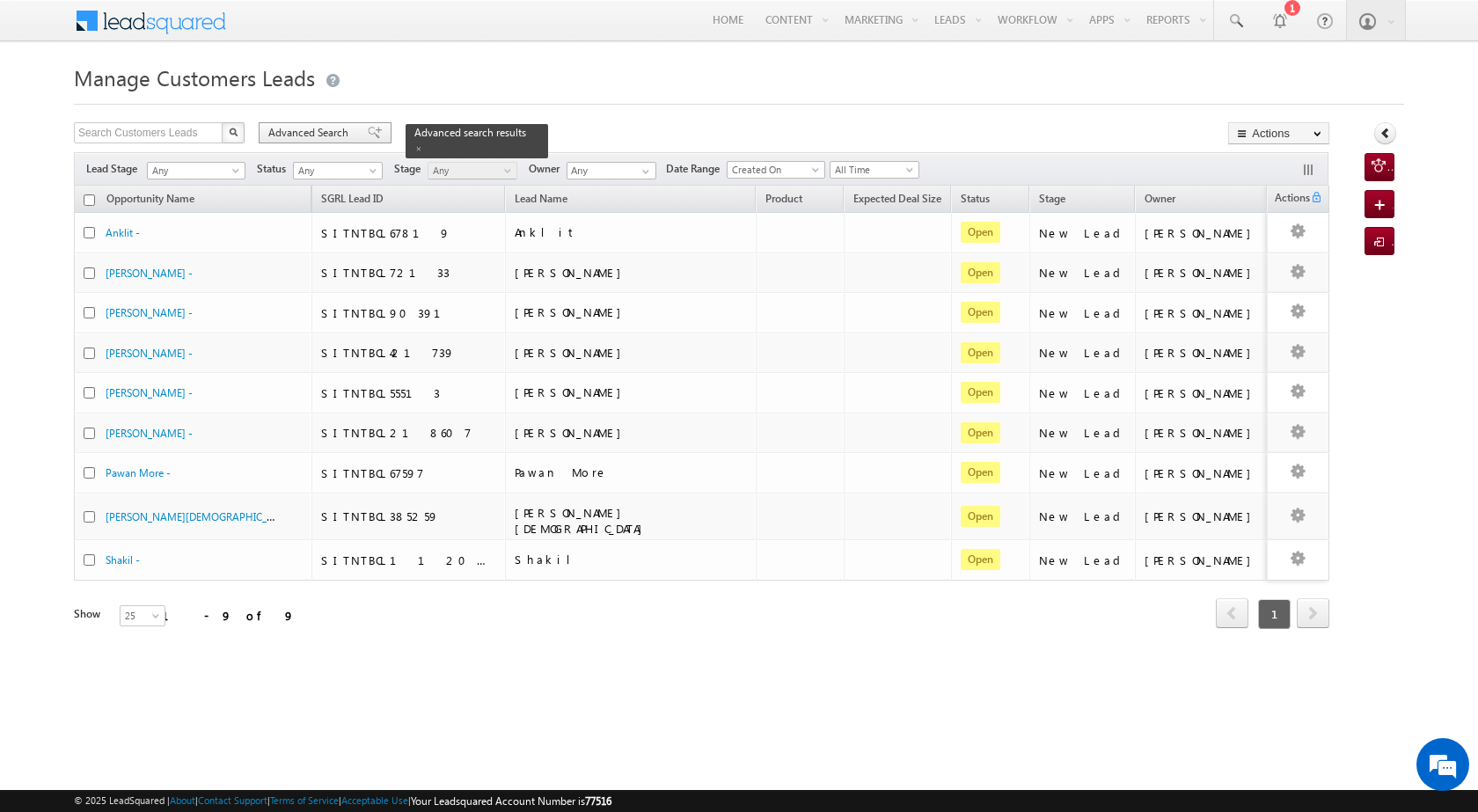
click at [292, 139] on span "Advanced Search" at bounding box center [311, 132] width 85 height 16
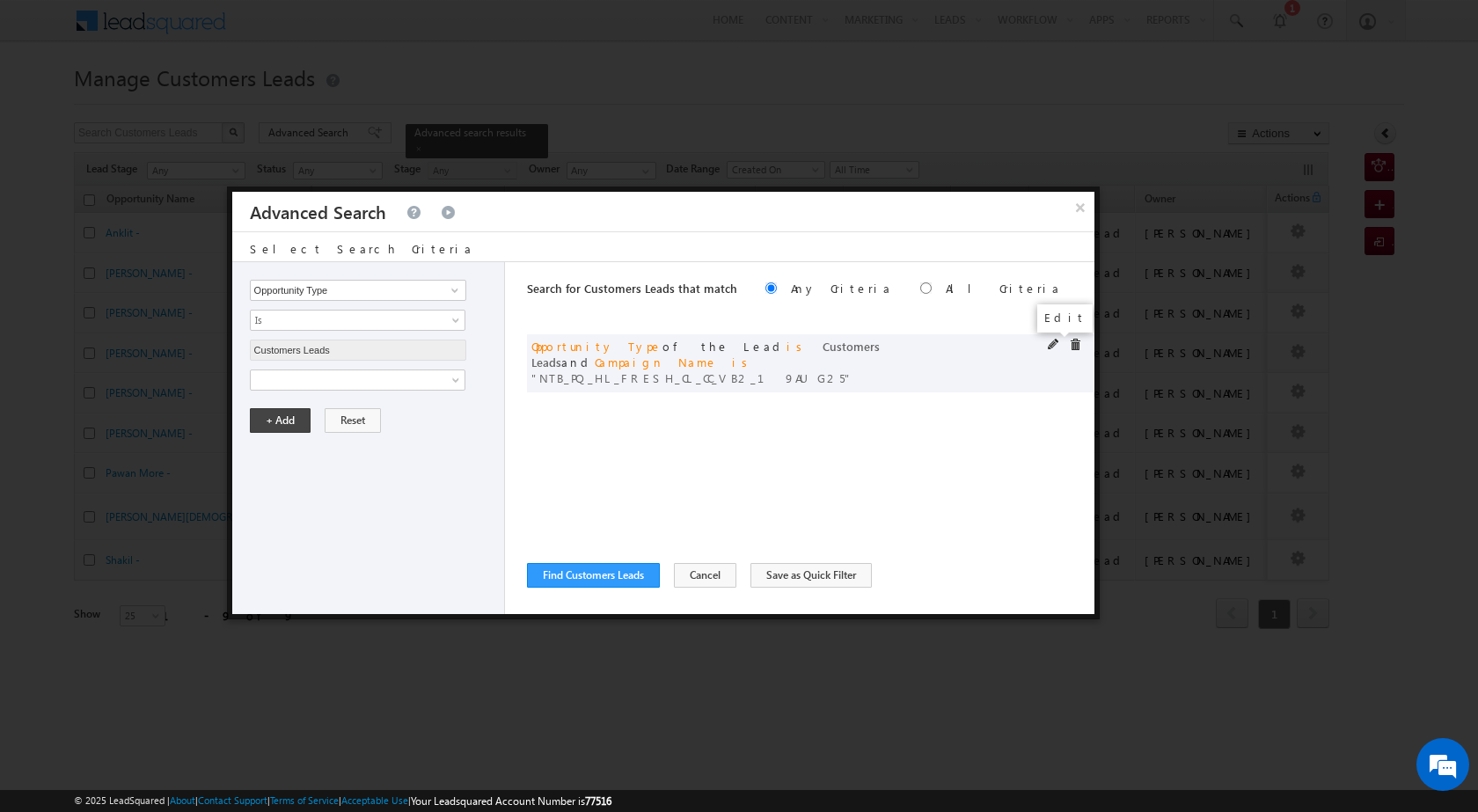
click at [1050, 338] on span at bounding box center [1054, 344] width 12 height 12
click at [390, 443] on input "NTB_PQ_HL_FRESH_CL_CC_VB2_19AUG25" at bounding box center [359, 440] width 217 height 21
paste input "SD"
type input "NTB_PQ_HL_FRESH_SD_CC_VB2_19AUG25"
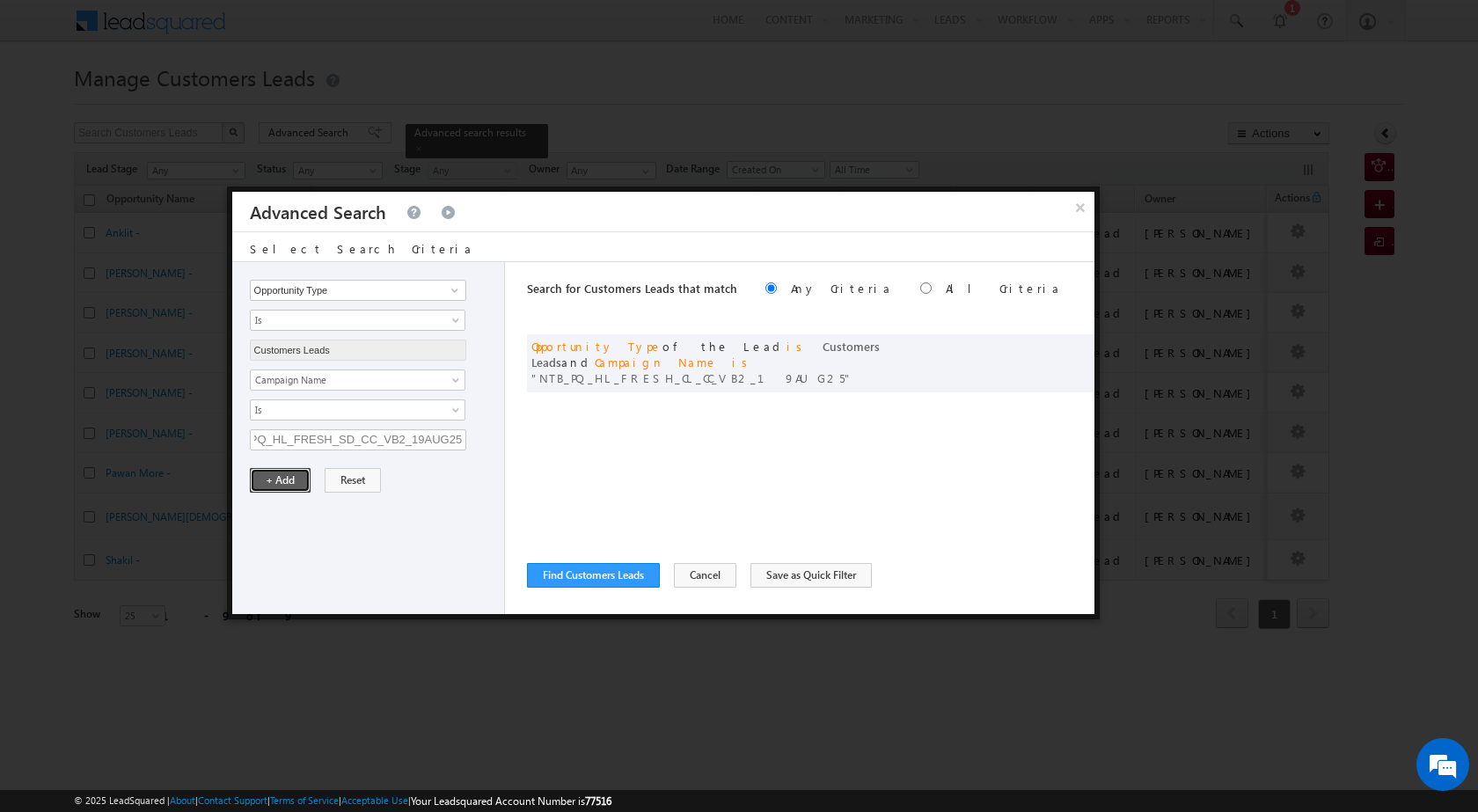
click at [285, 475] on button "+ Add" at bounding box center [280, 480] width 60 height 25
click at [627, 567] on button "Find Customers Leads" at bounding box center [594, 575] width 133 height 25
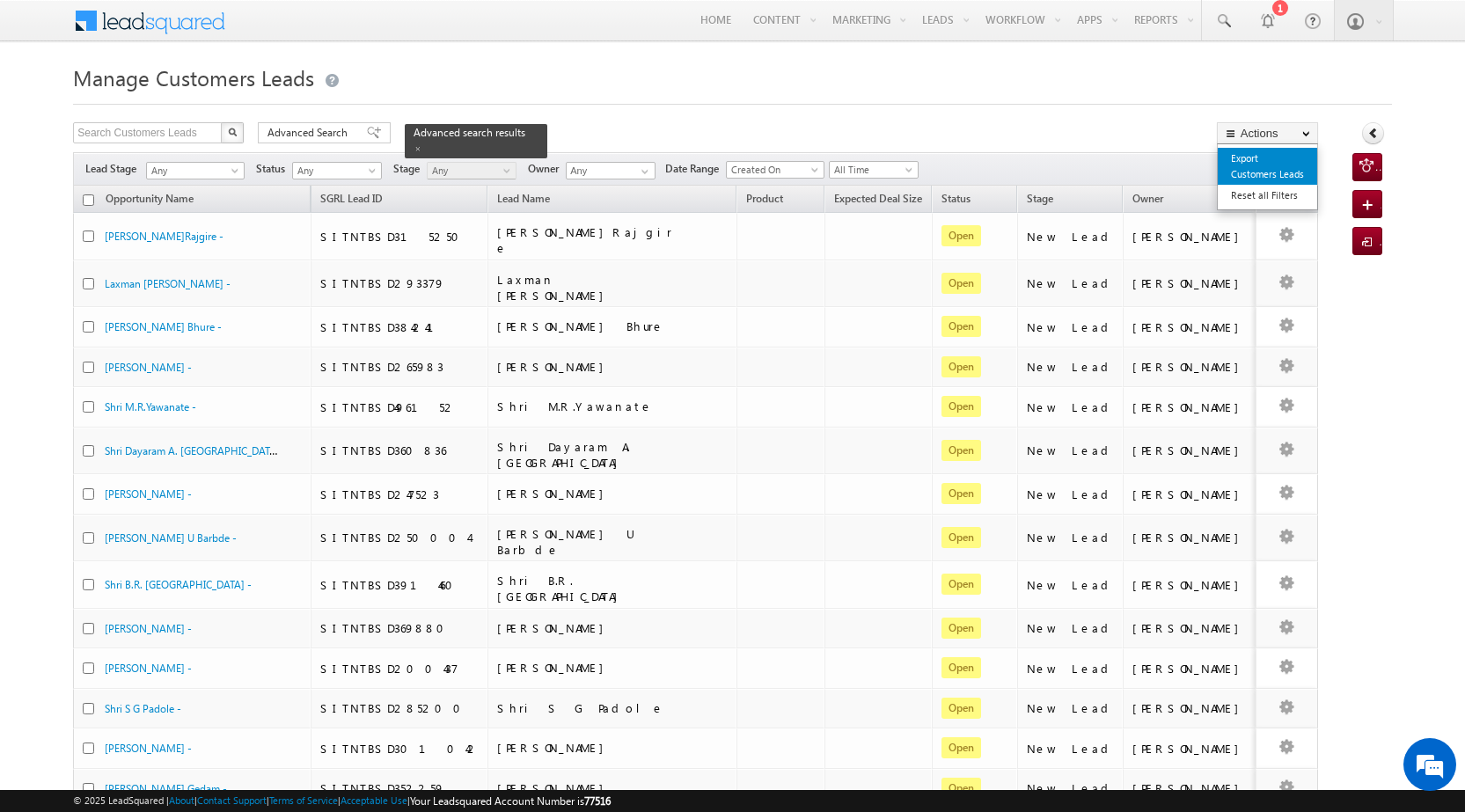
click at [1297, 155] on link "Export Customers Leads" at bounding box center [1267, 166] width 100 height 37
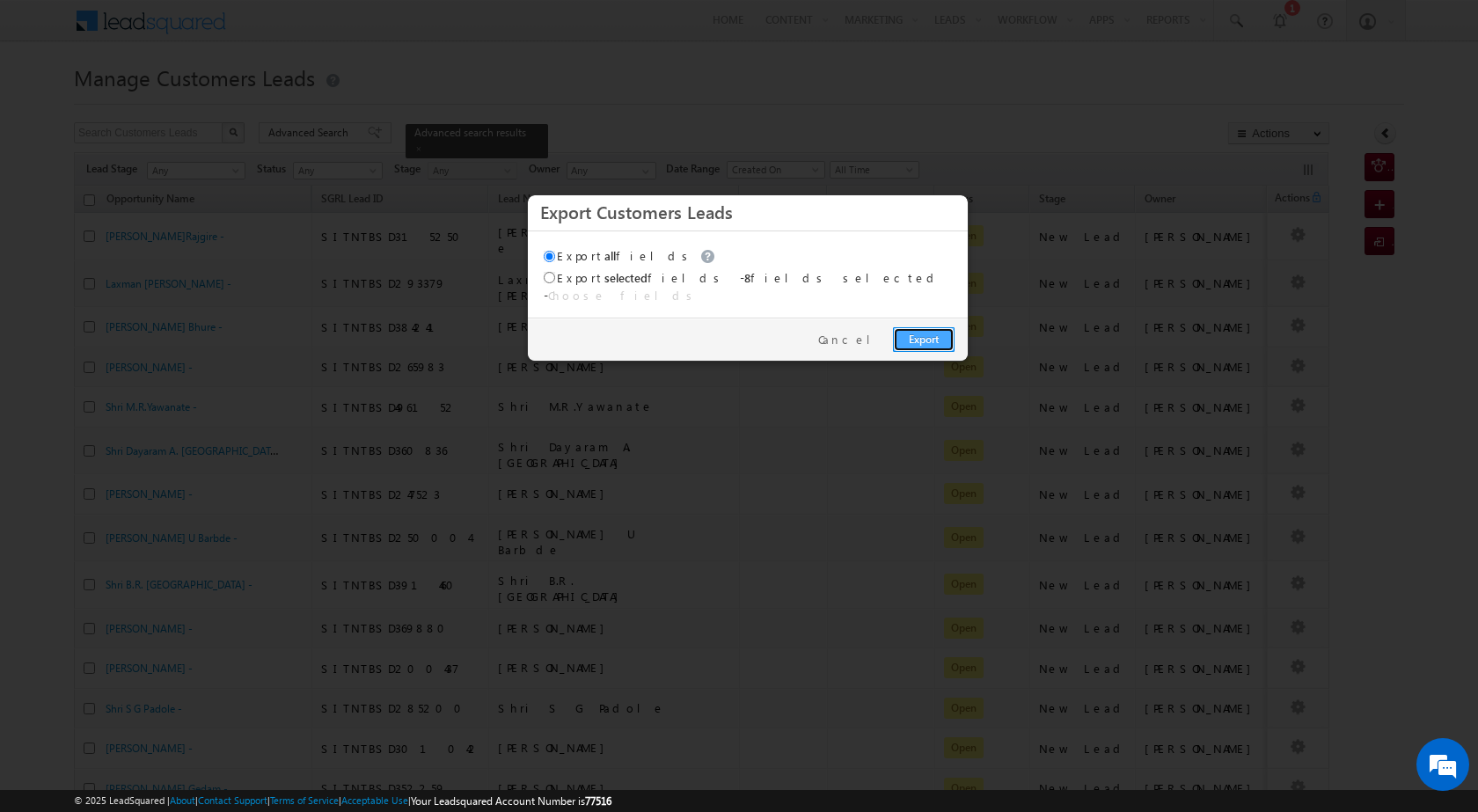
click at [949, 329] on link "Export" at bounding box center [924, 339] width 61 height 25
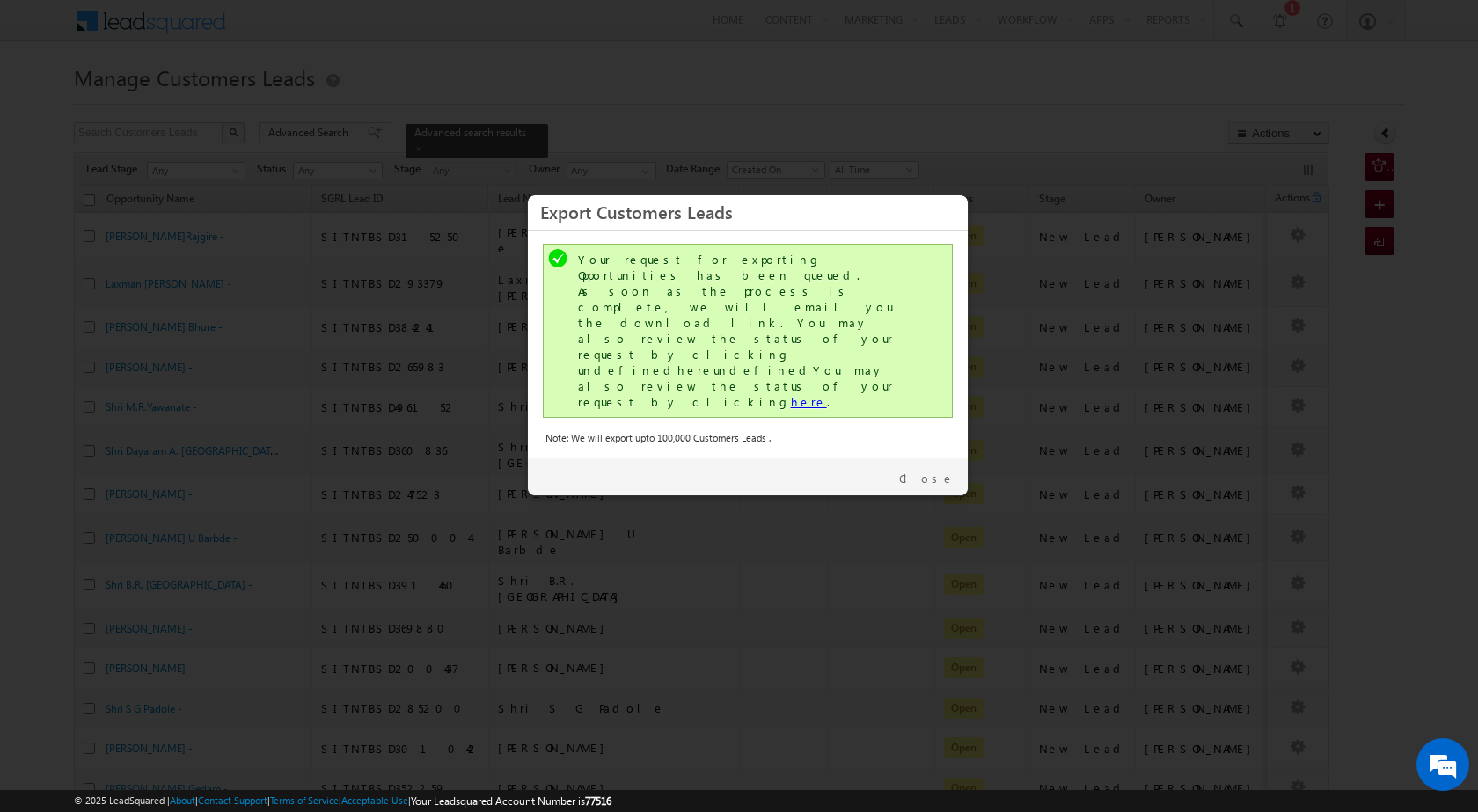
click at [791, 394] on link "here" at bounding box center [809, 402] width 36 height 15
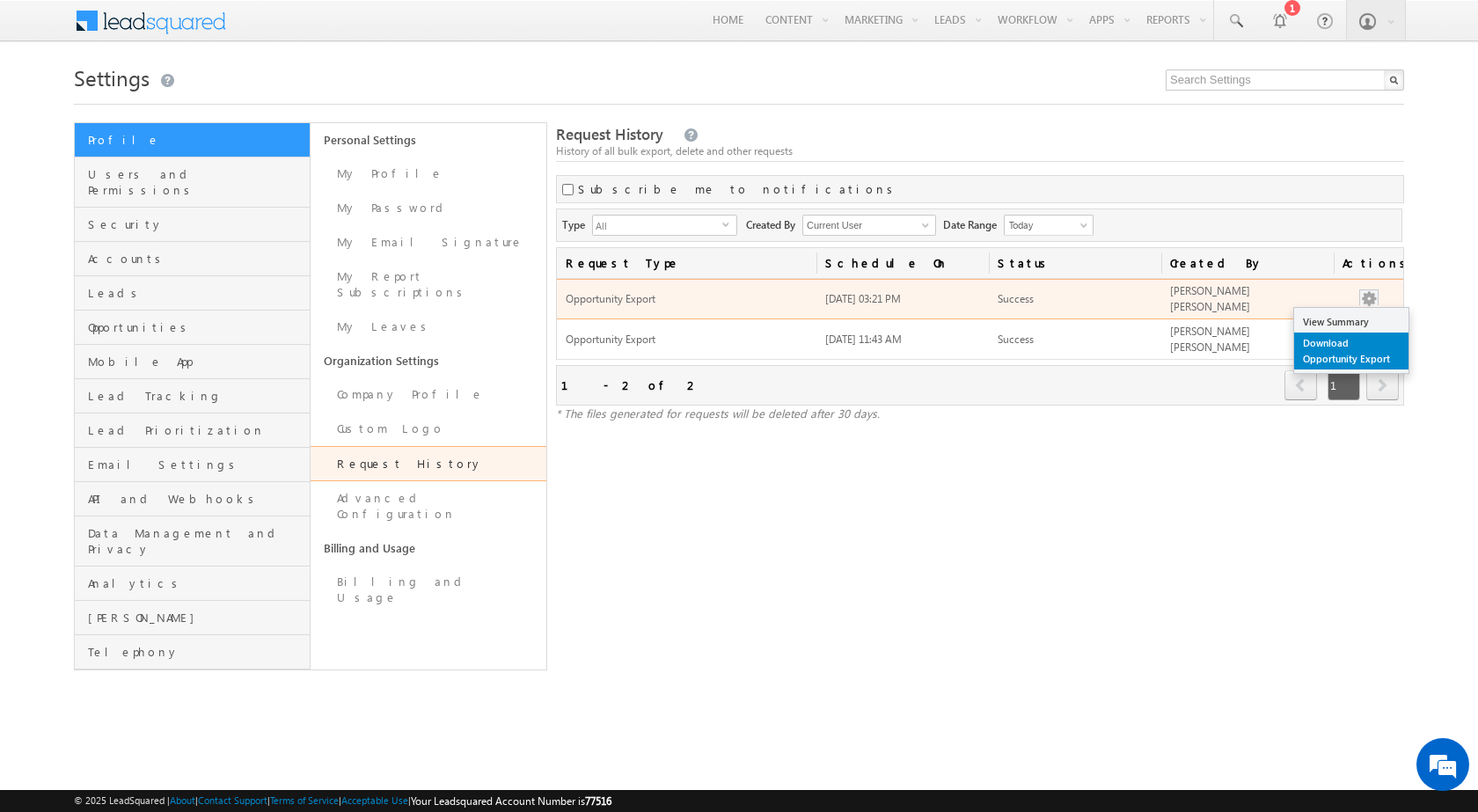
click at [1357, 352] on link "Download Opportunity Export" at bounding box center [1351, 351] width 114 height 37
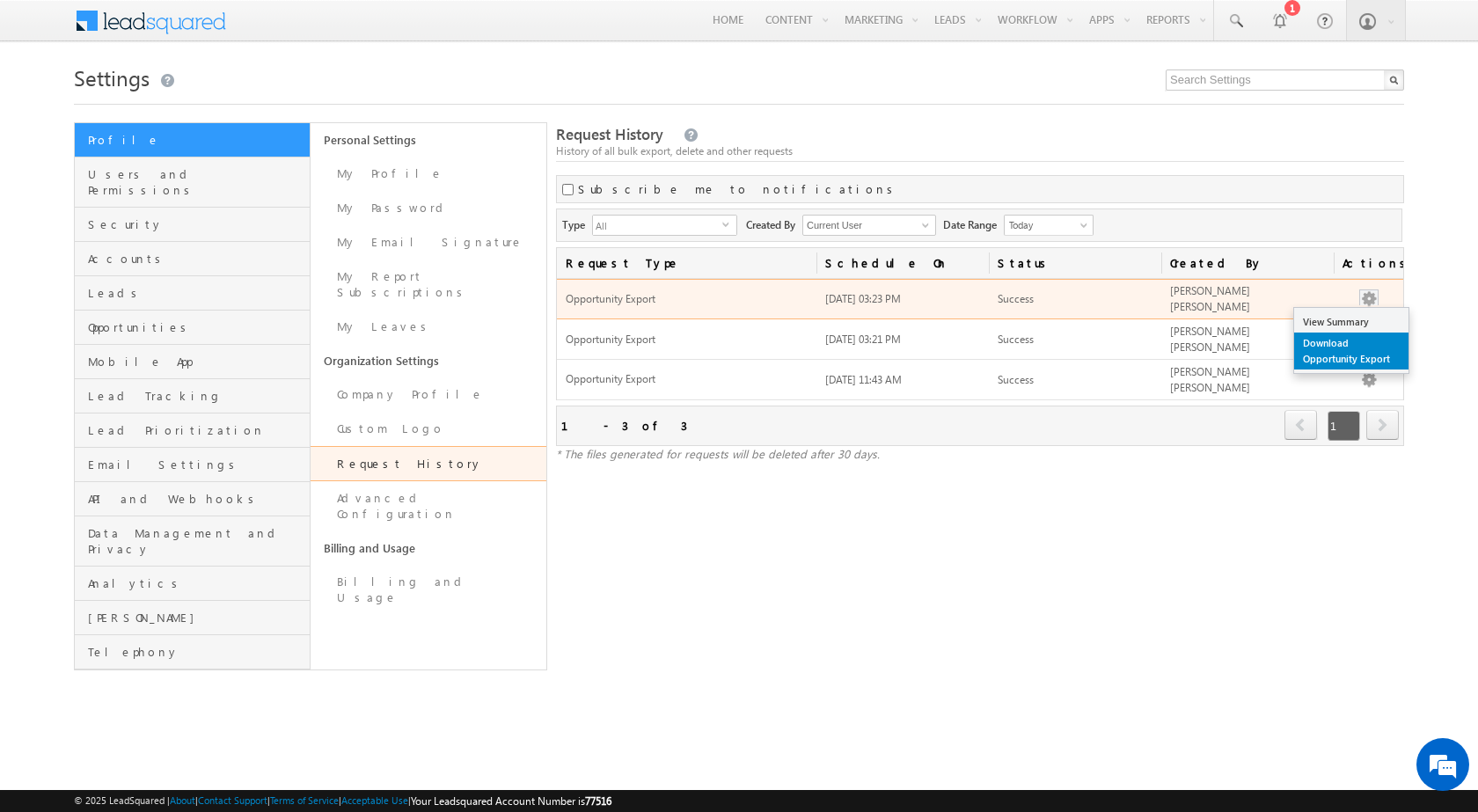
click at [1376, 342] on link "Download Opportunity Export" at bounding box center [1351, 351] width 114 height 37
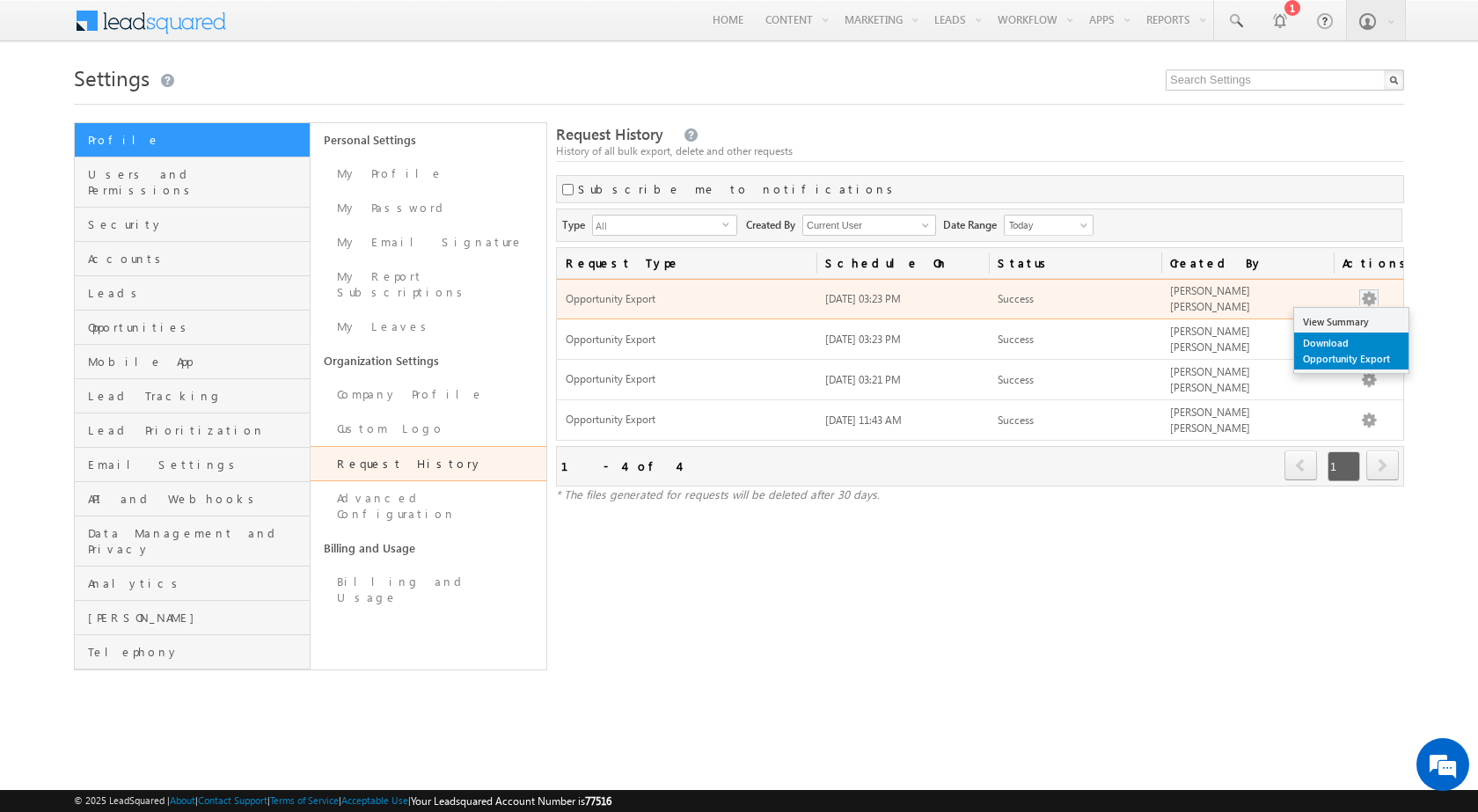
click at [1370, 353] on link "Download Opportunity Export" at bounding box center [1351, 351] width 114 height 37
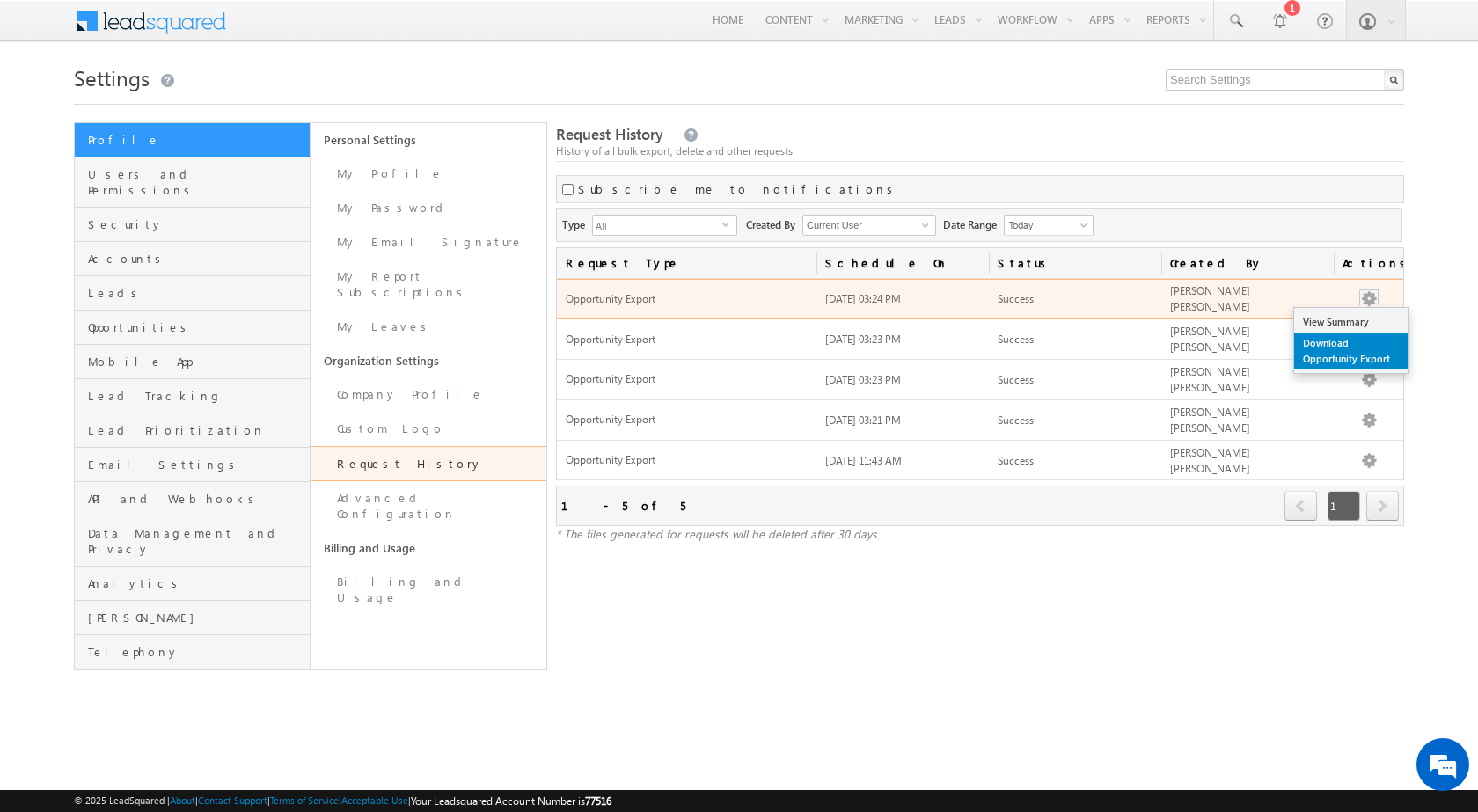
click at [1372, 346] on link "Download Opportunity Export" at bounding box center [1351, 351] width 114 height 37
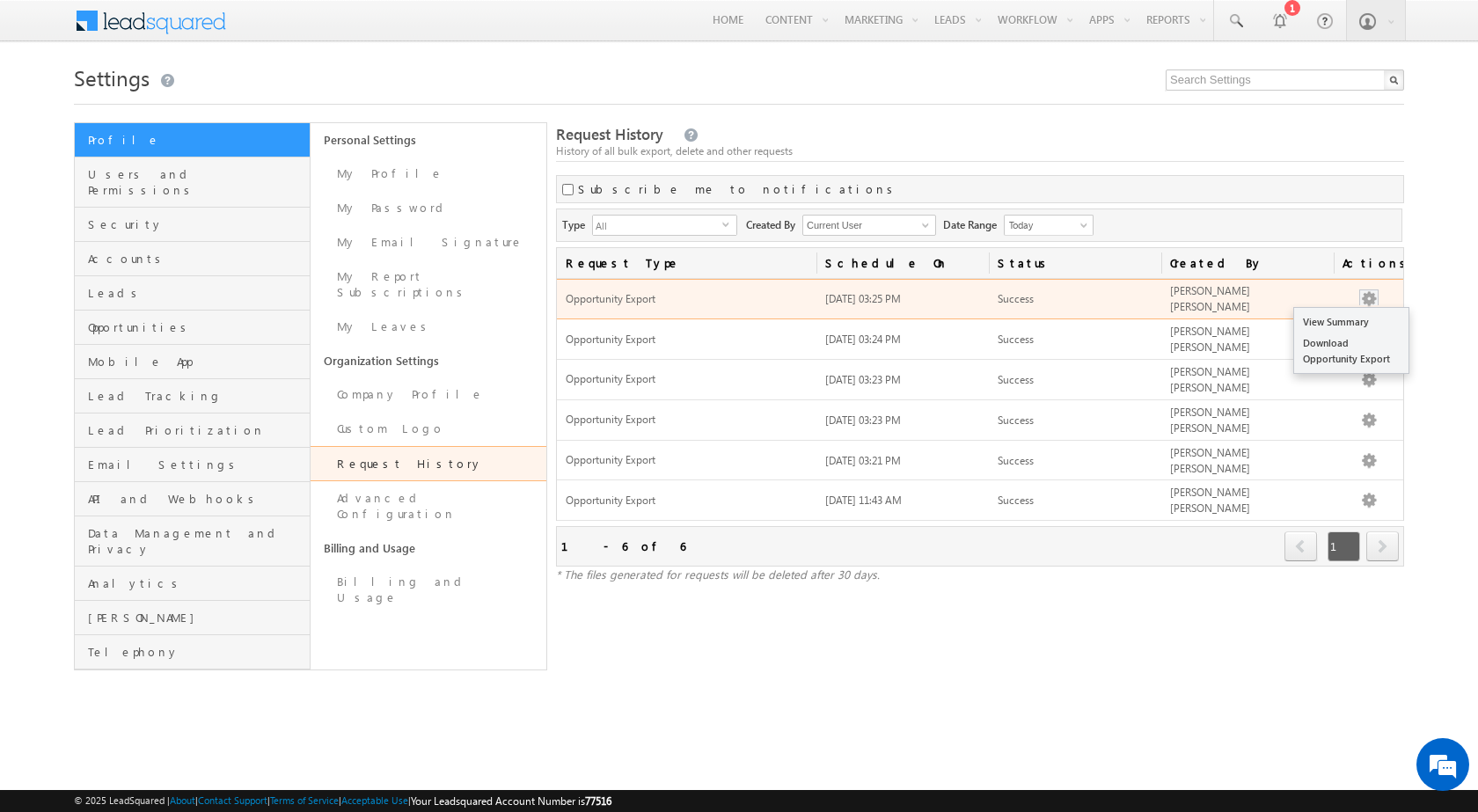
click at [1372, 295] on button "button" at bounding box center [1369, 299] width 17 height 17
click at [1364, 339] on link "Download Opportunity Export" at bounding box center [1351, 351] width 114 height 37
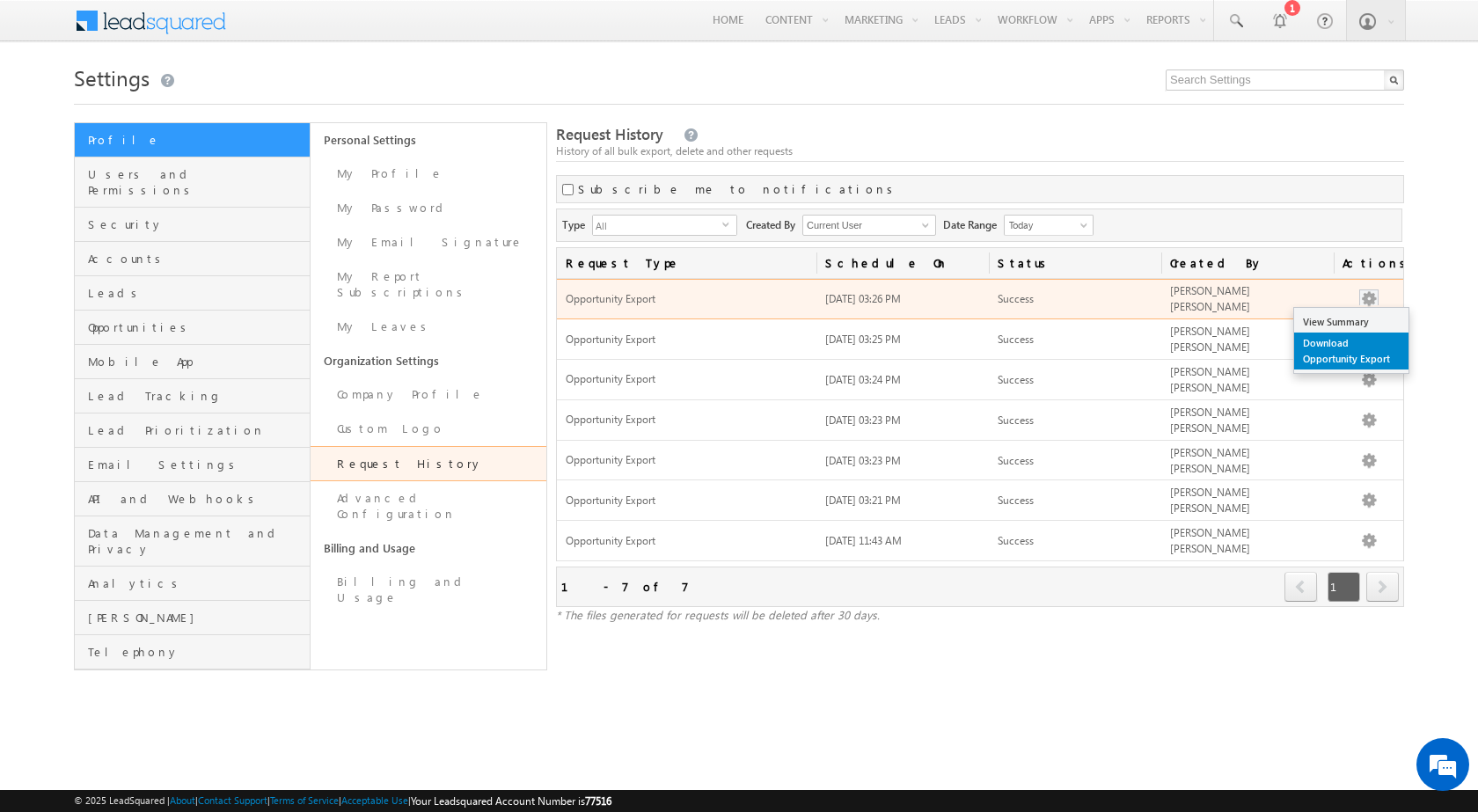
click at [1359, 343] on link "Download Opportunity Export" at bounding box center [1351, 351] width 114 height 37
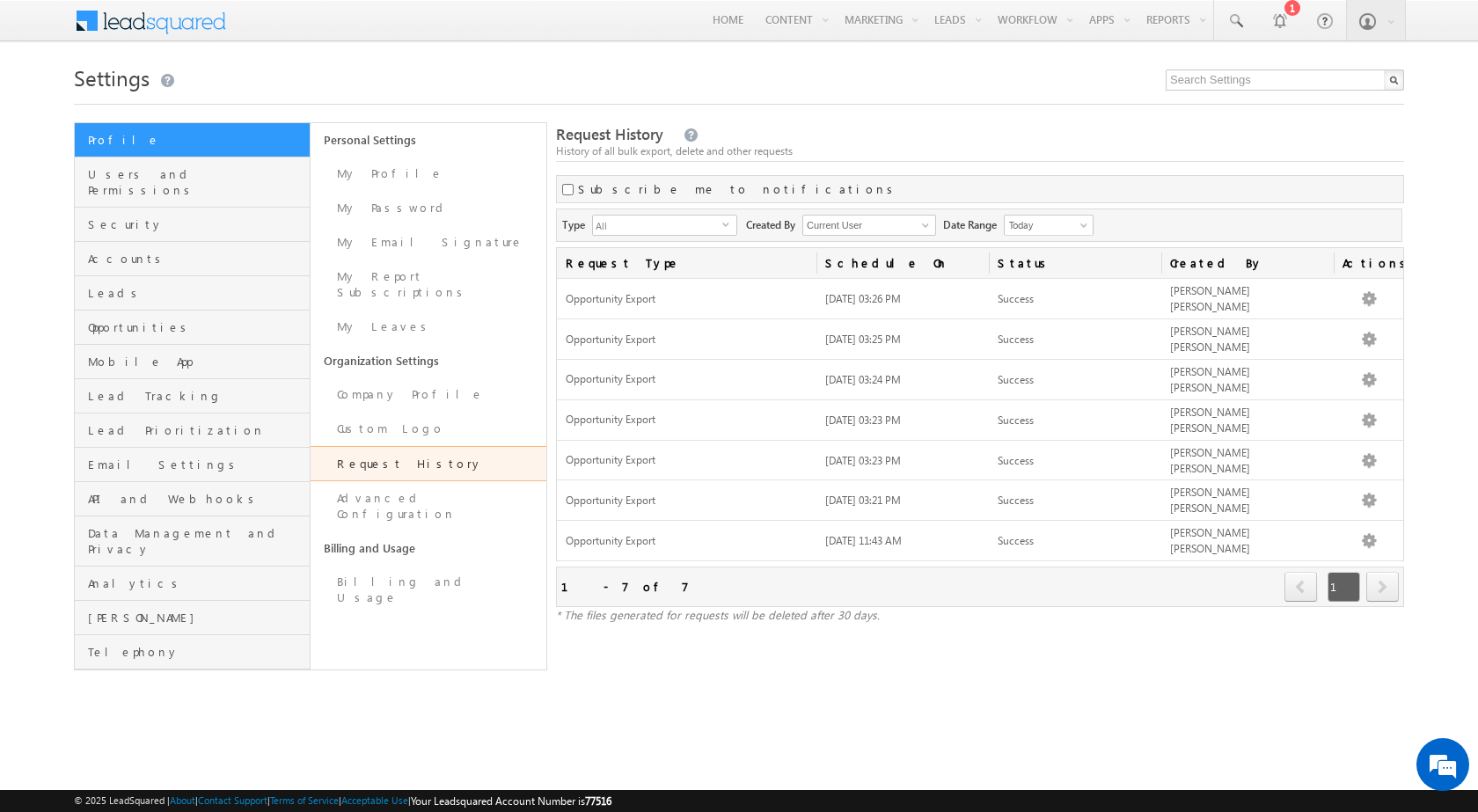
click at [485, 49] on body "Menu [PERSON_NAME]... javed .ansa ri@sg rlimi" at bounding box center [739, 348] width 1478 height 697
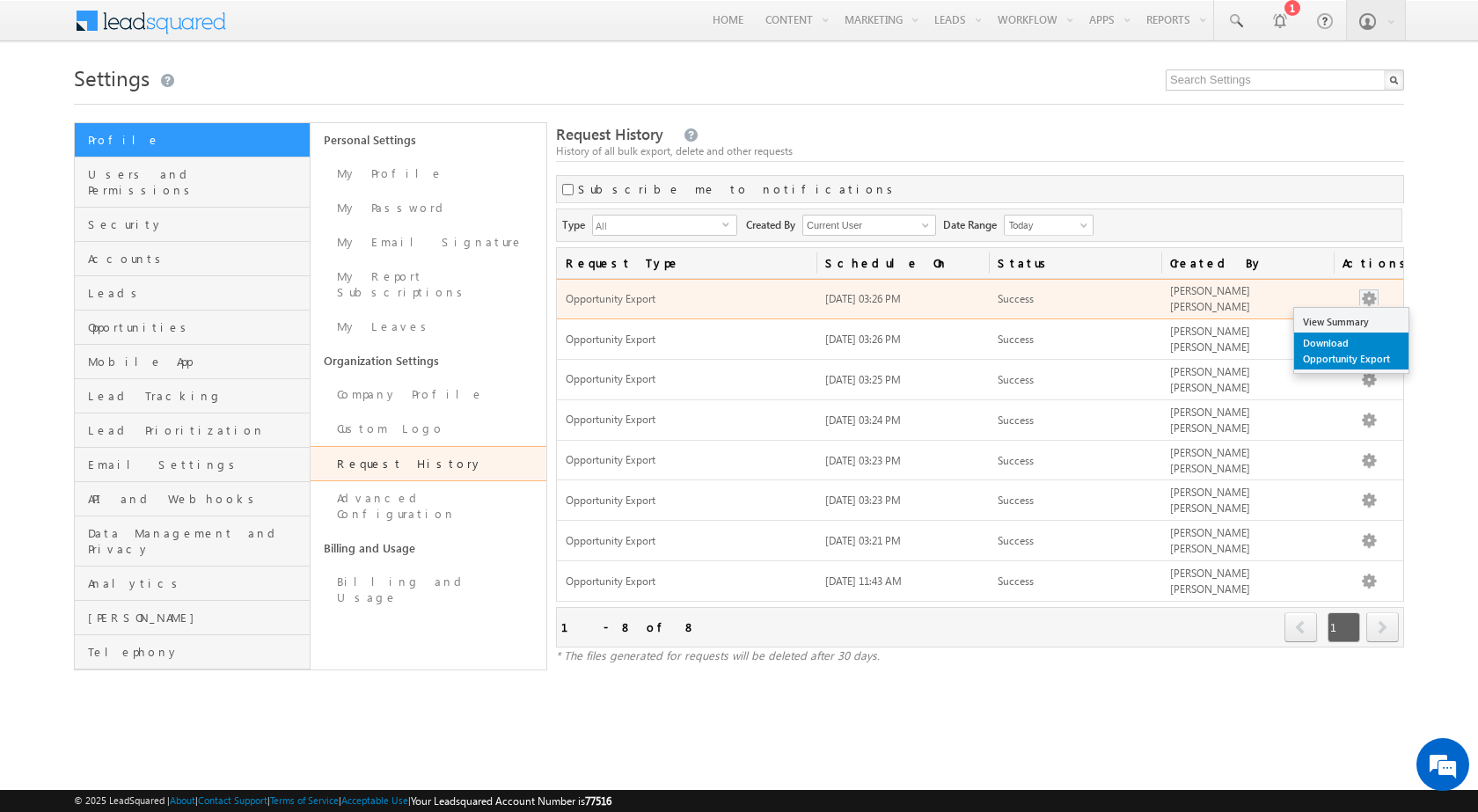
click at [1366, 333] on link "Download Opportunity Export" at bounding box center [1351, 351] width 114 height 37
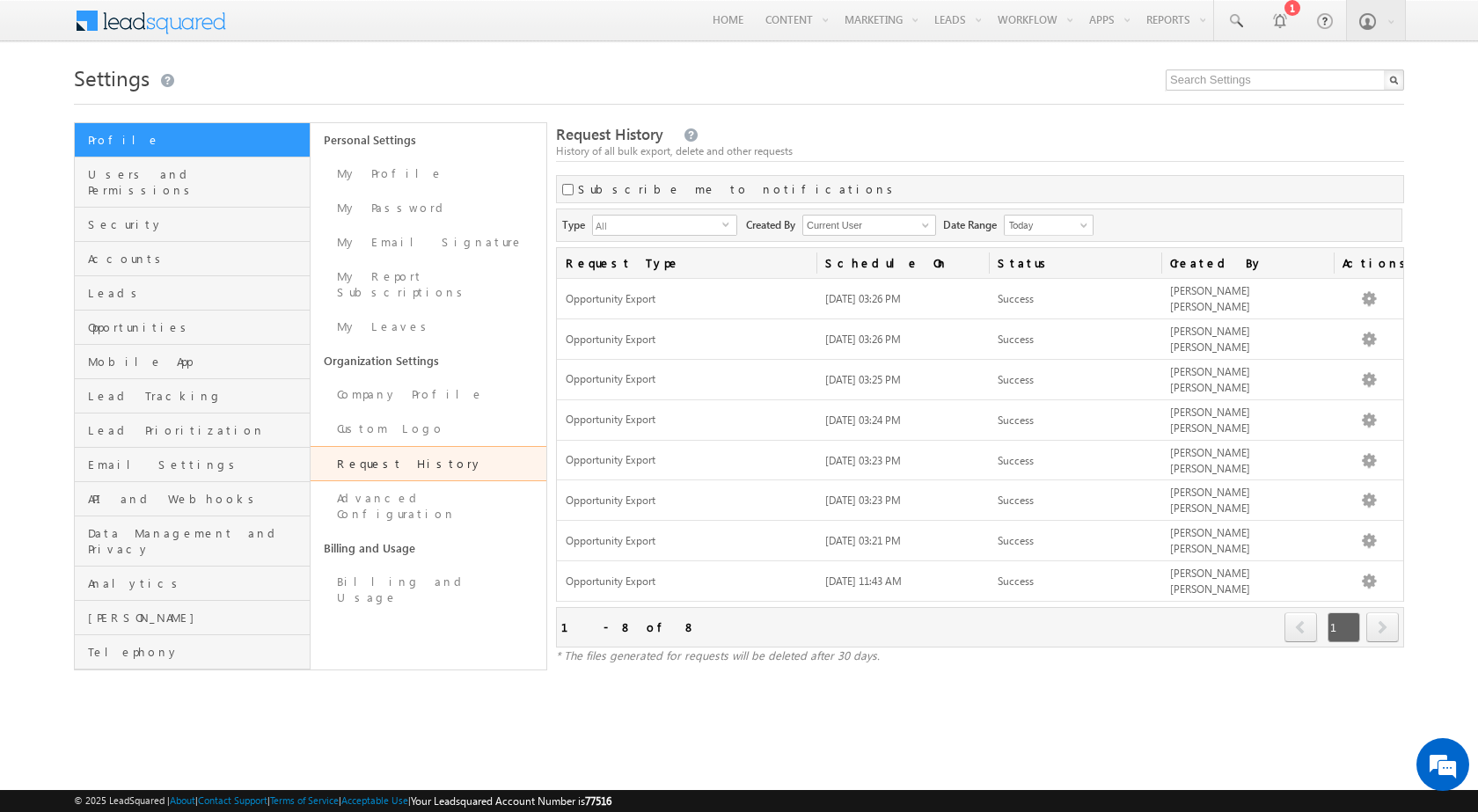
click at [528, 87] on h1 "Settings" at bounding box center [739, 76] width 1330 height 35
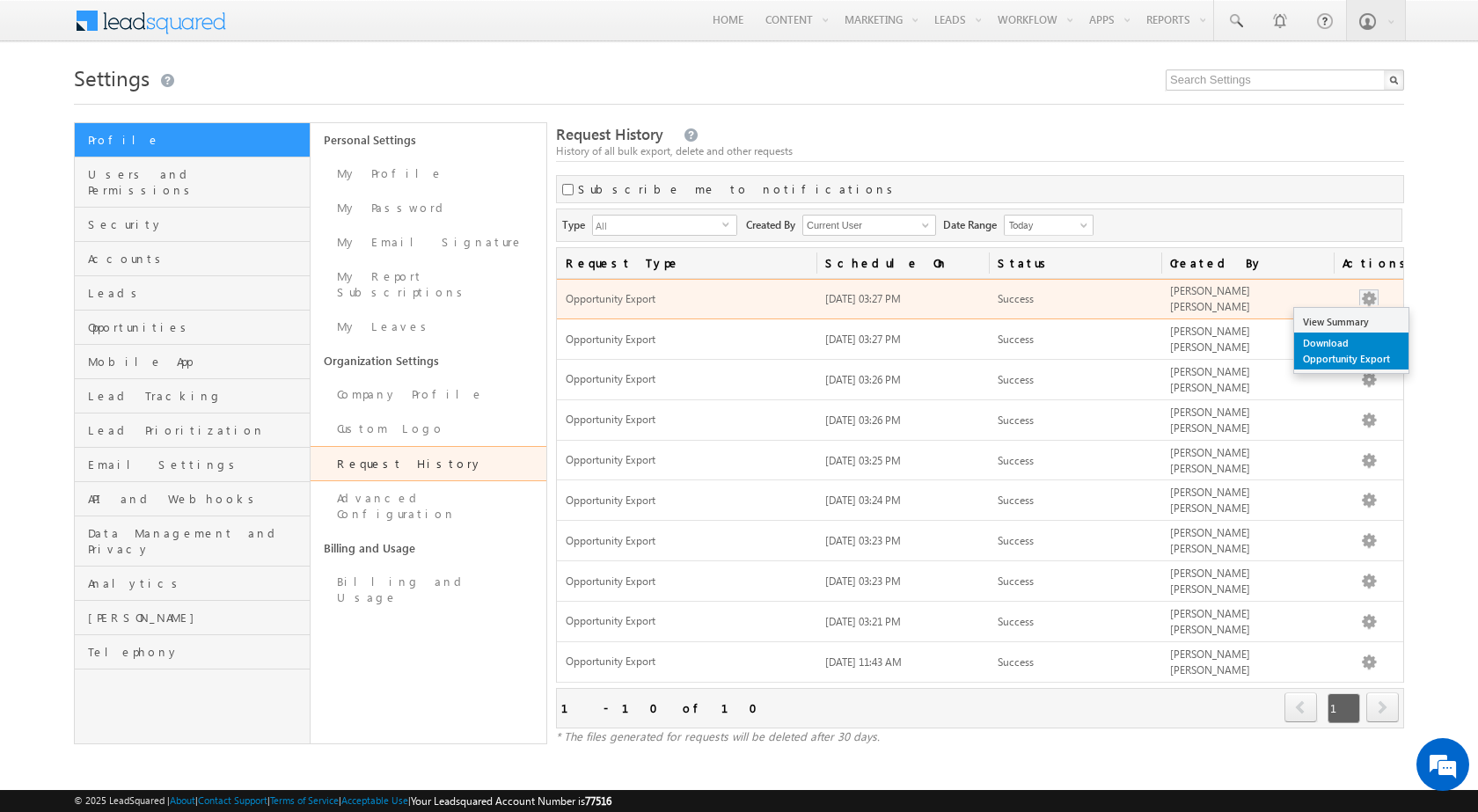
click at [1356, 342] on link "Download Opportunity Export" at bounding box center [1351, 351] width 114 height 37
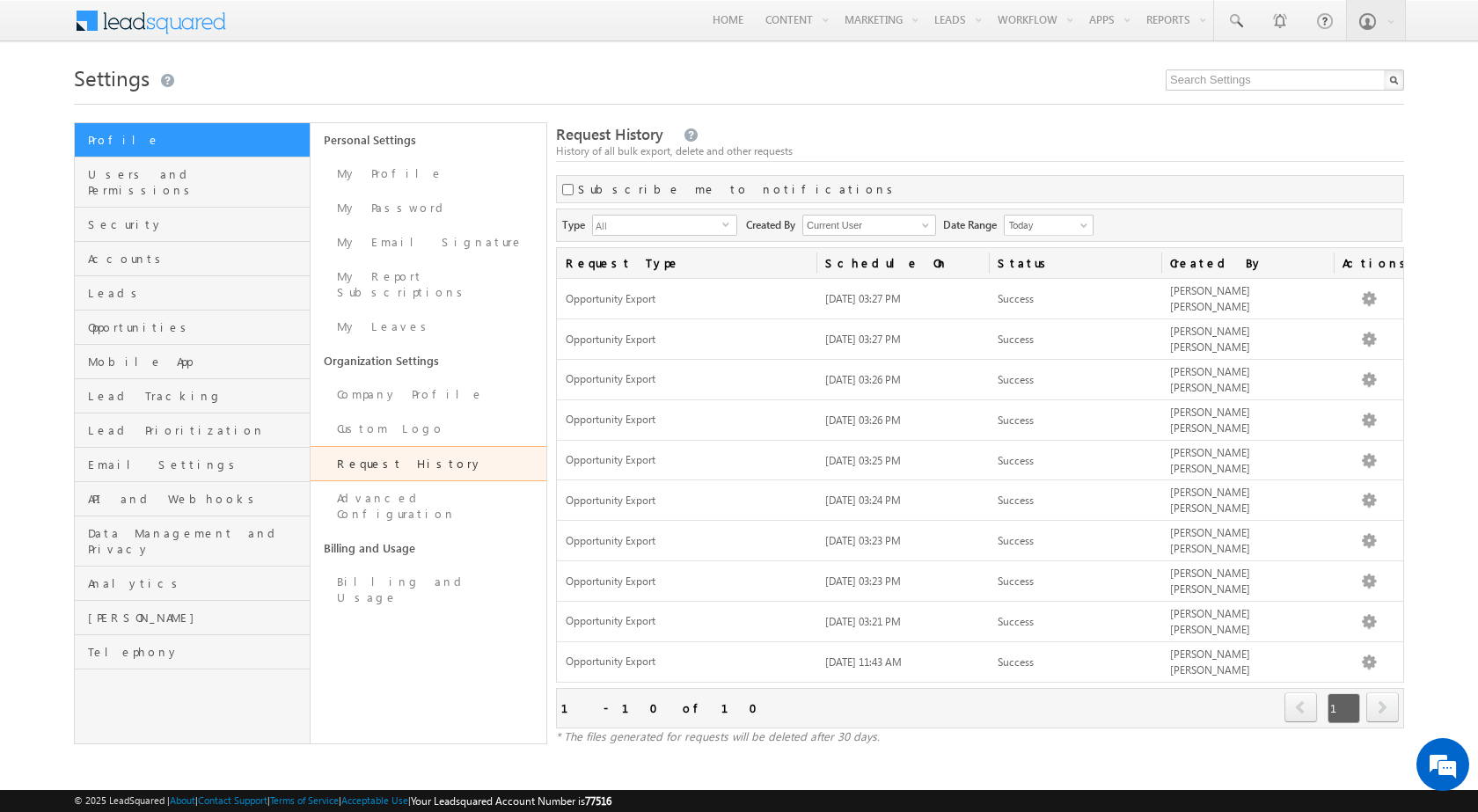
click at [396, 63] on h1 "Settings" at bounding box center [739, 76] width 1330 height 35
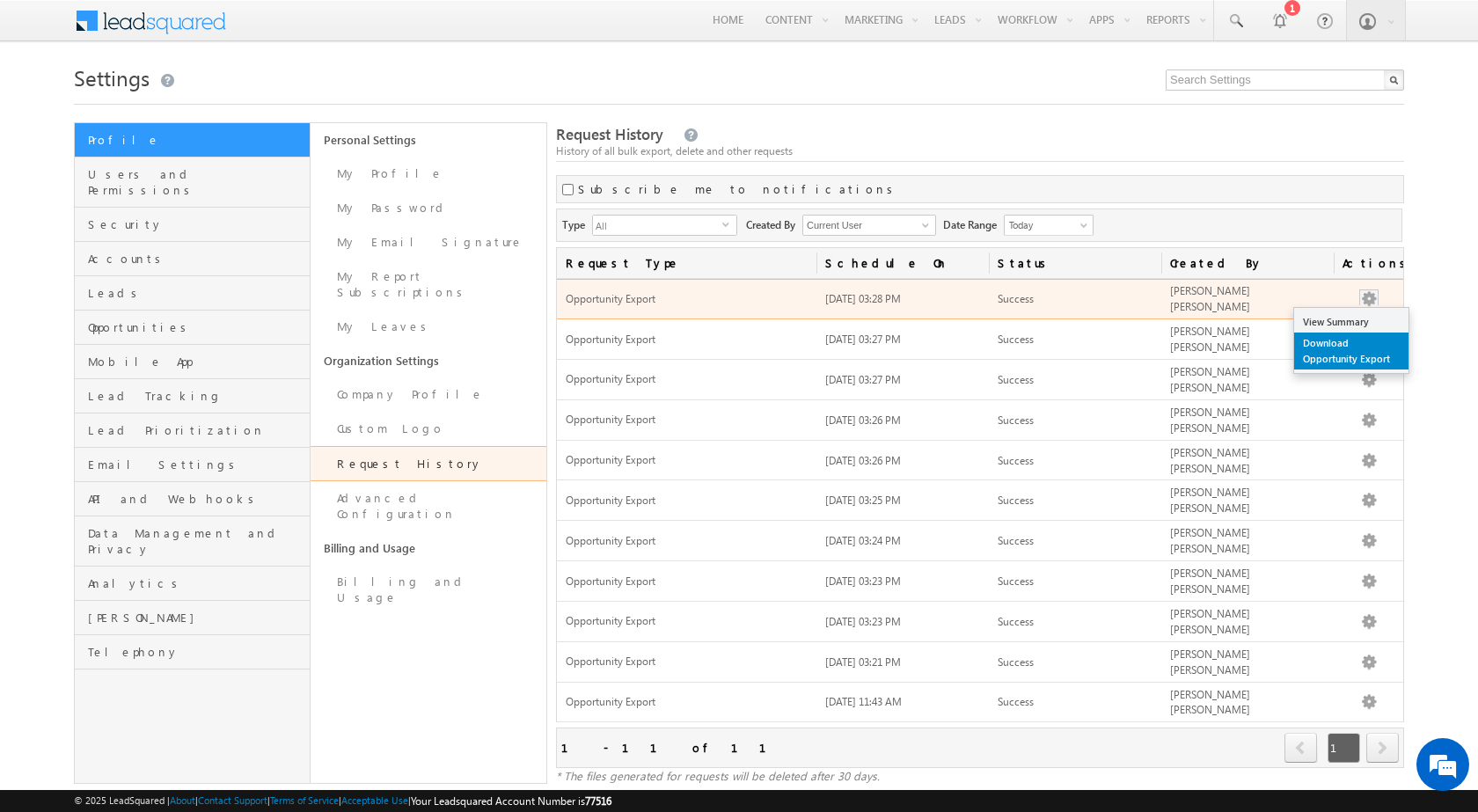
click at [1347, 351] on link "Download Opportunity Export" at bounding box center [1351, 351] width 114 height 37
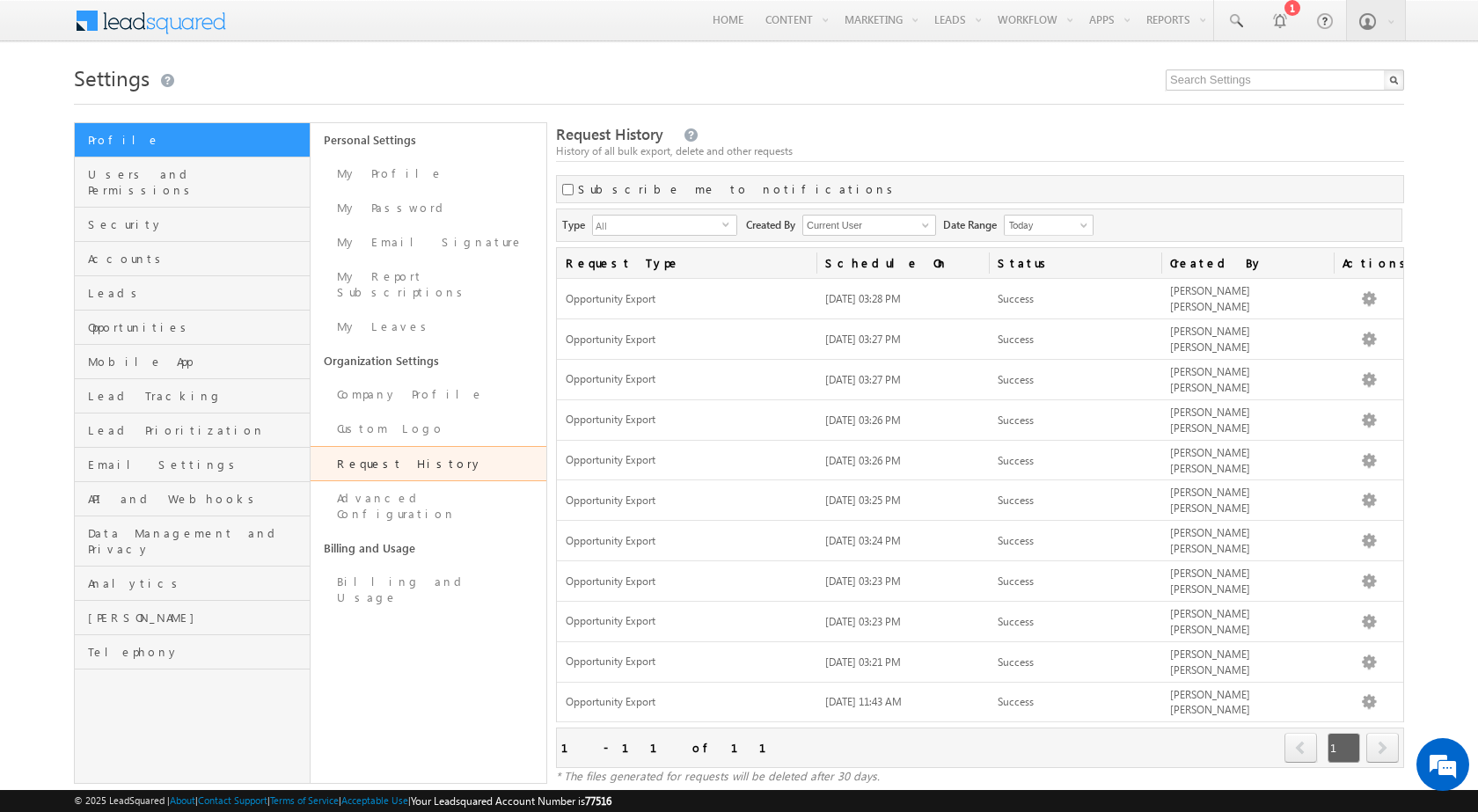
click at [1026, 142] on div "Request History History of all bulk export, delete and other requests" at bounding box center [980, 142] width 848 height 37
